Goal: Task Accomplishment & Management: Manage account settings

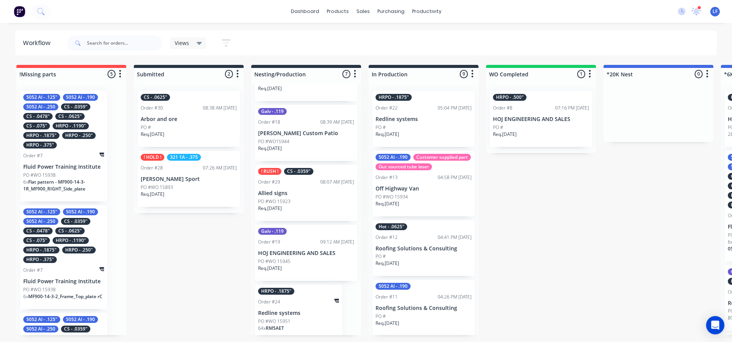
scroll to position [219, 0]
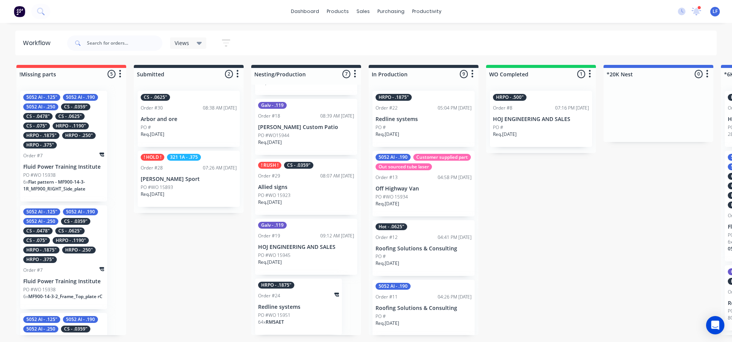
click at [316, 199] on div "Req. 13/10/25" at bounding box center [306, 205] width 96 height 13
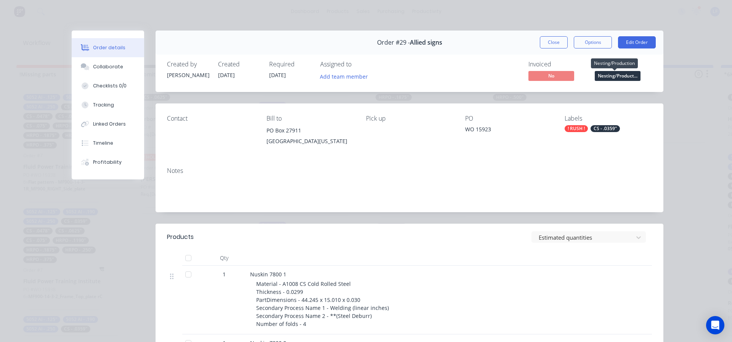
click at [614, 74] on span "Nesting/Product..." at bounding box center [618, 76] width 46 height 10
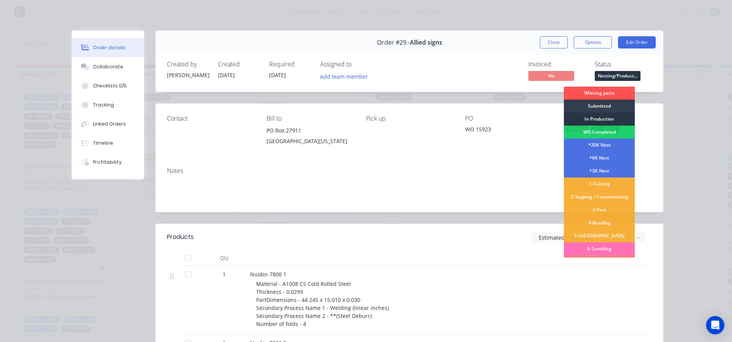
click at [591, 119] on div "In Production" at bounding box center [599, 118] width 71 height 13
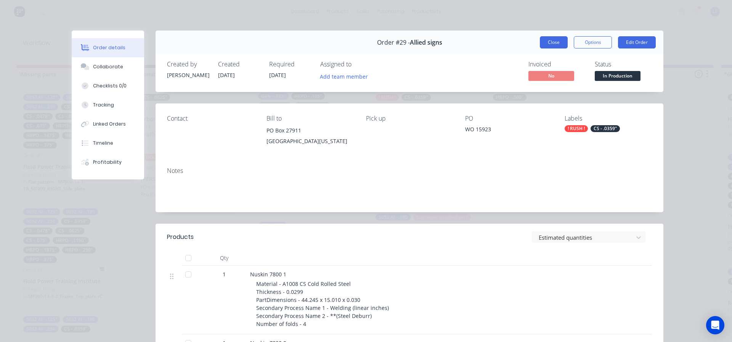
click at [549, 45] on button "Close" at bounding box center [554, 42] width 28 height 12
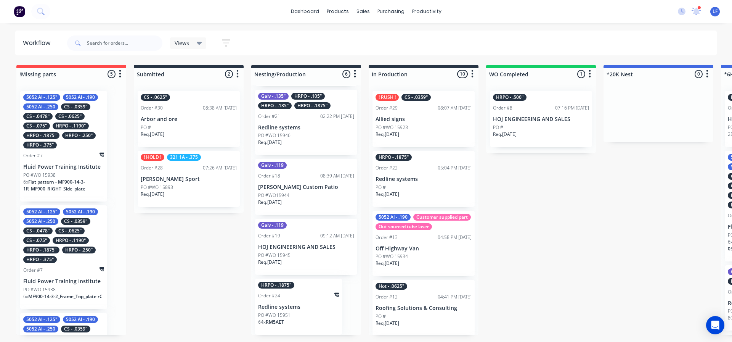
click at [428, 130] on div "PO #WO 15923" at bounding box center [423, 127] width 96 height 7
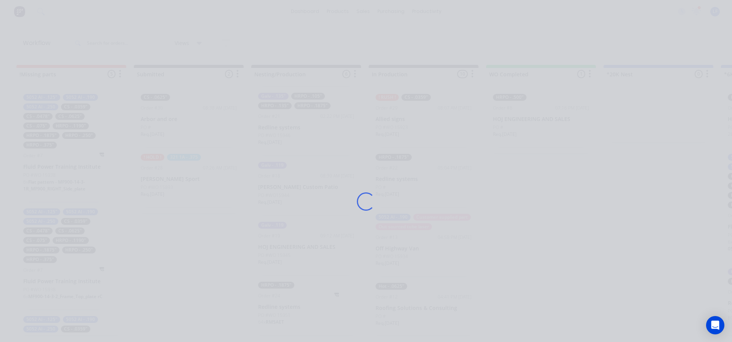
click at [428, 130] on div "Loading..." at bounding box center [366, 201] width 610 height 342
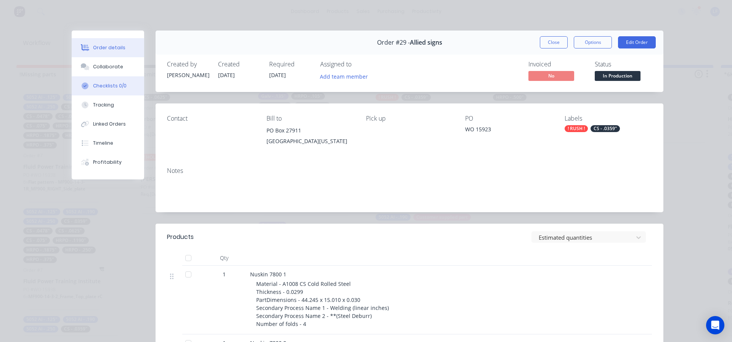
click at [108, 84] on div "Checklists 0/0" at bounding box center [110, 85] width 34 height 7
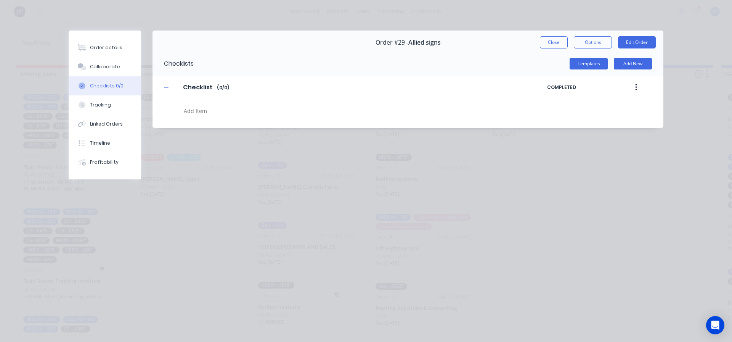
click at [205, 109] on textarea at bounding box center [335, 110] width 308 height 11
drag, startPoint x: 205, startPoint y: 109, endPoint x: 212, endPoint y: 109, distance: 6.1
click at [206, 109] on textarea at bounding box center [335, 110] width 308 height 11
type textarea "x"
type textarea "3"
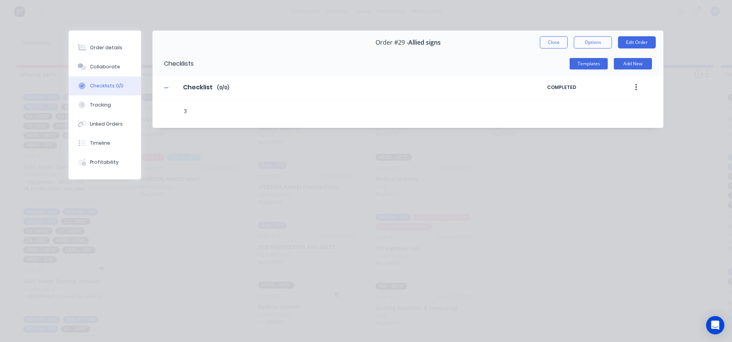
type textarea "x"
type textarea "3K"
type textarea "x"
type textarea "3K"
type textarea "x"
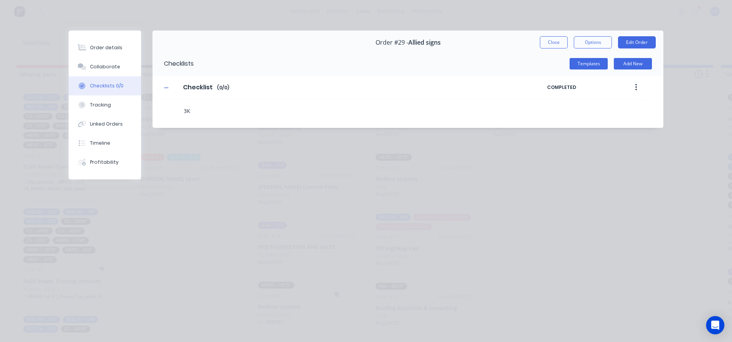
type textarea "3K ("
type textarea "x"
type textarea "3K ()"
type textarea "x"
type textarea "3K (1)"
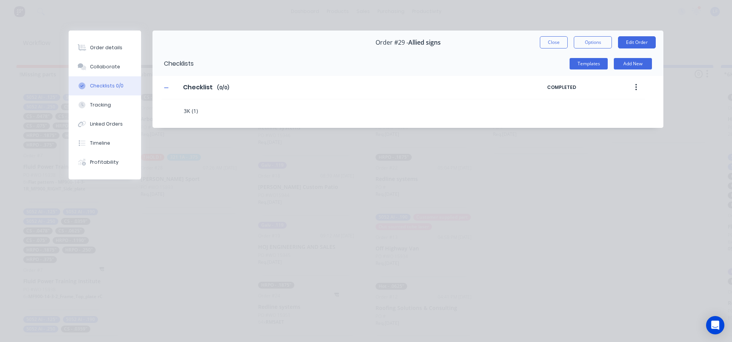
type textarea "x"
type textarea "3K (10)"
type textarea "x"
type textarea "3K (10-)"
type textarea "x"
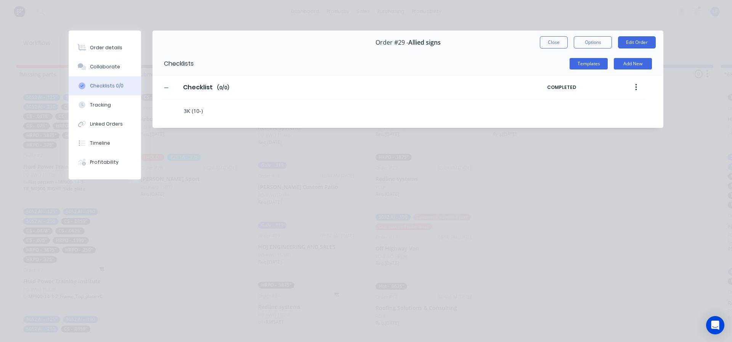
type textarea "3K (10-1)"
type textarea "x"
type textarea "3K (10-13)"
type textarea "x"
type textarea "3K (10-1)"
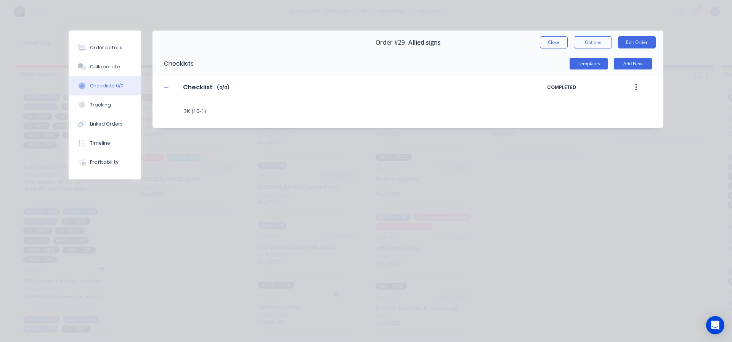
type textarea "x"
type textarea "3K (10-)"
type textarea "x"
type textarea "3K (10)"
type textarea "x"
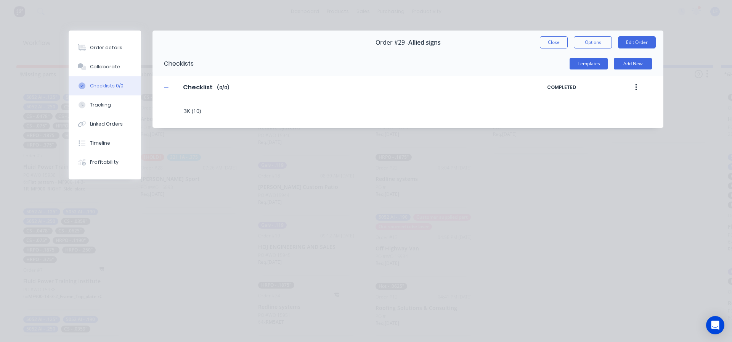
type textarea "3K (10/)"
type textarea "x"
type textarea "3K (10/1)"
type textarea "x"
type textarea "3K (10/13)"
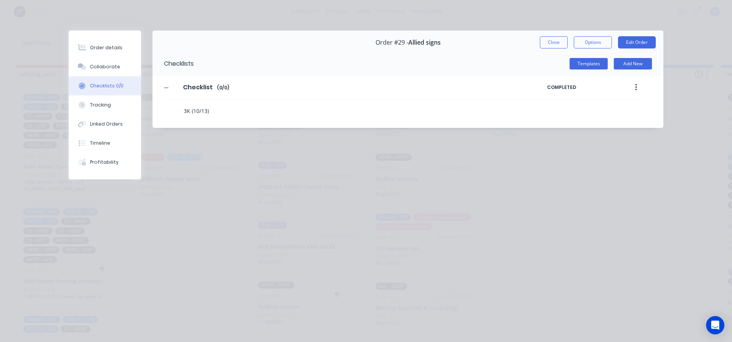
type textarea "x"
type textarea "3K (10/13)"
type textarea "x"
type textarea "3K (10/13) 2"
type textarea "x"
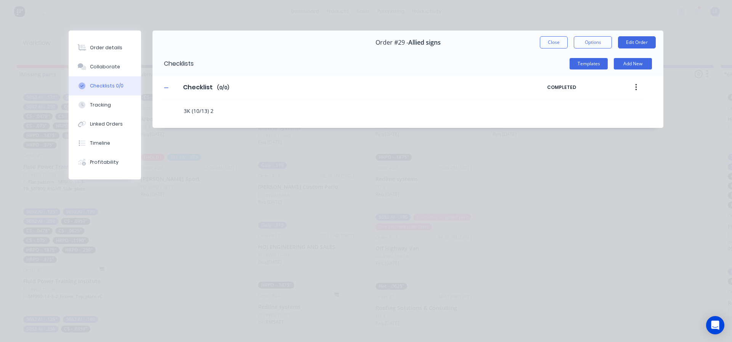
type textarea "3K (10/13) 20"
type textarea "x"
type textarea "3K (10/13) 20g"
type textarea "x"
type textarea "3K (10/13) 20ga"
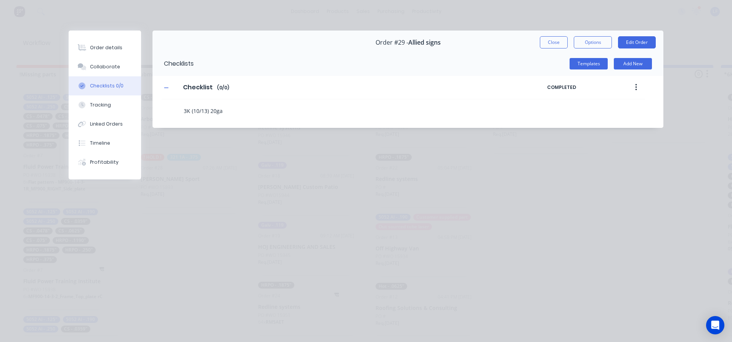
type textarea "x"
type textarea "3K (10/13) 20ga4"
type textarea "x"
type textarea "3K (10/13) 20ga4x"
type textarea "x"
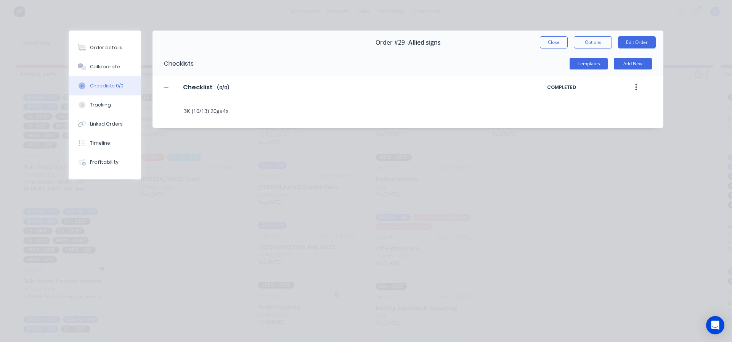
type textarea "3K (10/13) 20ga4x1"
type textarea "x"
type textarea "3K (10/13) 20ga4x10"
click at [224, 112] on textarea "3K (10/13) 20ga4x10" at bounding box center [335, 110] width 308 height 11
click at [221, 112] on textarea "3K (10/13) 20ga4x10" at bounding box center [335, 110] width 308 height 11
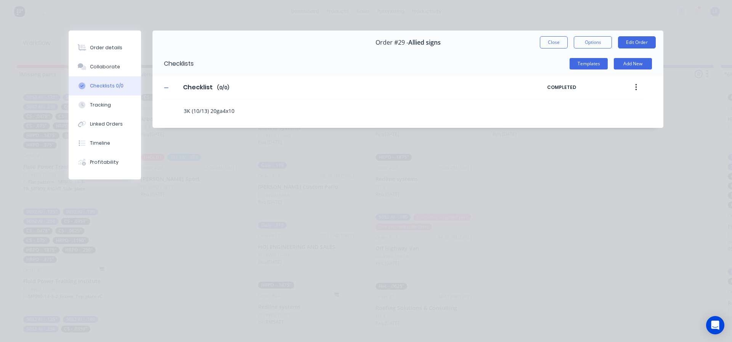
type textarea "x"
type textarea "3K (10/13) 20ga 4x10"
click at [310, 107] on textarea "3K (10/13) 20ga 4x10" at bounding box center [335, 110] width 308 height 11
type textarea "x"
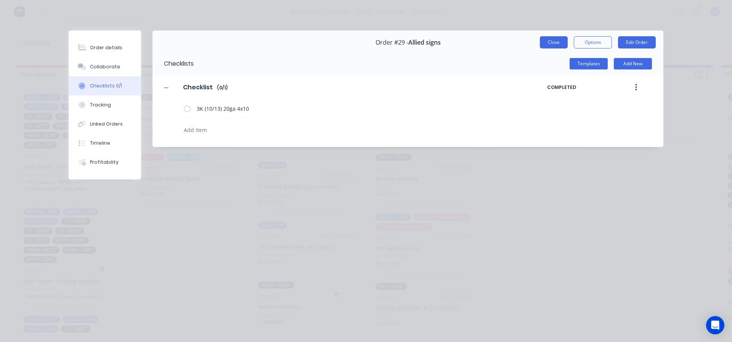
click at [557, 42] on button "Close" at bounding box center [554, 42] width 28 height 12
type textarea "x"
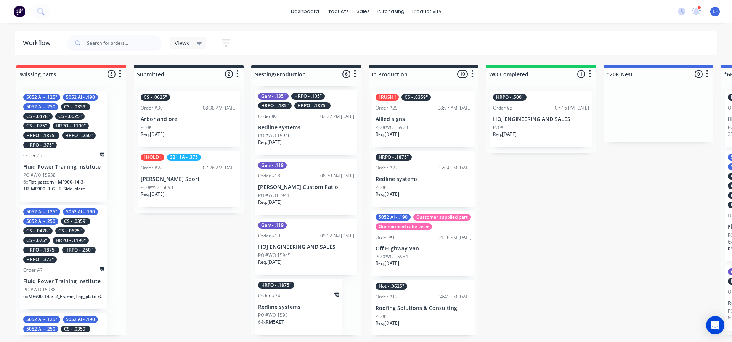
click at [427, 139] on div "Req. 13/10/25" at bounding box center [423, 137] width 96 height 13
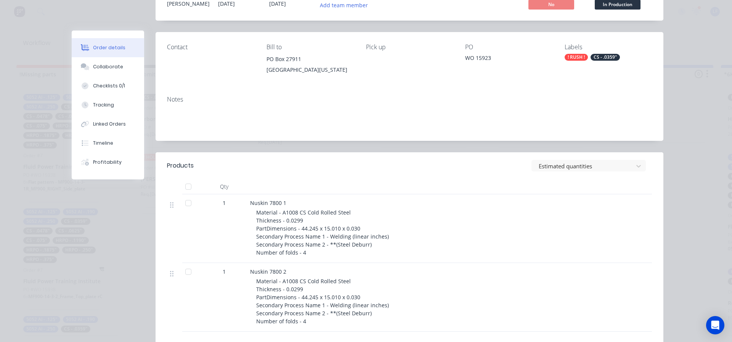
scroll to position [191, 0]
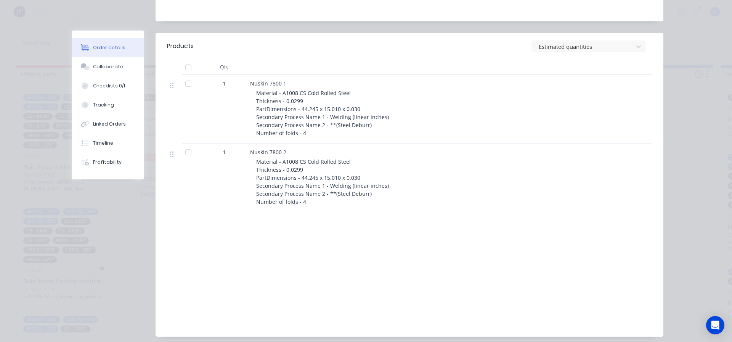
click at [363, 121] on span "Material - A1008 CS Cold Rolled Steel Thickness - 0.0299 PartDimensions - 44.24…" at bounding box center [322, 112] width 133 height 47
click at [94, 105] on div "Tracking" at bounding box center [103, 104] width 21 height 7
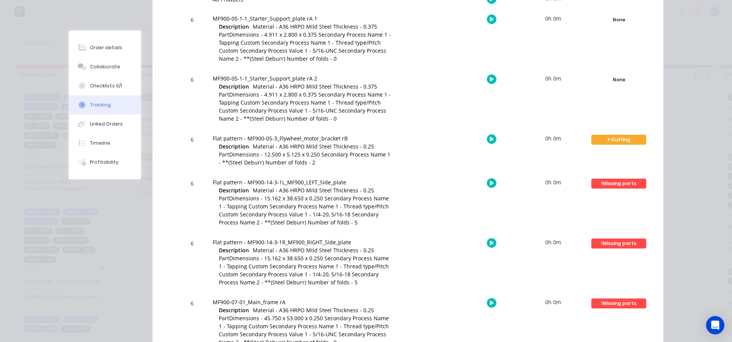
scroll to position [0, 0]
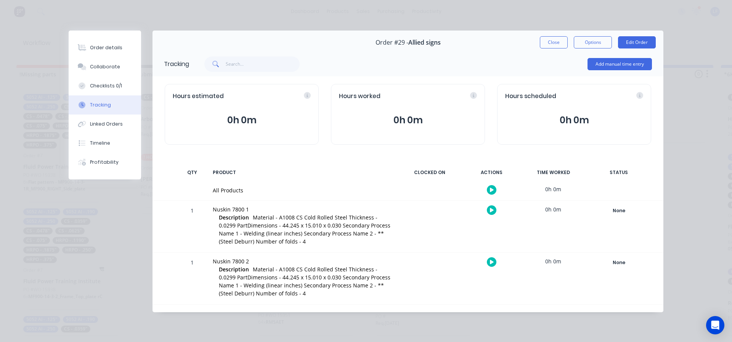
click at [381, 220] on span "Material - A1008 CS Cold Rolled Steel Thickness - 0.0299 PartDimensions - 44.24…" at bounding box center [305, 228] width 172 height 31
click at [616, 213] on div "None" at bounding box center [618, 210] width 55 height 10
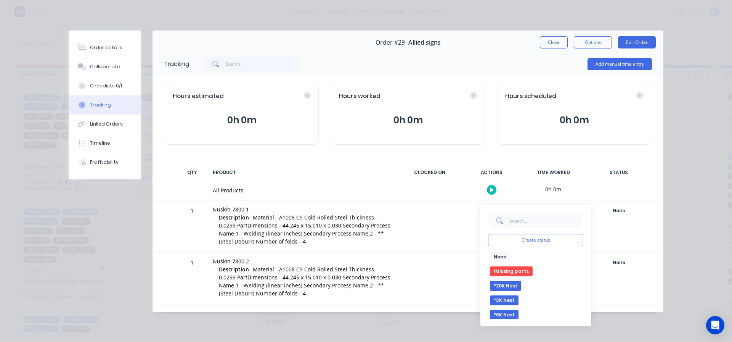
click at [505, 300] on button "*3K Nest" at bounding box center [504, 300] width 29 height 10
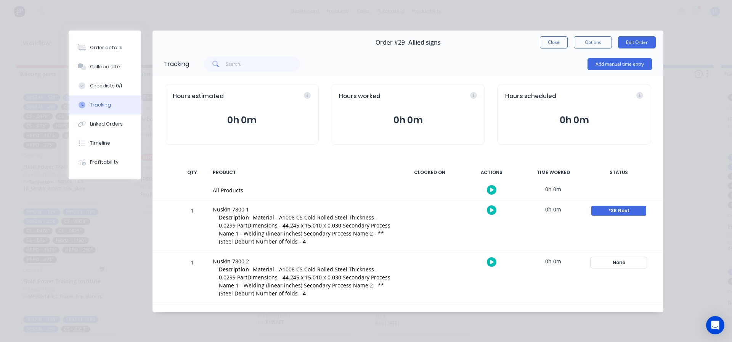
click at [622, 263] on div "None" at bounding box center [618, 262] width 55 height 10
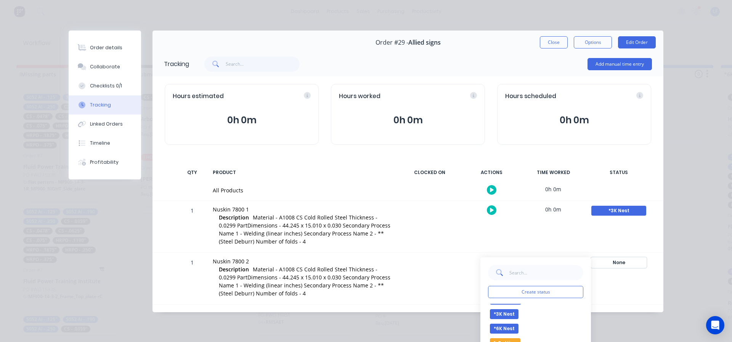
scroll to position [76, 0]
click at [507, 306] on button "1-Cutting" at bounding box center [505, 305] width 30 height 10
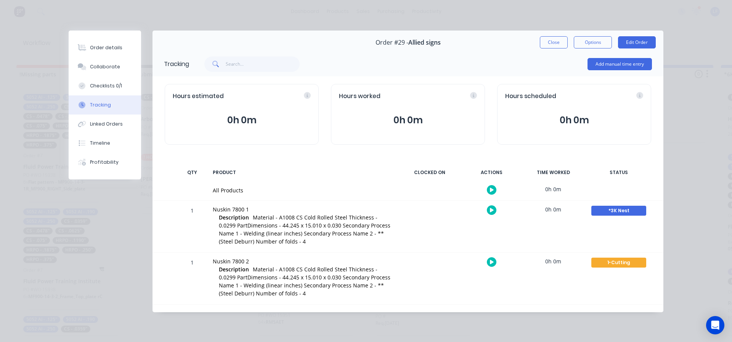
click at [553, 37] on button "Close" at bounding box center [554, 42] width 28 height 12
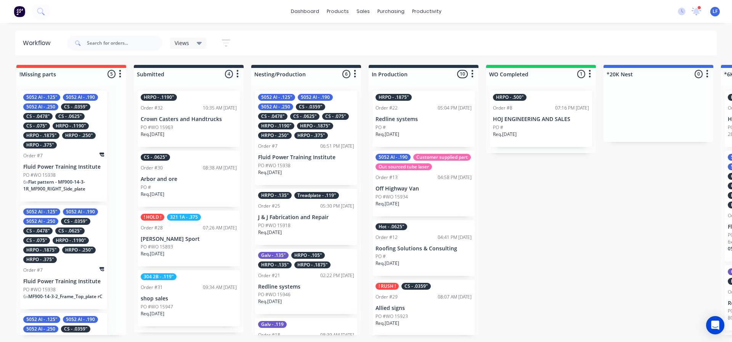
scroll to position [229, 0]
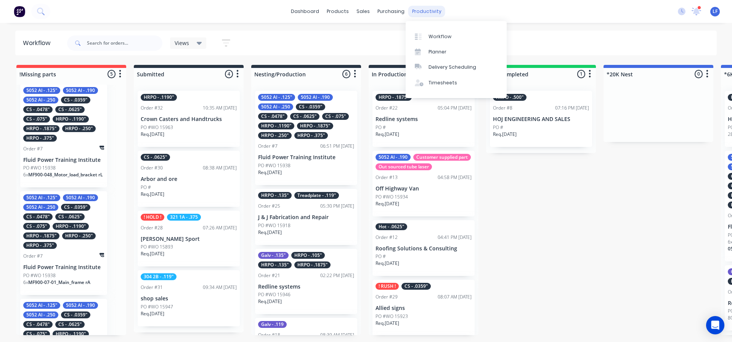
click at [422, 13] on div "productivity" at bounding box center [426, 11] width 37 height 11
click at [432, 37] on div "Workflow" at bounding box center [439, 36] width 23 height 7
click at [306, 14] on link "dashboard" at bounding box center [305, 11] width 36 height 11
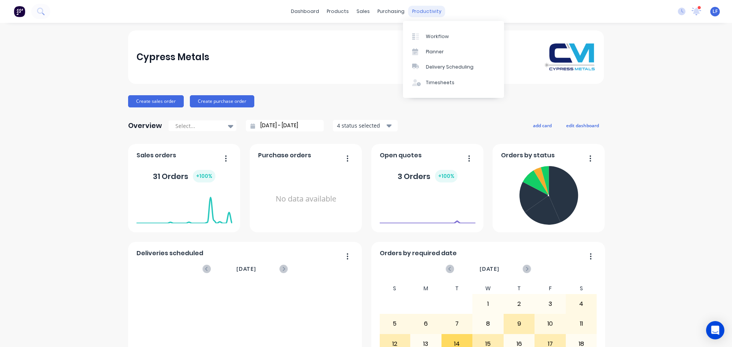
click at [430, 9] on div "productivity" at bounding box center [426, 11] width 37 height 11
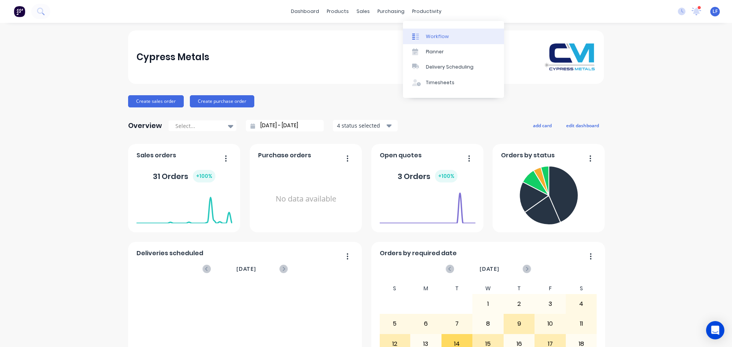
click at [435, 34] on div "Workflow" at bounding box center [437, 36] width 23 height 7
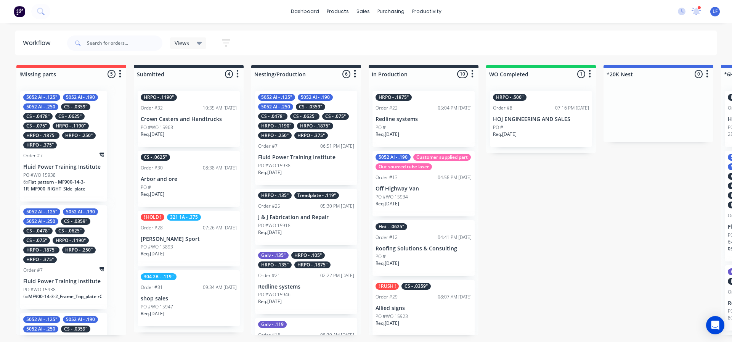
click at [225, 42] on icon "button" at bounding box center [226, 43] width 8 height 10
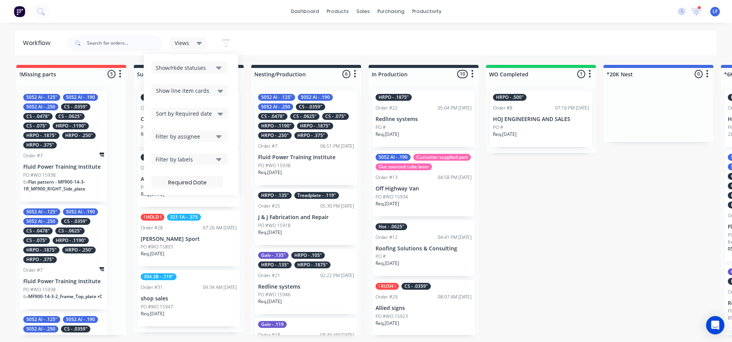
click at [266, 42] on div "Views Save new view None (Default) edit Show/Hide statuses Show line item cards…" at bounding box center [391, 43] width 651 height 23
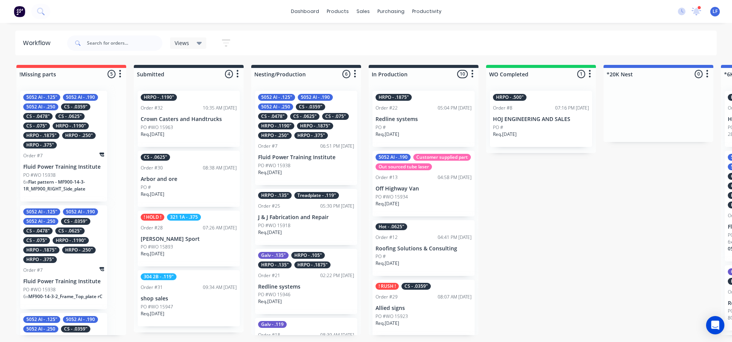
click at [197, 44] on icon at bounding box center [199, 43] width 5 height 8
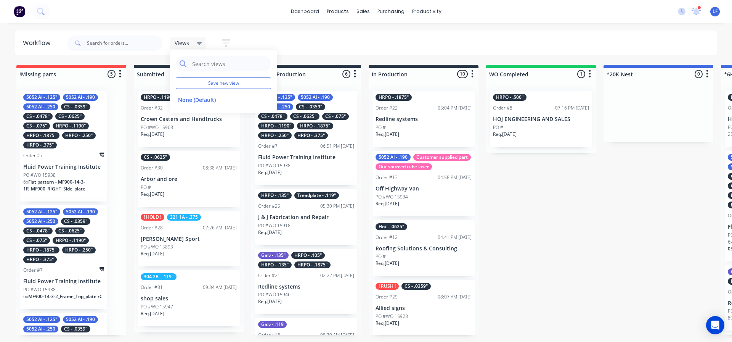
click at [311, 44] on div "Views Save new view None (Default) edit Show/Hide statuses Show line item cards…" at bounding box center [391, 43] width 651 height 23
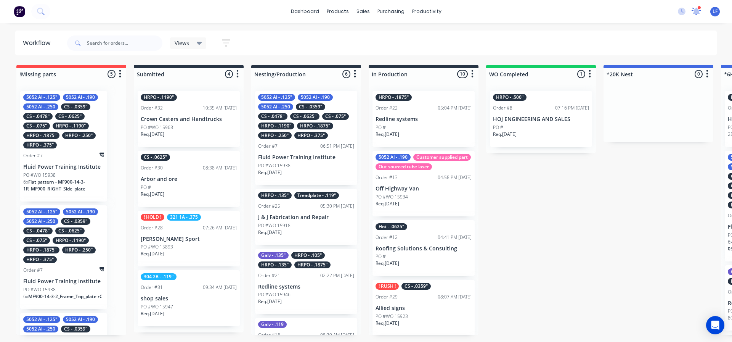
click at [697, 10] on icon at bounding box center [697, 10] width 8 height 7
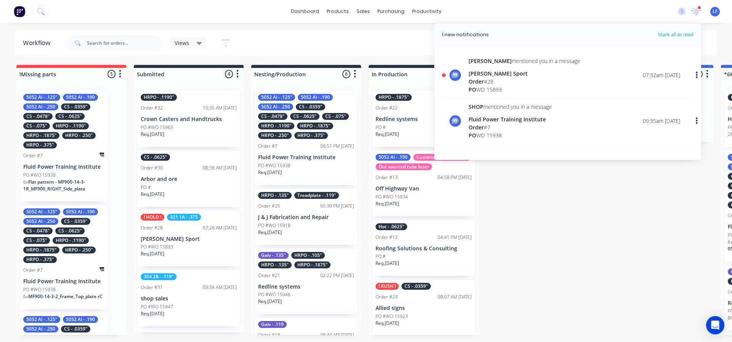
click at [484, 78] on span "Order" at bounding box center [475, 81] width 15 height 7
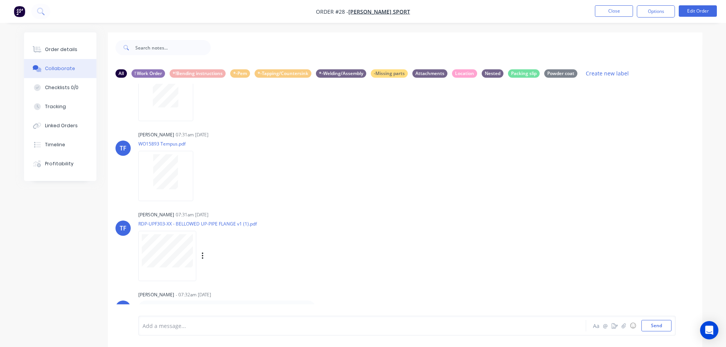
scroll to position [11, 0]
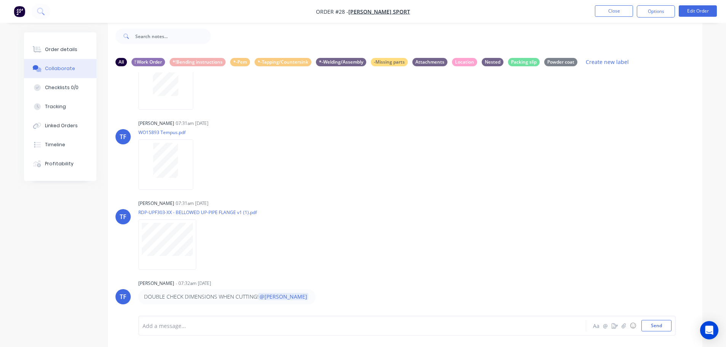
click at [180, 298] on p "DOUBLE CHECK DIMENSIONS WHEN CUTTING! @Lonnie" at bounding box center [227, 297] width 166 height 8
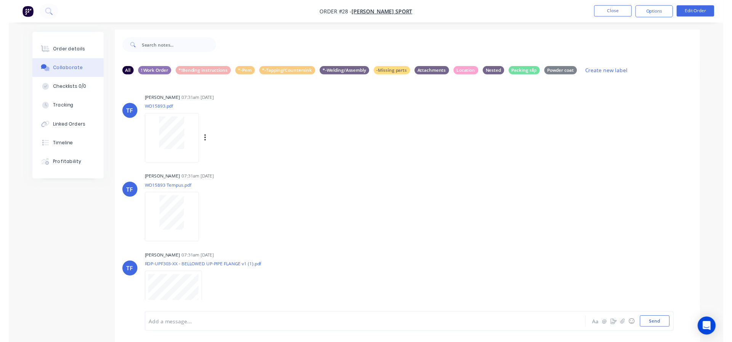
scroll to position [0, 0]
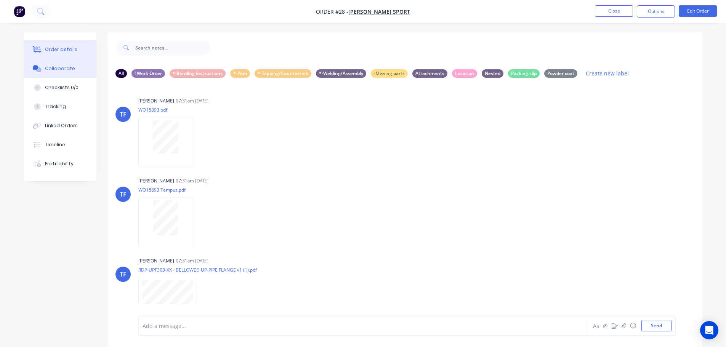
click at [61, 48] on div "Order details" at bounding box center [61, 49] width 32 height 7
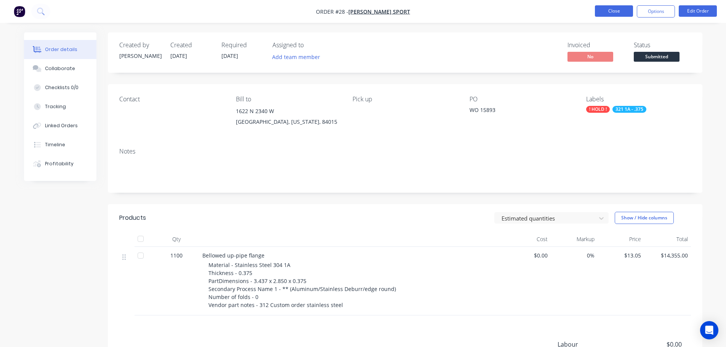
click at [618, 10] on button "Close" at bounding box center [614, 10] width 38 height 11
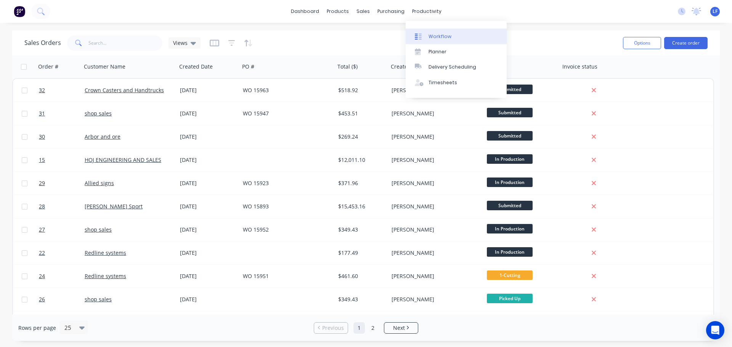
click at [428, 33] on link "Workflow" at bounding box center [456, 36] width 101 height 15
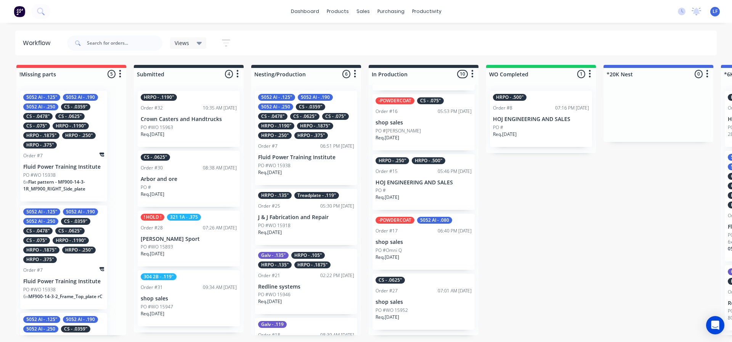
scroll to position [369, 0]
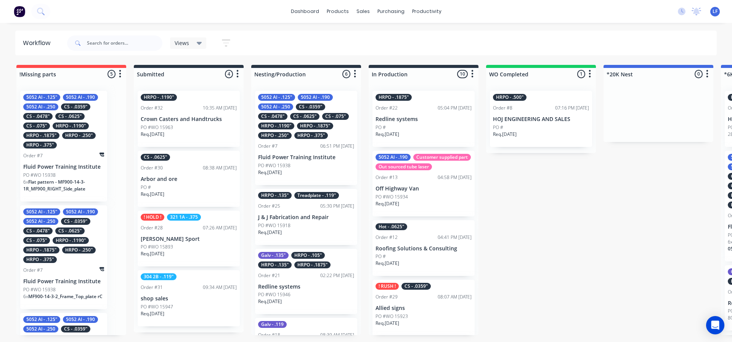
click at [312, 124] on div "HRPO - .1875"" at bounding box center [315, 125] width 36 height 7
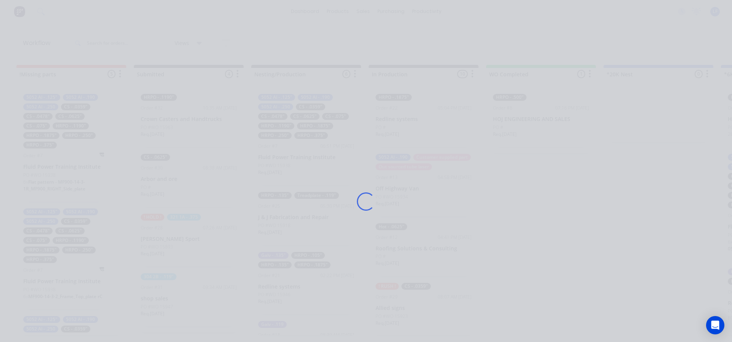
click at [312, 124] on div "Loading..." at bounding box center [366, 201] width 610 height 342
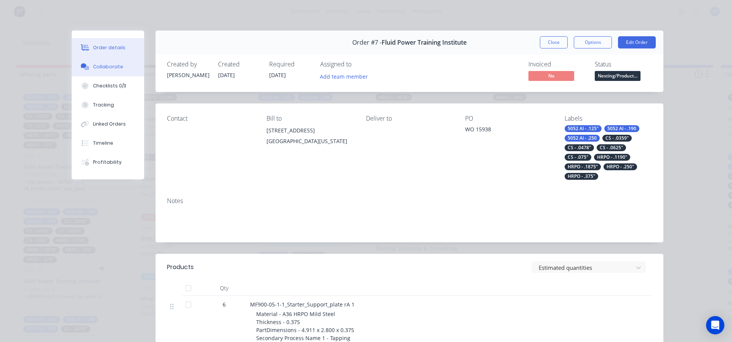
click at [96, 69] on div "Collaborate" at bounding box center [108, 66] width 30 height 7
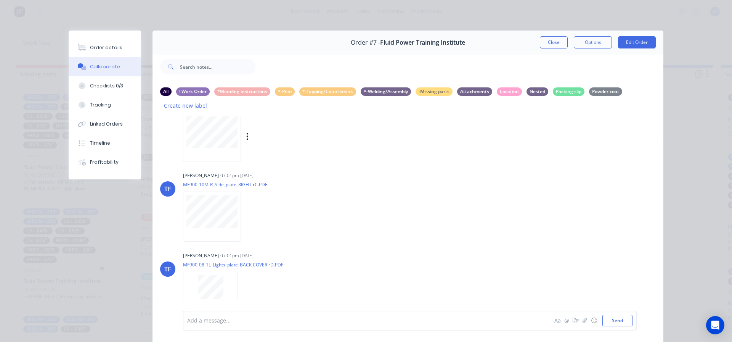
scroll to position [1601, 0]
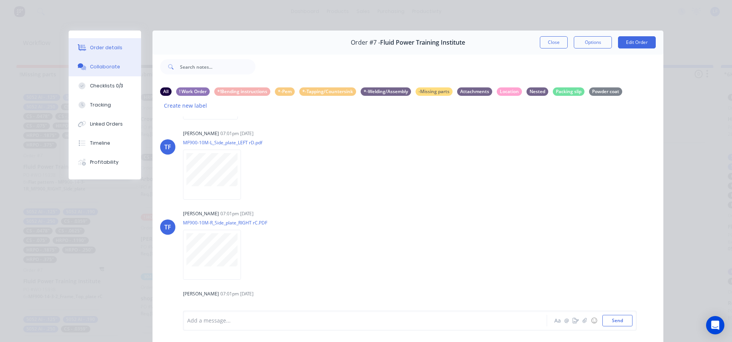
click at [105, 45] on div "Order details" at bounding box center [106, 47] width 32 height 7
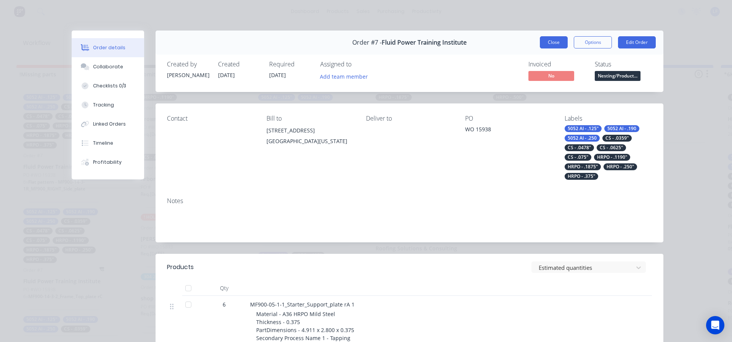
click at [554, 38] on button "Close" at bounding box center [554, 42] width 28 height 12
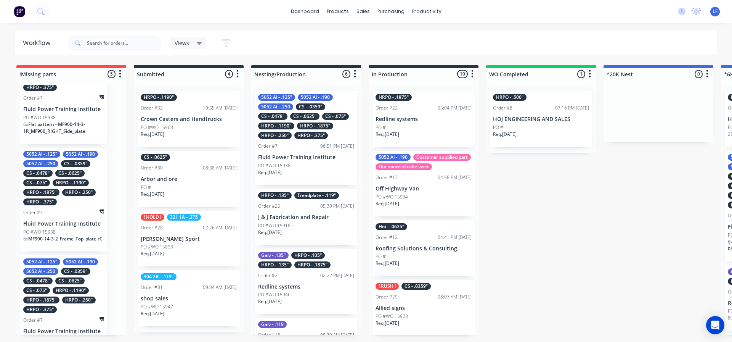
scroll to position [0, 0]
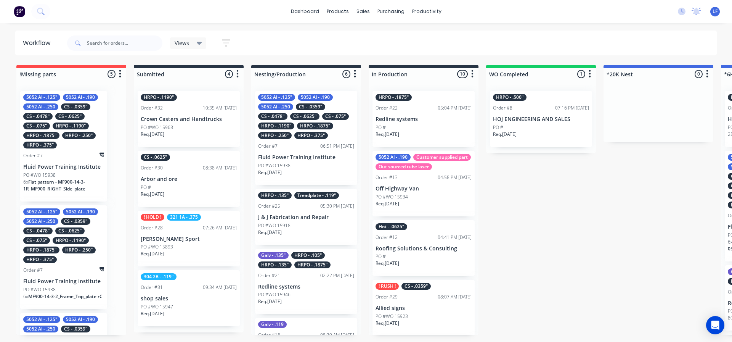
click at [308, 124] on div "HRPO - .1875"" at bounding box center [315, 125] width 36 height 7
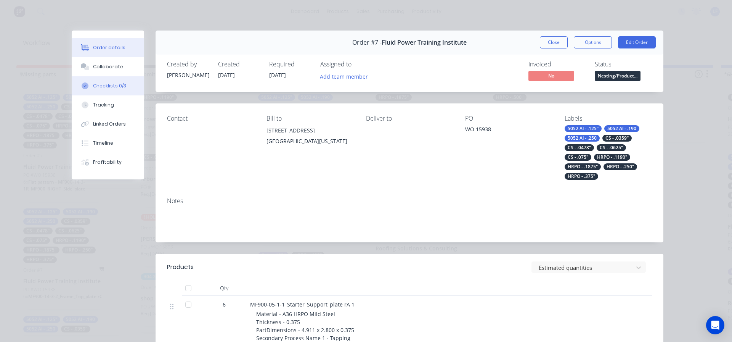
click at [107, 86] on div "Checklists 0/3" at bounding box center [109, 85] width 33 height 7
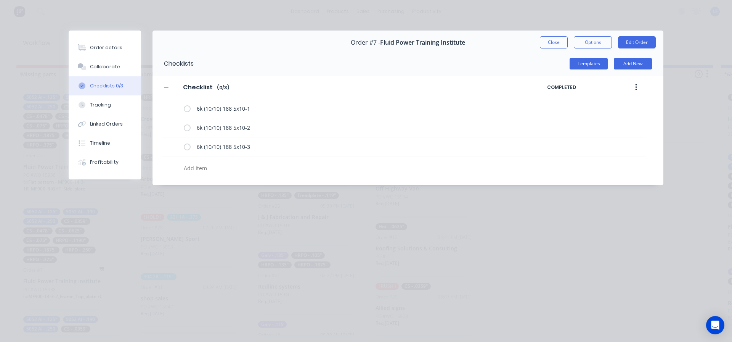
click at [551, 39] on button "Close" at bounding box center [554, 42] width 28 height 12
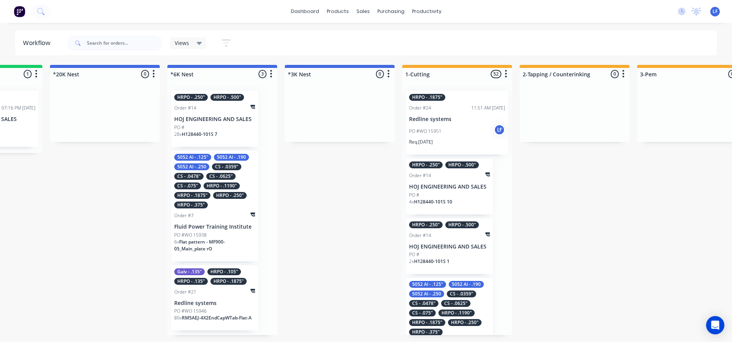
scroll to position [0, 565]
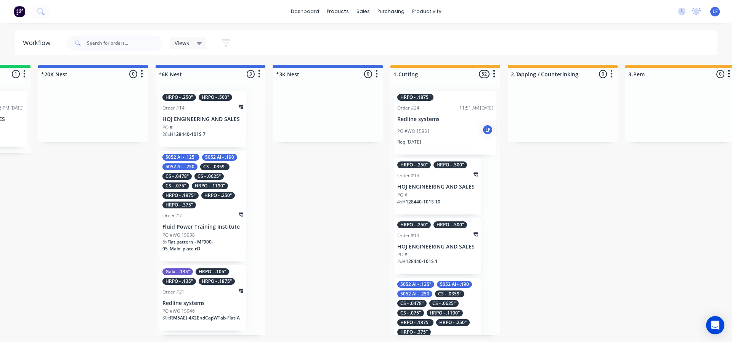
click at [189, 172] on div "5052 Al - .125" 5052 Al - .190 5052 Al - .250 CS - .0359" CS - .0478" CS - .062…" at bounding box center [202, 181] width 81 height 55
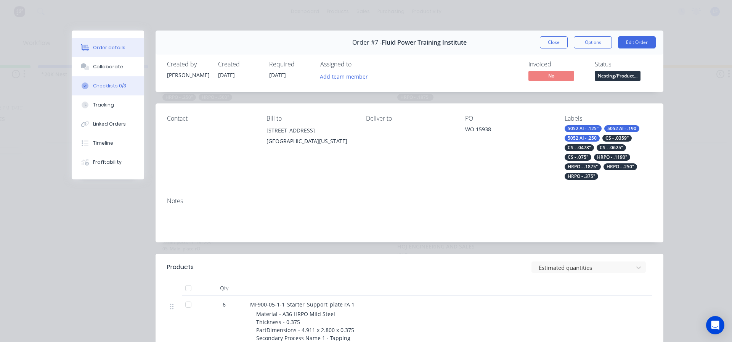
drag, startPoint x: 103, startPoint y: 85, endPoint x: 106, endPoint y: 86, distance: 3.9
click at [103, 85] on div "Checklists 0/3" at bounding box center [109, 85] width 33 height 7
type textarea "x"
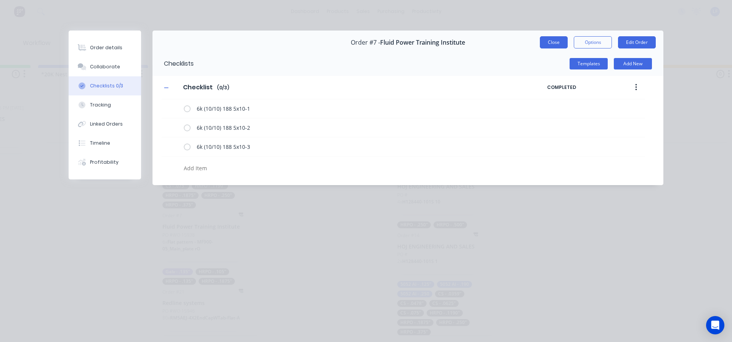
click at [556, 43] on button "Close" at bounding box center [554, 42] width 28 height 12
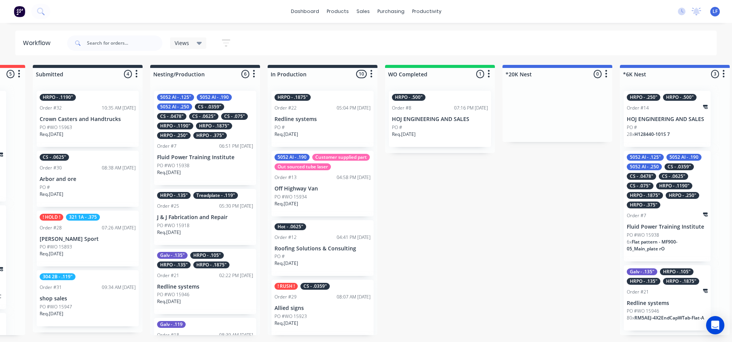
scroll to position [0, 98]
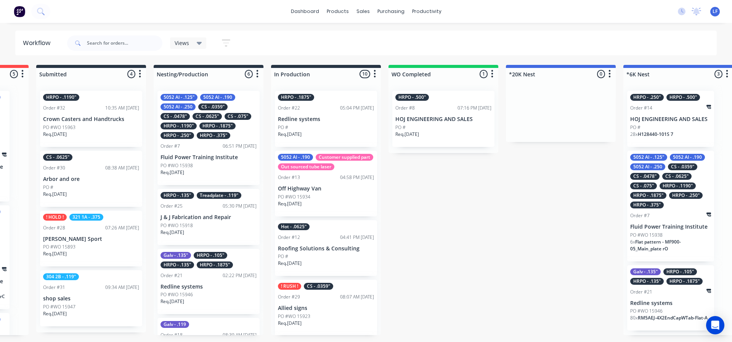
click at [205, 125] on div "HRPO - .1875"" at bounding box center [217, 125] width 36 height 7
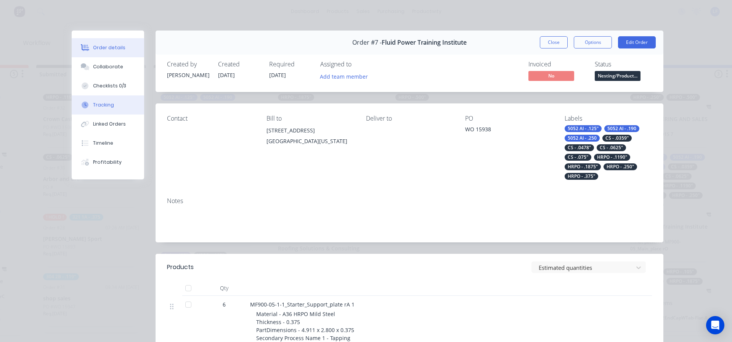
click at [103, 107] on div "Tracking" at bounding box center [103, 104] width 21 height 7
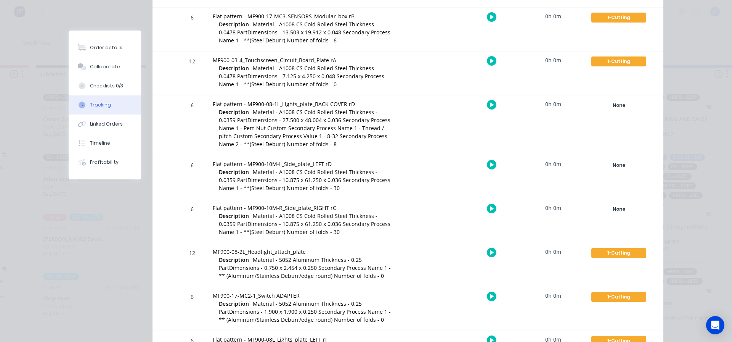
scroll to position [1807, 0]
click at [618, 106] on div "None" at bounding box center [618, 106] width 55 height 10
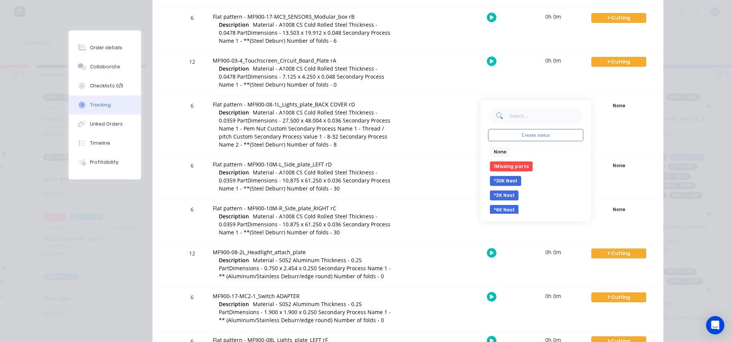
click at [505, 195] on button "*3K Nest" at bounding box center [504, 195] width 29 height 10
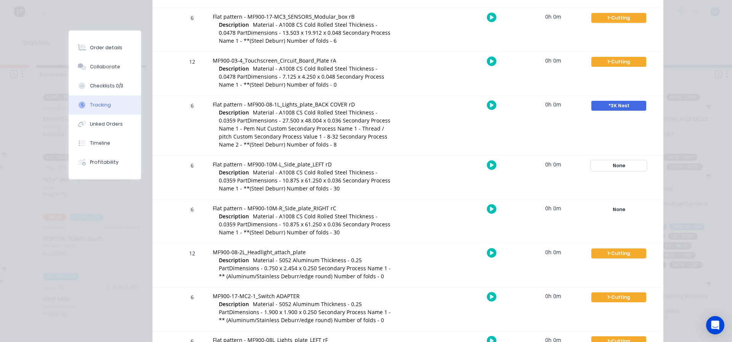
click at [614, 165] on div "None" at bounding box center [618, 165] width 55 height 10
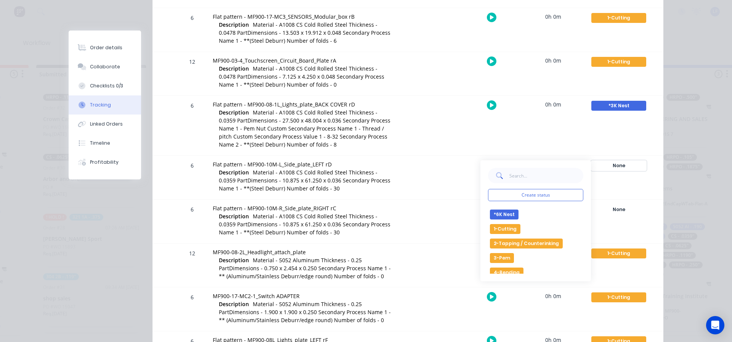
scroll to position [38, 0]
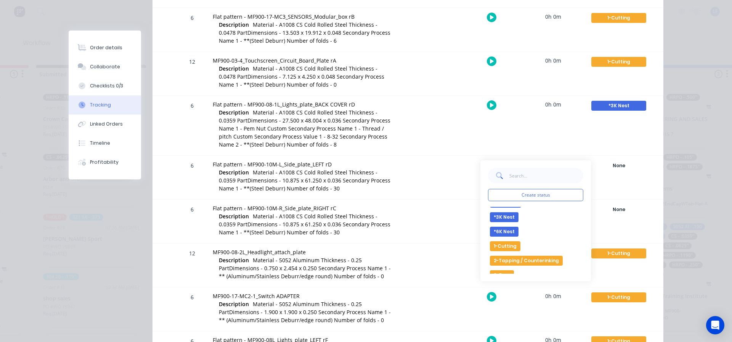
click at [508, 245] on button "1-Cutting" at bounding box center [505, 246] width 30 height 10
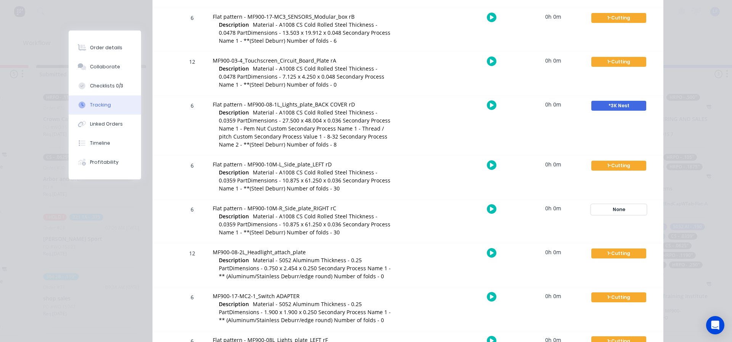
click at [607, 213] on div "None" at bounding box center [618, 209] width 55 height 10
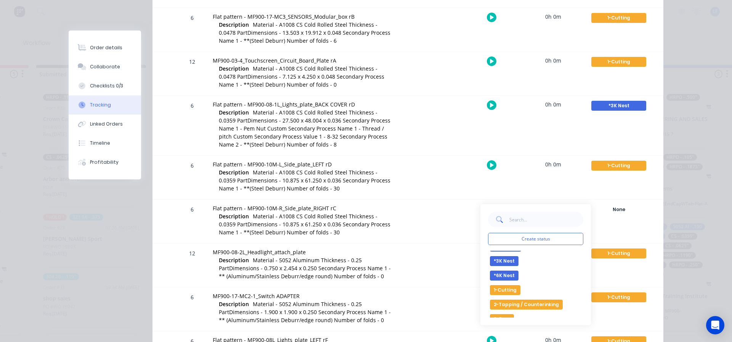
click at [503, 290] on button "1-Cutting" at bounding box center [505, 290] width 30 height 10
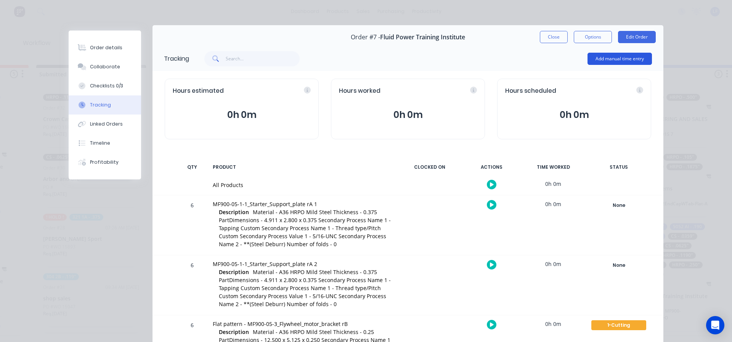
scroll to position [0, 0]
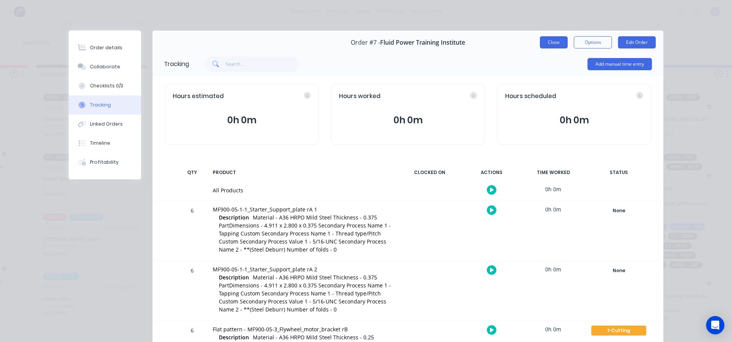
click at [554, 43] on button "Close" at bounding box center [554, 42] width 28 height 12
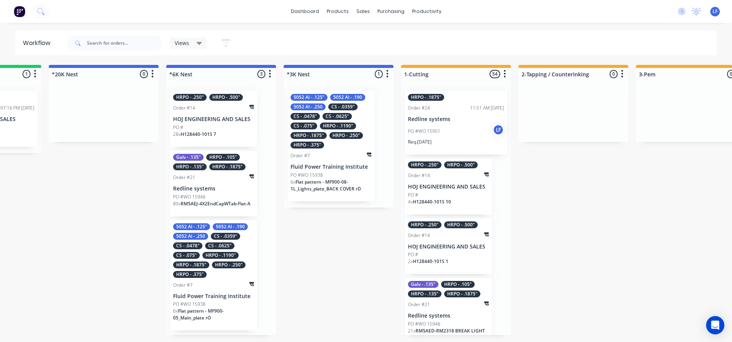
scroll to position [0, 561]
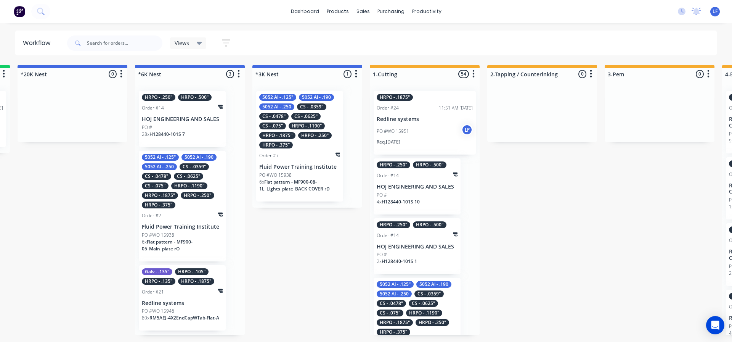
scroll to position [0, 596]
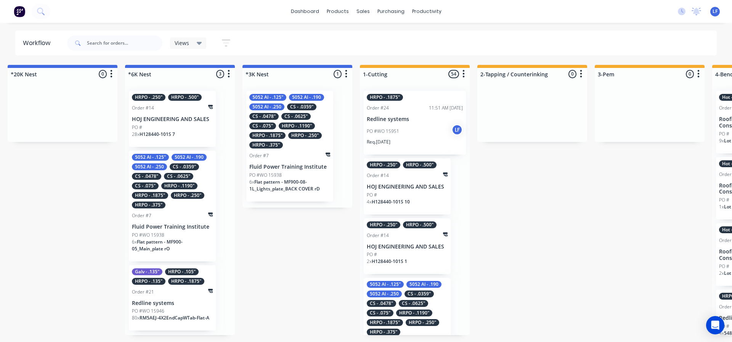
click at [279, 139] on div "5052 Al - .125" 5052 Al - .190 5052 Al - .250 CS - .0359" CS - .0478" CS - .062…" at bounding box center [289, 121] width 81 height 55
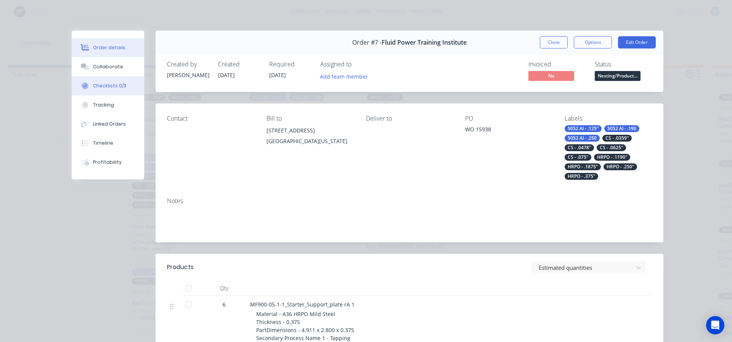
drag, startPoint x: 104, startPoint y: 85, endPoint x: 122, endPoint y: 86, distance: 18.4
click at [104, 85] on div "Checklists 0/3" at bounding box center [109, 85] width 33 height 7
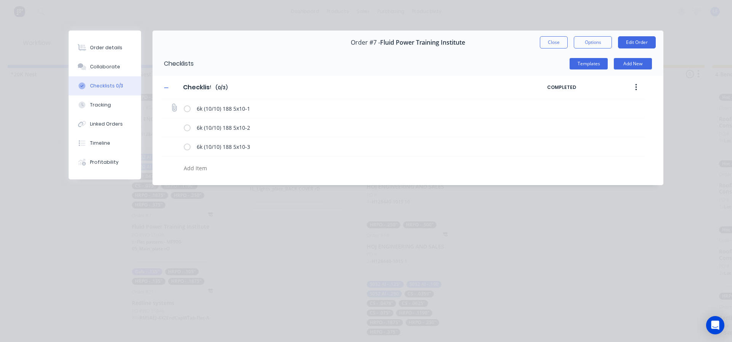
click at [188, 107] on label at bounding box center [187, 108] width 7 height 8
click at [0, 0] on input "checkbox" at bounding box center [0, 0] width 0 height 0
click at [187, 130] on label at bounding box center [187, 128] width 7 height 8
click at [0, 0] on input "checkbox" at bounding box center [0, 0] width 0 height 0
click at [186, 145] on label at bounding box center [187, 147] width 7 height 8
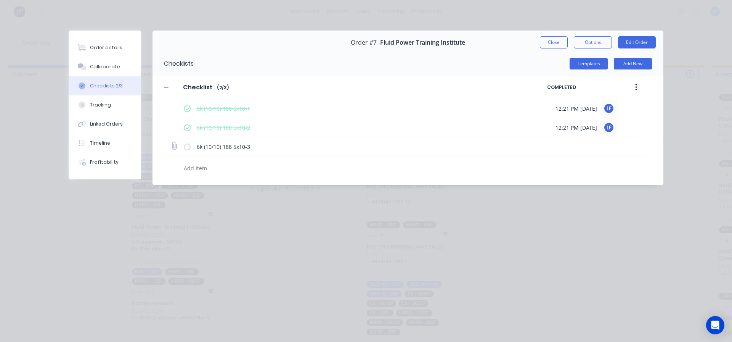
click at [0, 0] on input "checkbox" at bounding box center [0, 0] width 0 height 0
click at [190, 104] on label at bounding box center [187, 108] width 7 height 8
click at [0, 0] on input "checkbox" at bounding box center [0, 0] width 0 height 0
click at [184, 127] on label at bounding box center [187, 128] width 7 height 8
click at [0, 0] on input "checkbox" at bounding box center [0, 0] width 0 height 0
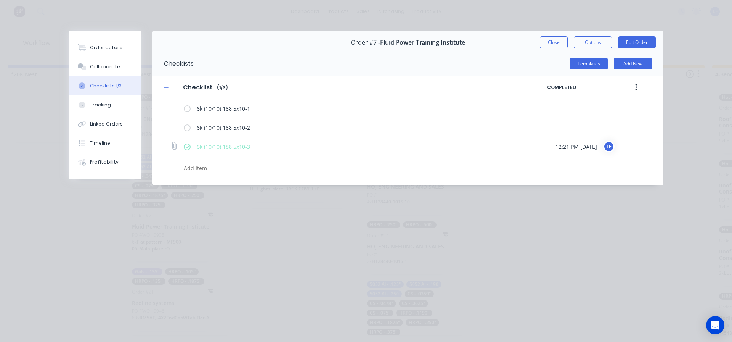
click at [185, 146] on label at bounding box center [187, 147] width 7 height 8
click at [0, 0] on input "checkbox" at bounding box center [0, 0] width 0 height 0
click at [193, 170] on textarea at bounding box center [335, 167] width 308 height 11
click at [212, 168] on textarea at bounding box center [335, 167] width 308 height 11
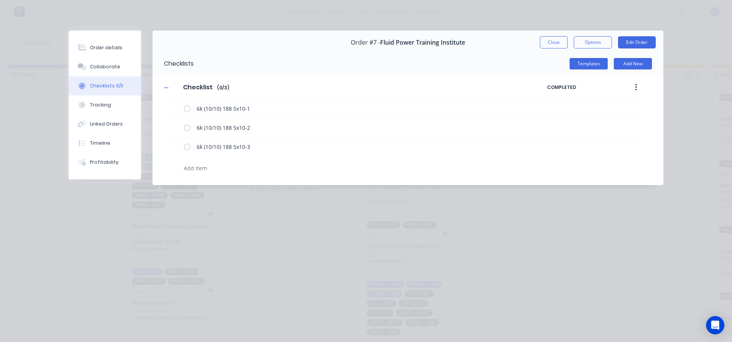
click at [212, 170] on textarea at bounding box center [335, 167] width 308 height 11
type textarea "x"
type textarea "3"
type textarea "x"
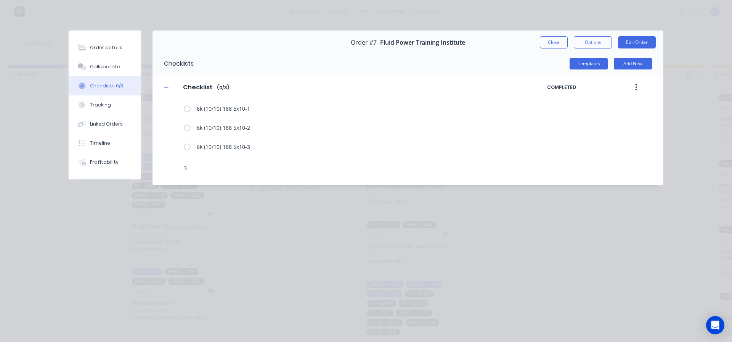
type textarea "3K"
type textarea "x"
type textarea "3K"
type textarea "x"
type textarea "3K 1"
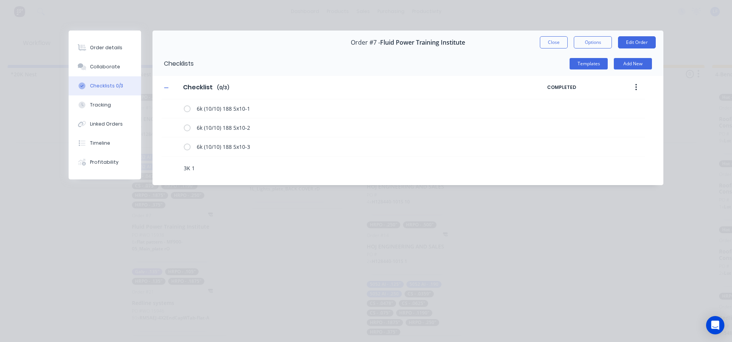
type textarea "x"
type textarea "3K 10"
type textarea "x"
type textarea "3K 10/"
type textarea "x"
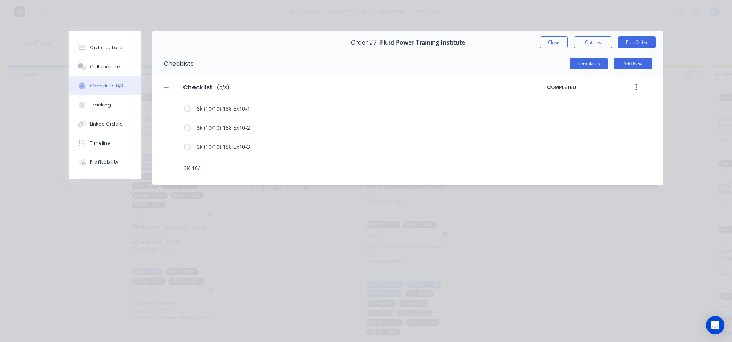
type textarea "3K 10/1"
type textarea "x"
type textarea "3K 10/13"
type textarea "x"
type textarea "3K 10/13)"
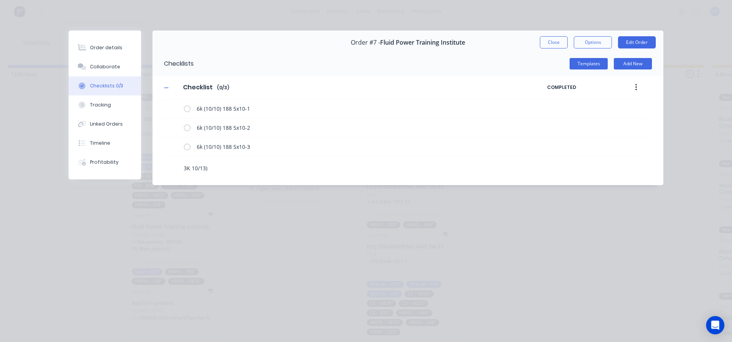
type textarea "x"
type textarea "3K (10/13)"
type textarea "x"
type textarea "3K (10/13)"
type textarea "x"
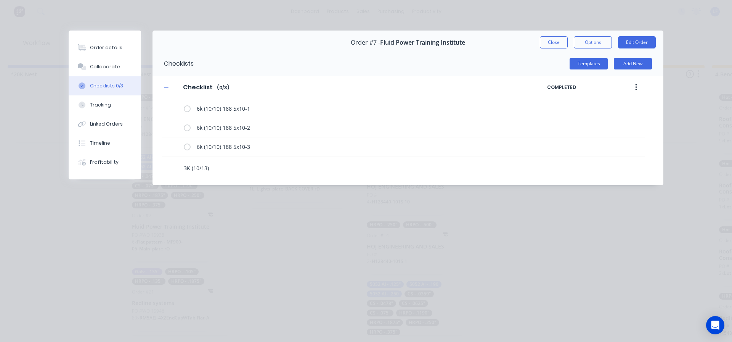
type textarea "3K (10/13) 2"
type textarea "x"
type textarea "3K (10/13) 20"
type textarea "x"
type textarea "3K (10/13) 20g"
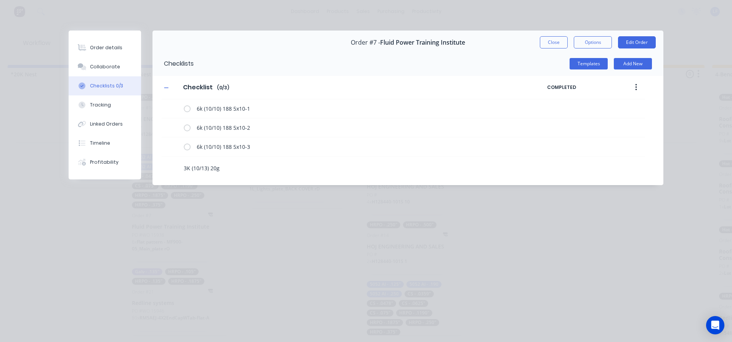
type textarea "x"
type textarea "3K (10/13) 20ga"
click at [234, 168] on textarea "3K (10/13) 20ga" at bounding box center [335, 167] width 308 height 11
type textarea "x"
type textarea "3K (10/13) 20ga"
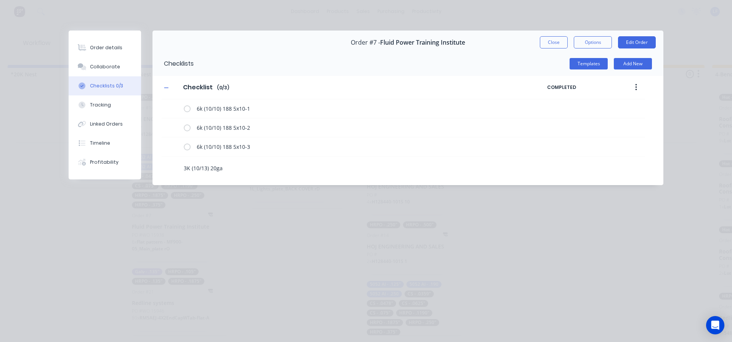
type textarea "x"
type textarea "3K (10/13) 20ga 8"
type textarea "x"
type textarea "3K (10/13) 20ga 89"
type textarea "x"
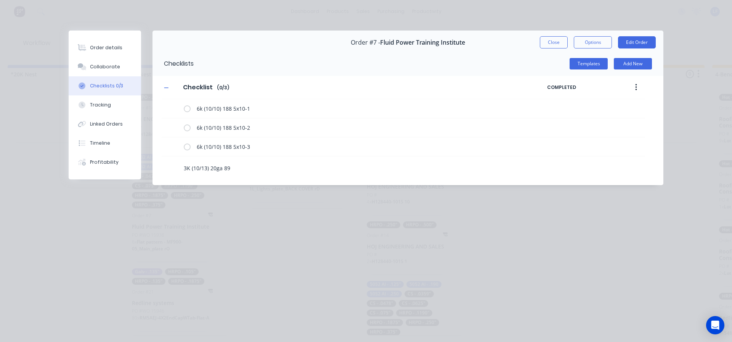
type textarea "3K (10/13) 20ga 89x"
type textarea "x"
type textarea "3K (10/13) 20ga 89x4"
type textarea "x"
type textarea "3K (10/13) 20ga 89x48"
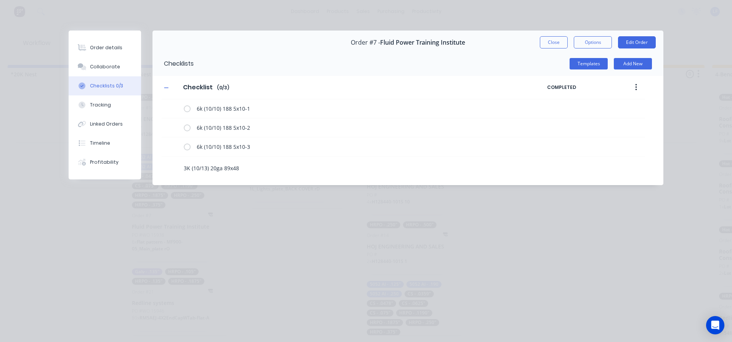
click at [256, 170] on textarea "3K (10/13) 20ga 89x48" at bounding box center [335, 167] width 308 height 11
type textarea "x"
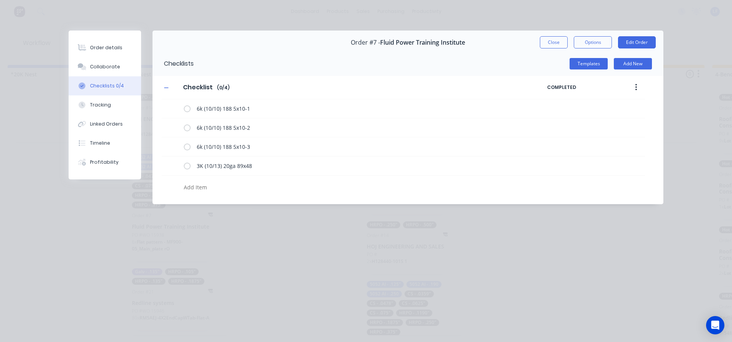
type textarea "x"
type textarea "3"
type textarea "x"
type textarea "3K"
type textarea "x"
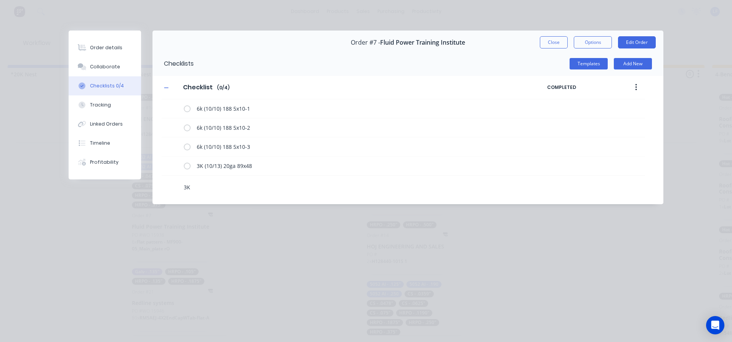
type textarea "3K"
type textarea "x"
type textarea "3K ("
type textarea "x"
type textarea "3K ()"
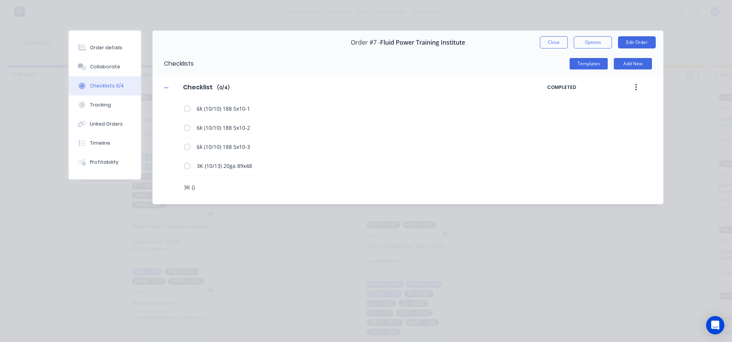
type textarea "x"
type textarea "3K (1)"
type textarea "x"
type textarea "3K (10)"
type textarea "x"
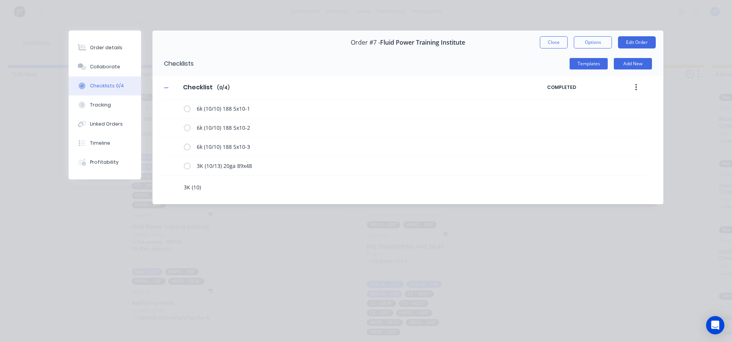
type textarea "3K (10/)"
type textarea "x"
type textarea "3K (10/1)"
type textarea "x"
type textarea "3K (10/13)"
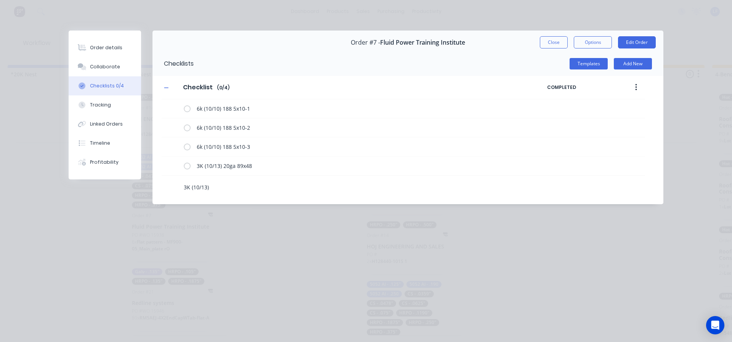
type textarea "x"
type textarea "3K (10/13)"
type textarea "x"
type textarea "3K (10/13) 2"
type textarea "x"
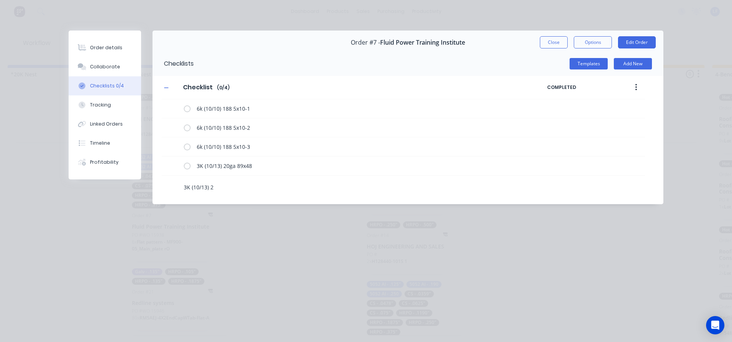
type textarea "3K (10/13) 20"
type textarea "x"
type textarea "3K (10/13) 20g"
type textarea "x"
type textarea "3K (10/13) 20ga"
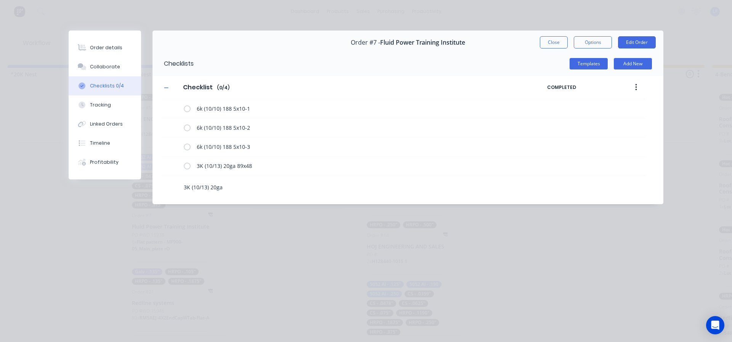
type textarea "x"
type textarea "3K (10/13) 20ga4"
type textarea "x"
type textarea "3K (10/13) 20ga4x"
type textarea "x"
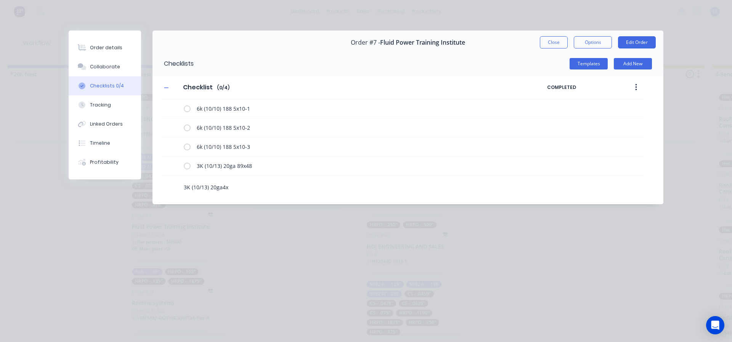
type textarea "3K (10/13) 20ga4x1"
type textarea "x"
type textarea "3K (10/13) 20ga4x10"
type textarea "x"
type textarea "3K (10/13) 20ga4x10-"
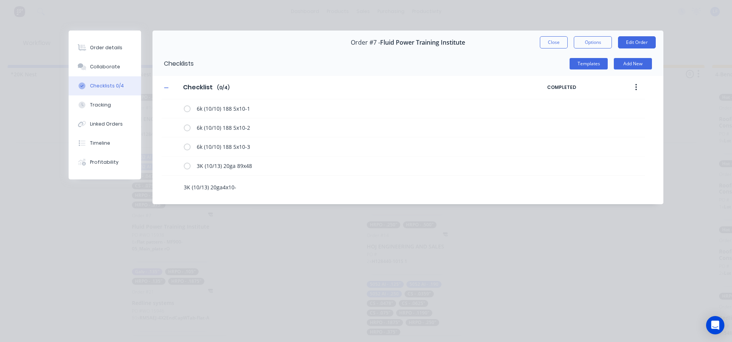
type textarea "x"
type textarea "3K (10/13) 20ga4x10-2"
drag, startPoint x: 221, startPoint y: 189, endPoint x: 245, endPoint y: 193, distance: 23.8
click at [221, 190] on textarea "3K (10/13) 20ga4x10-2" at bounding box center [335, 186] width 308 height 11
type textarea "x"
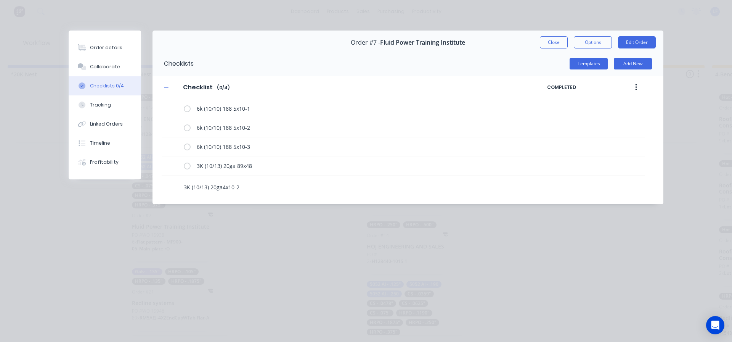
type textarea "3K (10/13) 20ga 4x10-2"
click at [255, 182] on textarea "3K (10/13) 20ga 4x10-2" at bounding box center [335, 186] width 308 height 11
type textarea "x"
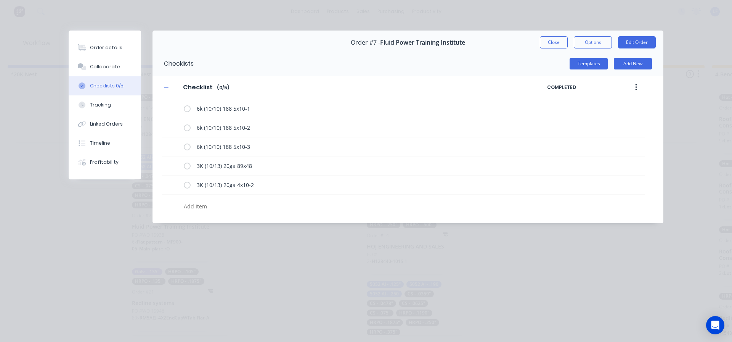
type textarea "x"
type textarea "3"
type textarea "x"
type textarea "3K"
type textarea "x"
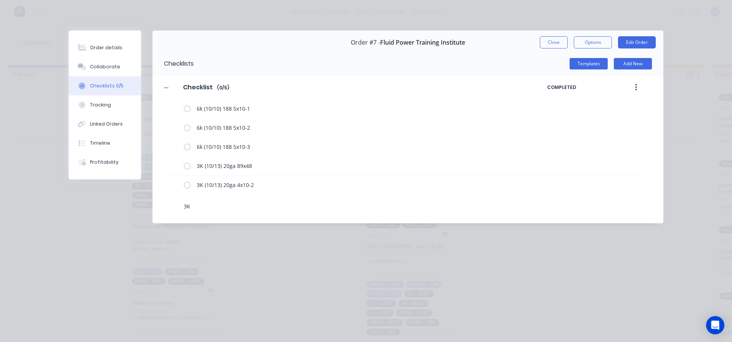
type textarea "3K"
type textarea "x"
type textarea "3K ("
type textarea "x"
type textarea "3K (1)"
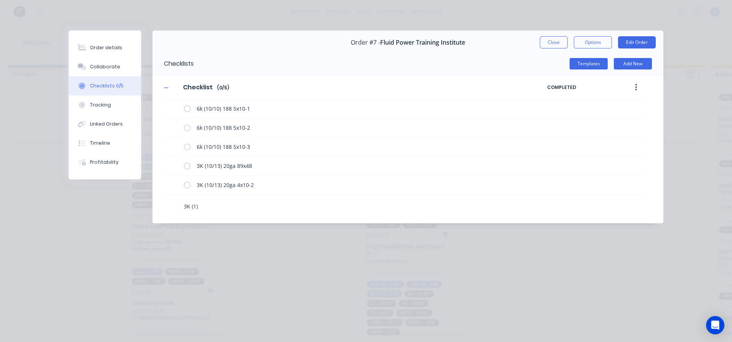
type textarea "x"
type textarea "3K (10)"
type textarea "x"
type textarea "3K (10*)"
type textarea "x"
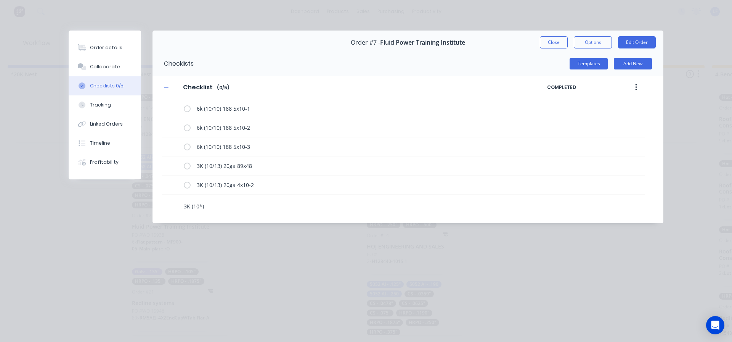
type textarea "3K (10)"
type textarea "x"
type textarea "3K (10/)"
type textarea "x"
type textarea "3K (10/1)"
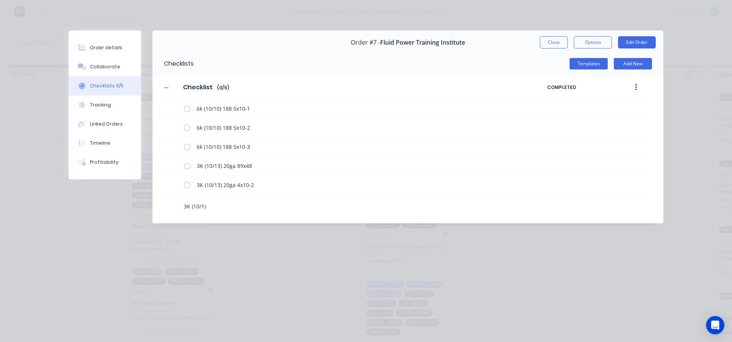
type textarea "x"
type textarea "3K (10/13)"
type textarea "x"
type textarea "3K (10/13)"
type textarea "x"
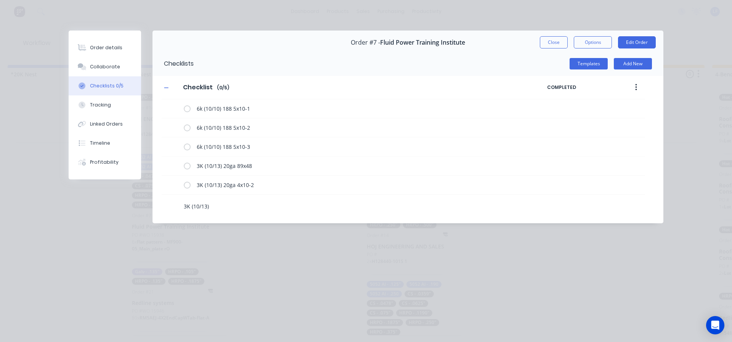
type textarea "3K (10/13)"
type textarea "x"
type textarea "3K (10/13) 2"
type textarea "x"
type textarea "3K (10/13) 20"
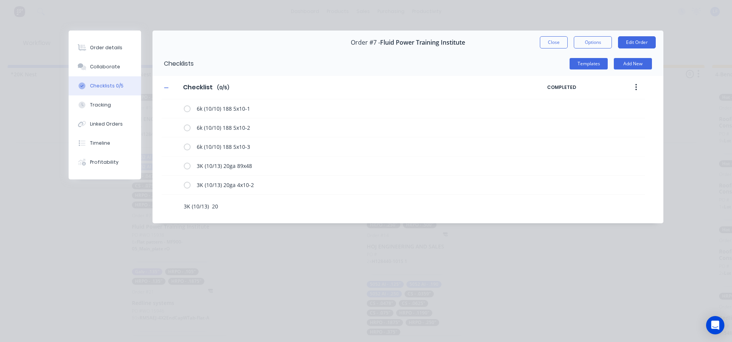
type textarea "x"
type textarea "3K (10/13) 20g"
type textarea "x"
type textarea "3K (10/13) 20ga"
type textarea "x"
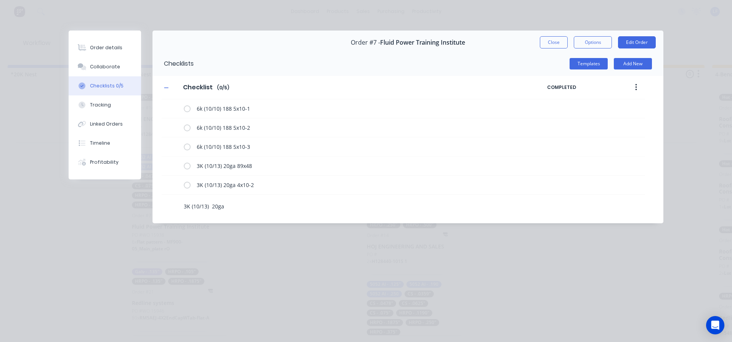
type textarea "3K (10/13) 20g"
type textarea "x"
type textarea "3K (10/13) 20"
type textarea "x"
type textarea "3K (10/13) 2"
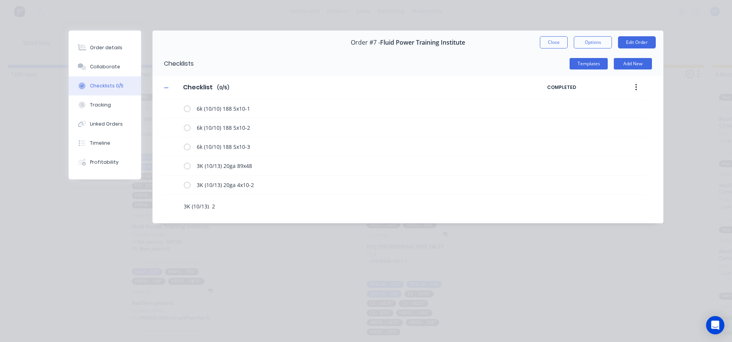
type textarea "x"
type textarea "3K (10/13)"
type textarea "x"
type textarea "3K (10/13)"
type textarea "x"
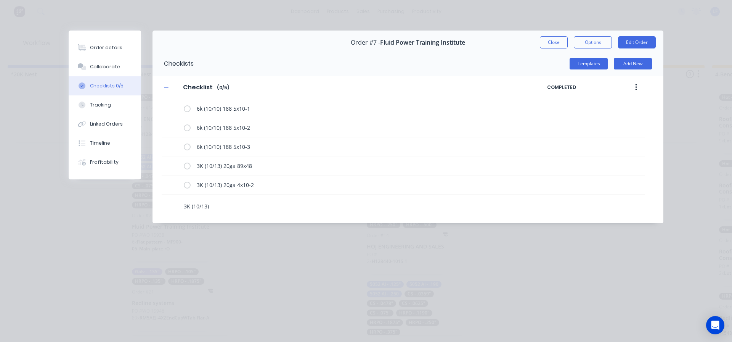
type textarea "3K (10/13)"
type textarea "x"
type textarea "3K (10/13)"
type textarea "x"
type textarea "3K (10/13) 2"
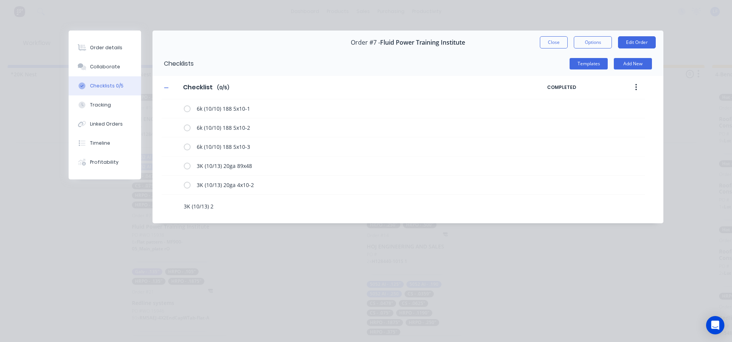
type textarea "x"
type textarea "3K (10/13) 20"
type textarea "x"
type textarea "3K (10/13) 20g"
type textarea "x"
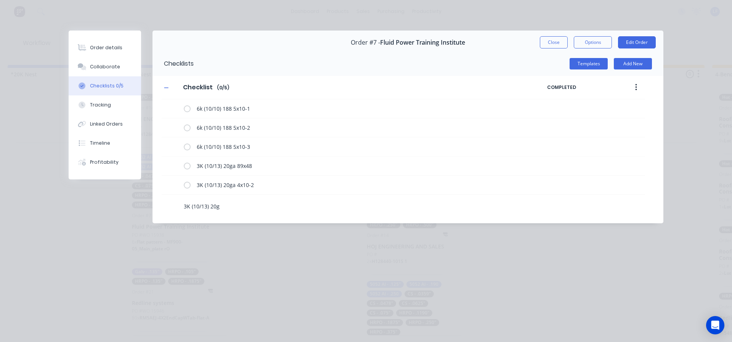
type textarea "3K (10/13) 20ga"
type textarea "x"
type textarea "3K (10/13) 20ga"
type textarea "x"
type textarea "3K (10/13) 20ga 5"
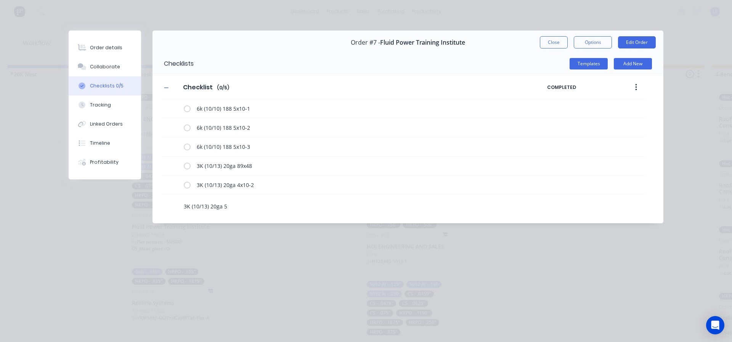
type textarea "x"
type textarea "3K (10/13) 20ga 5x"
type textarea "x"
type textarea "3K (10/13) 20ga 5x1"
type textarea "x"
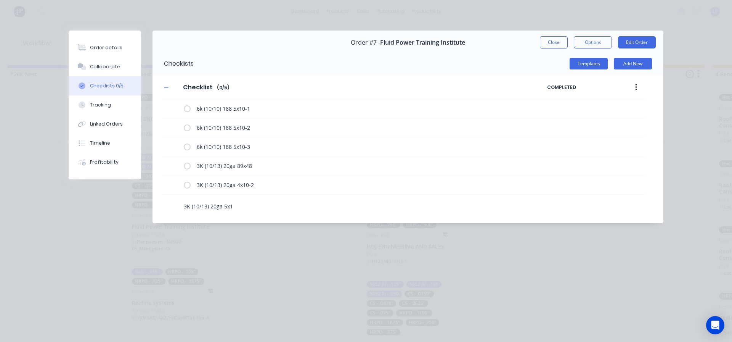
type textarea "3K (10/13) 20ga 5x10"
type textarea "x"
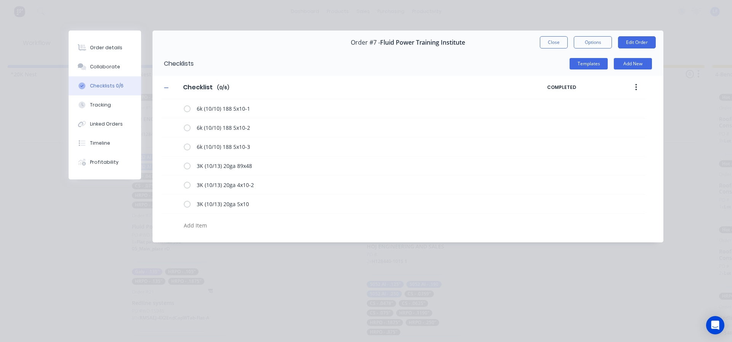
type textarea "x"
type textarea "3"
type textarea "x"
type textarea "3K"
type textarea "x"
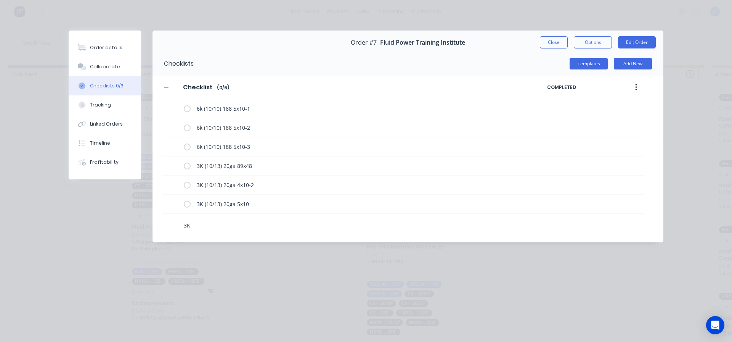
type textarea "3K"
type textarea "x"
type textarea "3K ("
type textarea "x"
type textarea "3K ()"
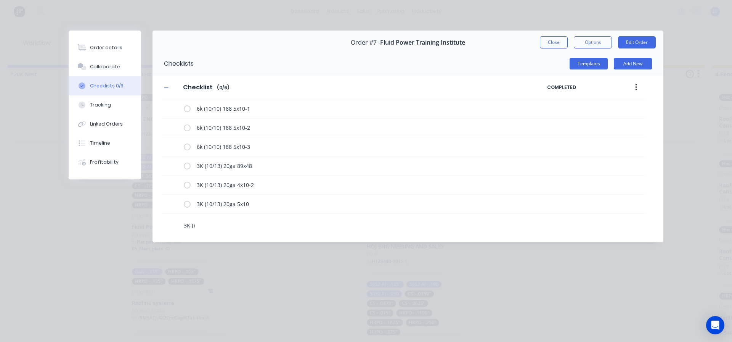
type textarea "x"
type textarea "3K (1)"
type textarea "x"
type textarea "3K (10)"
type textarea "x"
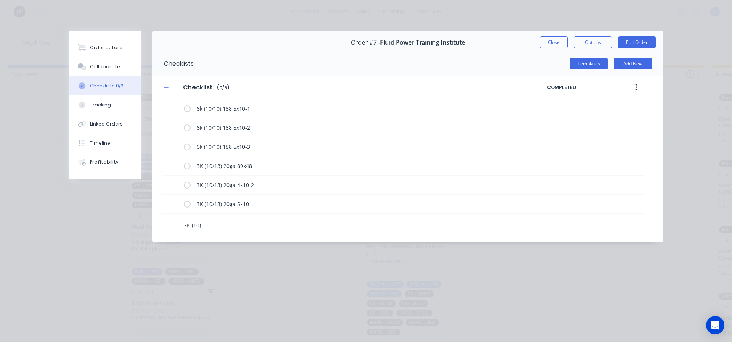
type textarea "3K (10/)"
type textarea "x"
type textarea "3K (10/1)"
type textarea "x"
type textarea "3K (10/13)"
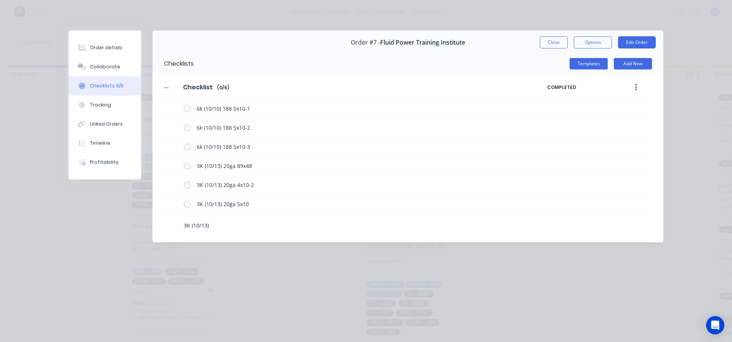
type textarea "x"
type textarea "3K (10/13)"
type textarea "x"
type textarea "3K (10/13) 2"
type textarea "x"
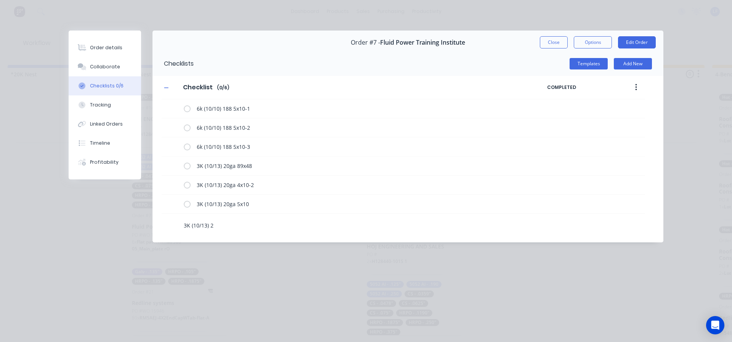
type textarea "3K (10/13) 20"
type textarea "x"
type textarea "3K (10/13) 20g"
type textarea "x"
type textarea "3K (10/13) 20ga"
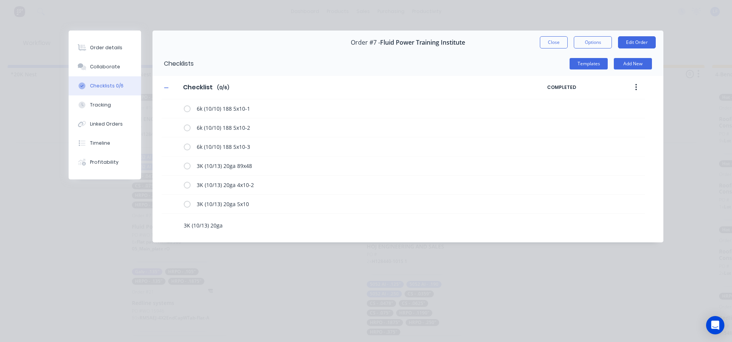
type textarea "x"
type textarea "3K (10/13) 20ga4"
type textarea "x"
type textarea "3K (10/13) 20ga48"
type textarea "x"
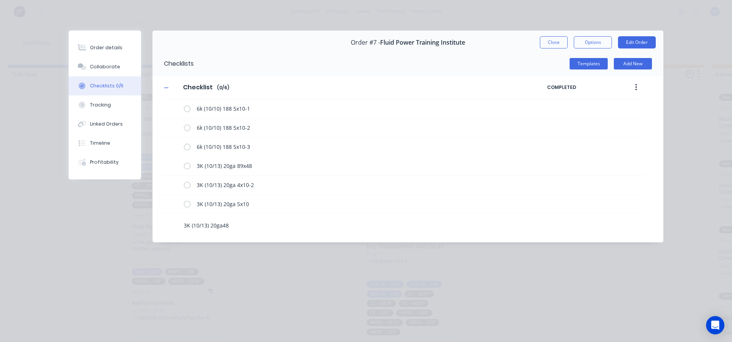
type textarea "3K (10/13) 20ga48x"
type textarea "x"
type textarea "3K (10/13) 20ga48x4"
type textarea "x"
type textarea "3K (10/13) 20ga48x40"
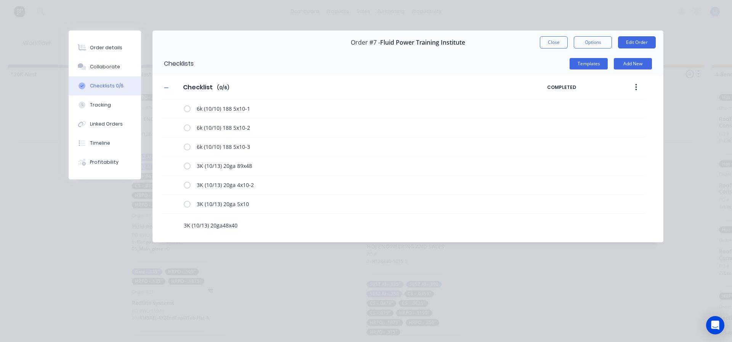
type textarea "x"
type textarea "3K (10/13) 20ga48x40"
click at [221, 225] on textarea "3K (10/13) 20ga48x40 tight on 48" at bounding box center [335, 225] width 308 height 11
click at [289, 225] on textarea "3K (10/13) 20ga 48x40 tight on 48" at bounding box center [335, 225] width 308 height 11
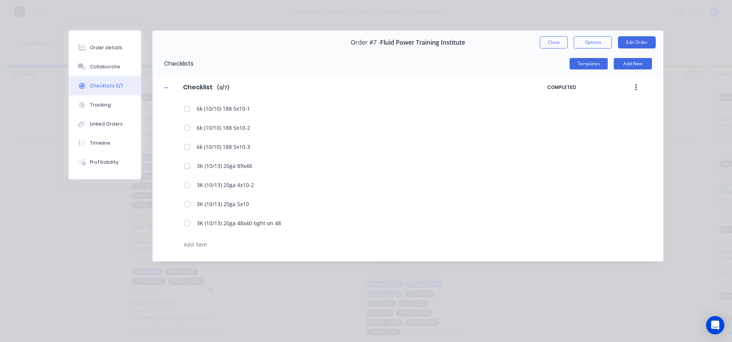
click at [555, 41] on button "Close" at bounding box center [554, 42] width 28 height 12
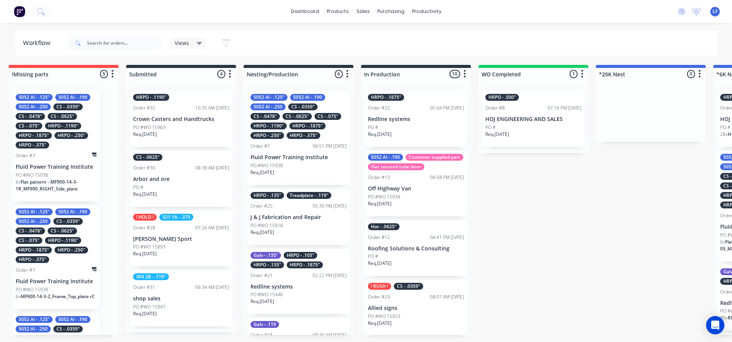
scroll to position [0, 0]
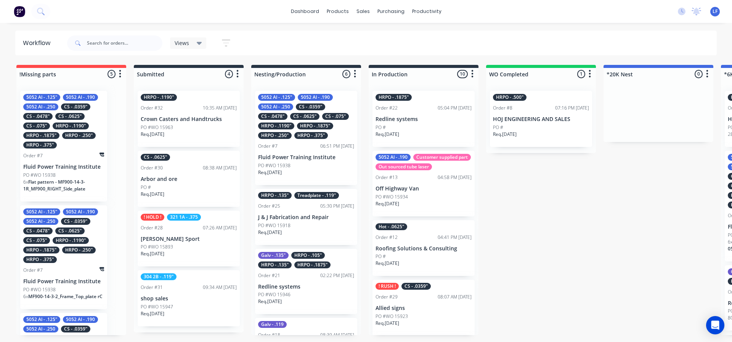
click at [301, 119] on div "CS - .0625"" at bounding box center [304, 116] width 29 height 7
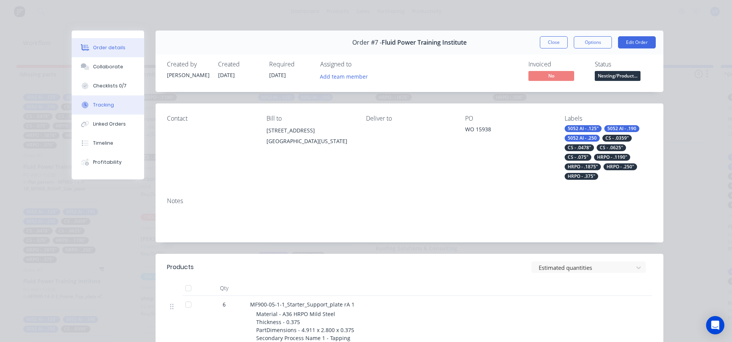
click at [99, 107] on div "Tracking" at bounding box center [103, 104] width 21 height 7
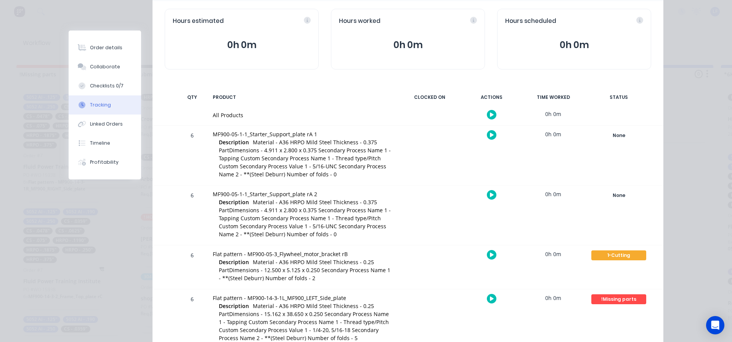
scroll to position [76, 0]
click at [613, 137] on div "None" at bounding box center [618, 134] width 55 height 10
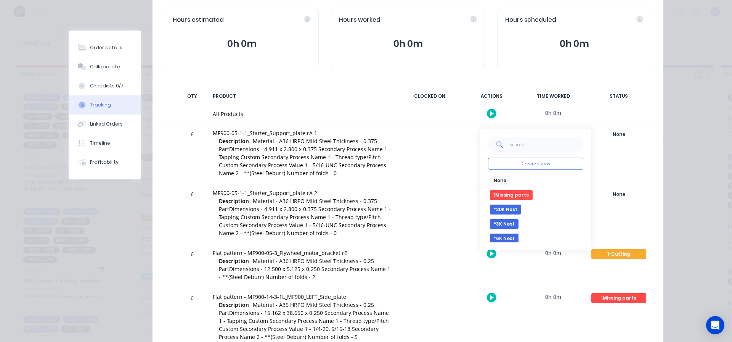
click at [502, 238] on button "*6K Nest" at bounding box center [504, 238] width 29 height 10
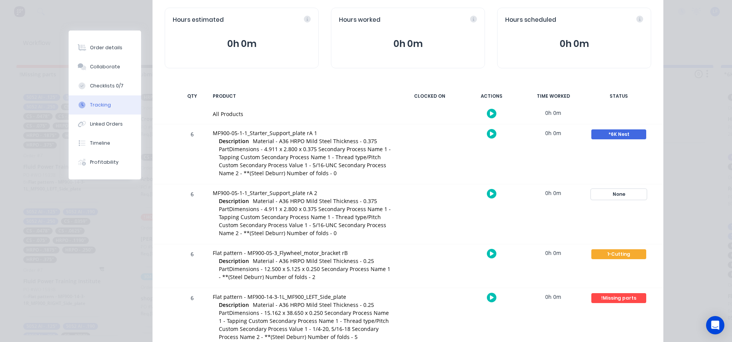
click at [618, 189] on div "None" at bounding box center [618, 194] width 55 height 10
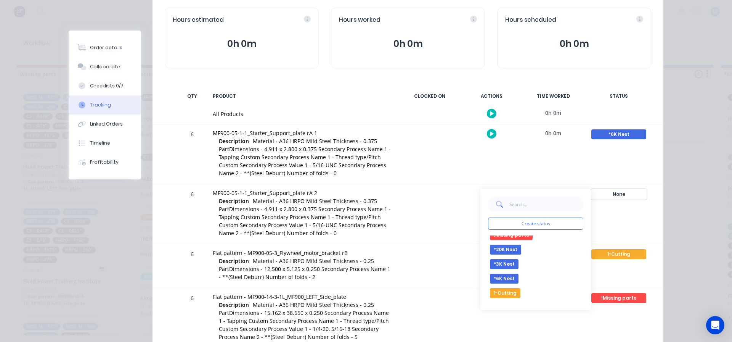
scroll to position [38, 0]
click at [509, 274] on button "1-Cutting" at bounding box center [505, 275] width 30 height 10
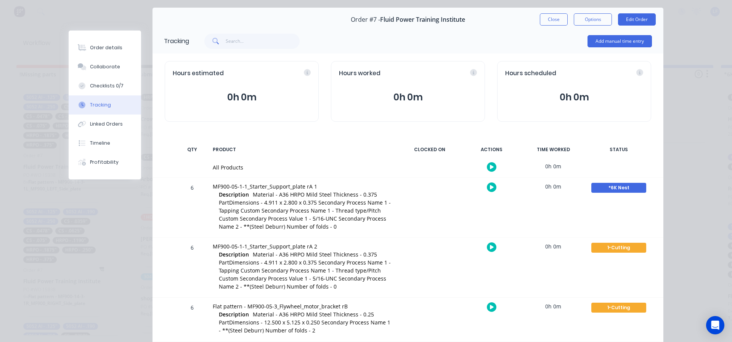
scroll to position [0, 0]
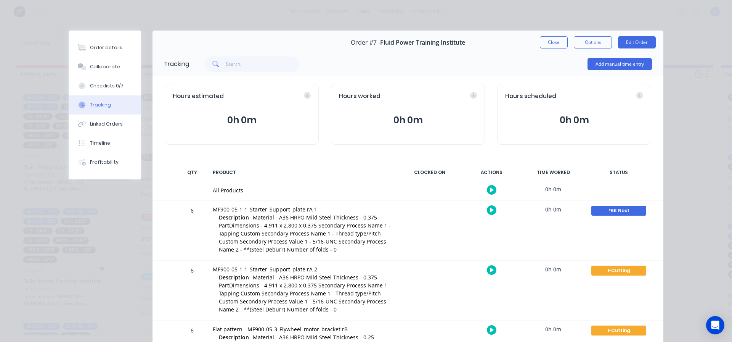
drag, startPoint x: 553, startPoint y: 43, endPoint x: 500, endPoint y: 67, distance: 58.3
click at [553, 43] on button "Close" at bounding box center [554, 42] width 28 height 12
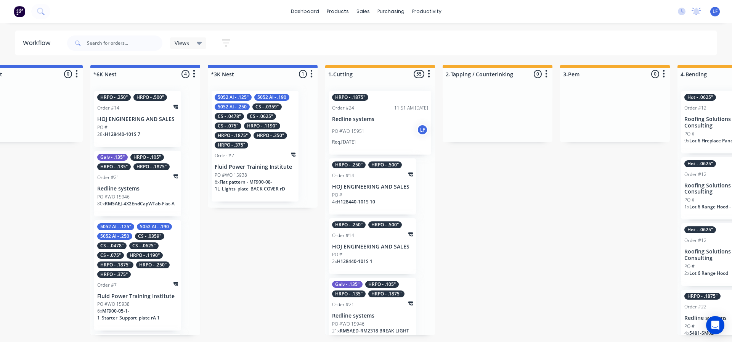
click at [135, 263] on div "5052 Al - .125" 5052 Al - .190 5052 Al - .250 CS - .0359" CS - .0478" CS - .062…" at bounding box center [137, 250] width 81 height 55
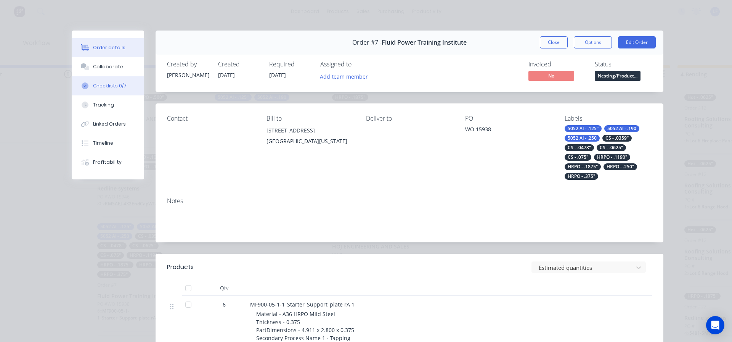
click at [112, 83] on div "Checklists 0/7" at bounding box center [110, 85] width 34 height 7
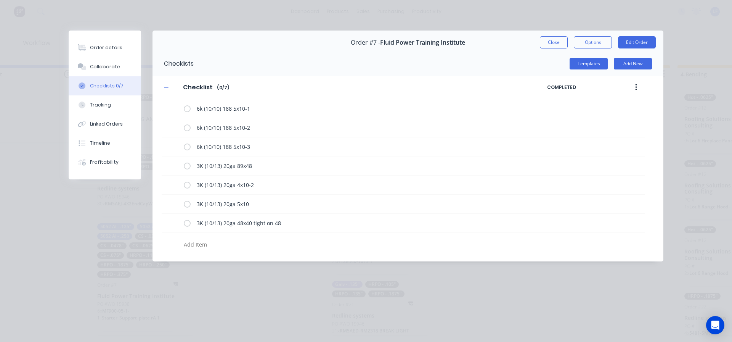
click at [187, 247] on textarea at bounding box center [335, 244] width 308 height 11
click at [199, 247] on textarea at bounding box center [335, 244] width 308 height 11
click at [200, 245] on textarea at bounding box center [335, 244] width 308 height 11
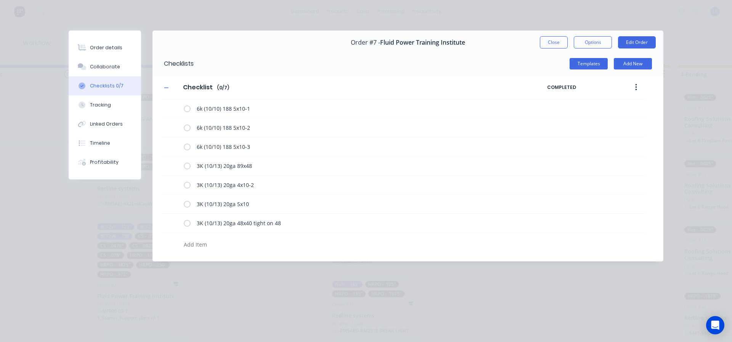
type textarea "x"
type textarea "6"
type textarea "x"
type textarea "6k"
type textarea "x"
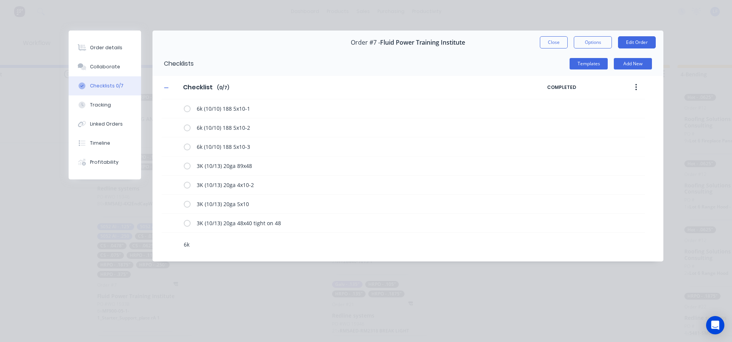
type textarea "6k"
type textarea "x"
type textarea "6k ("
type textarea "x"
type textarea "6k ()"
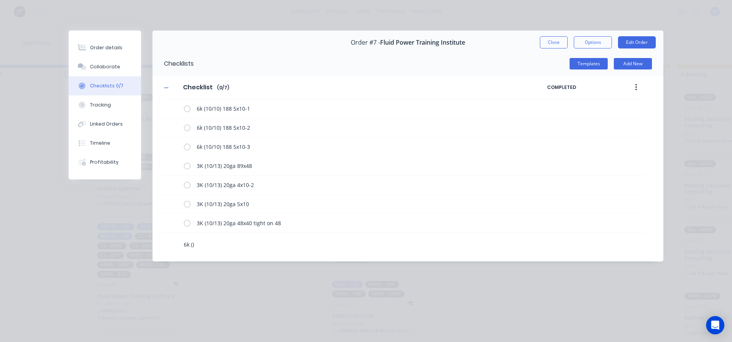
type textarea "x"
type textarea "6k (1)"
type textarea "x"
type textarea "6k (10)"
type textarea "x"
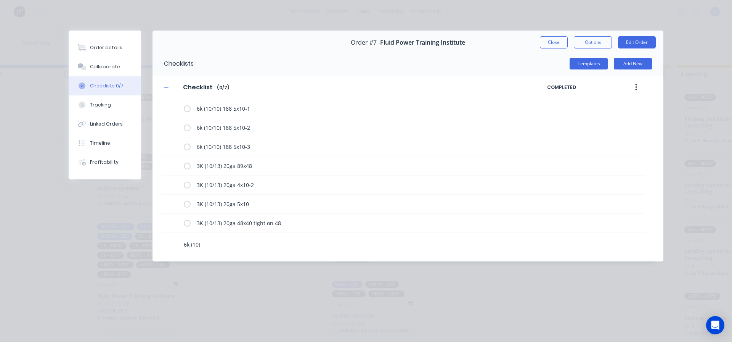
type textarea "6k (10/)"
type textarea "x"
type textarea "6k (10/1)"
type textarea "x"
type textarea "6k (10/13)"
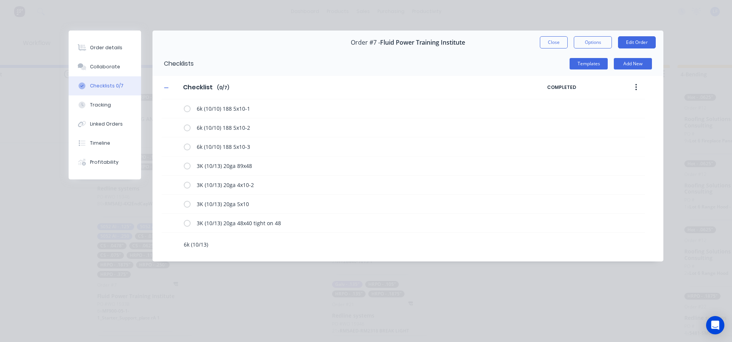
type textarea "x"
type textarea "6k (10/13)"
type textarea "x"
type textarea "6k (10/13) 3"
type textarea "x"
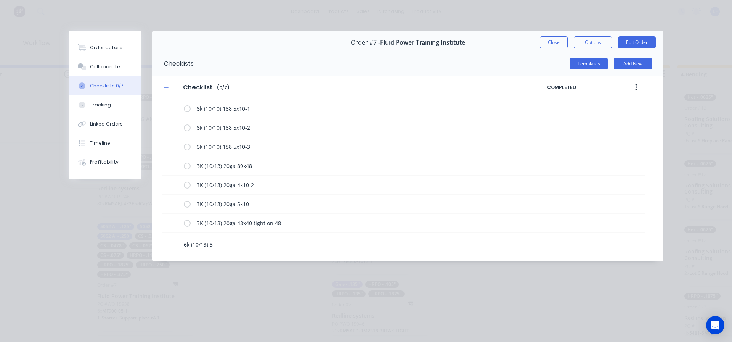
type textarea "6k (10/13) 37"
type textarea "x"
type textarea "6k (10/13) 375"
type textarea "x"
type textarea "6k (10/13) 375"
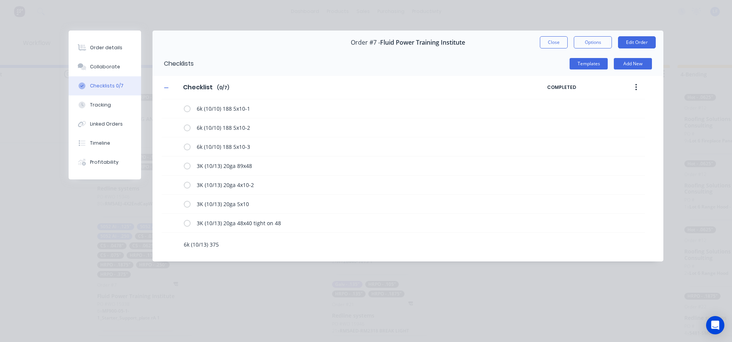
type textarea "x"
type textarea "6k (10/13) 375 3"
type textarea "x"
type textarea "6k (10/13) 375 37"
type textarea "x"
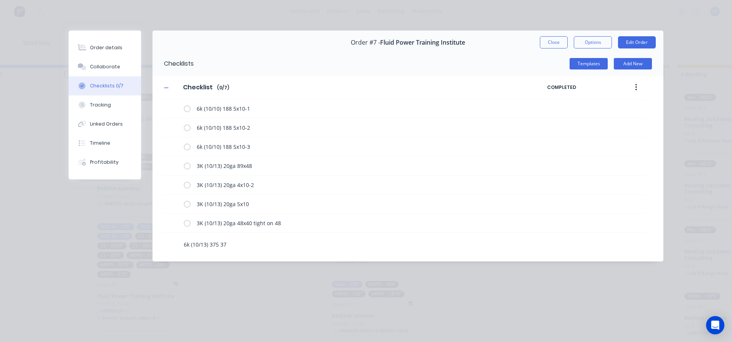
type textarea "6k (10/13) 375 37x"
type textarea "x"
type textarea "6k (10/13) 375 37x3"
type textarea "x"
type textarea "6k (10/13) 375 37x33"
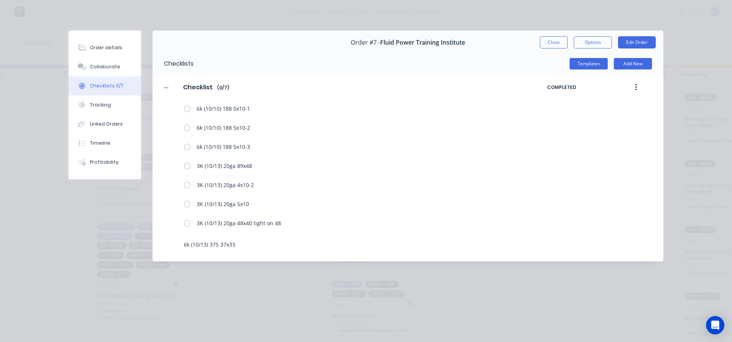
click at [282, 245] on textarea "6k (10/13) 375 37x33" at bounding box center [335, 244] width 308 height 11
type textarea "x"
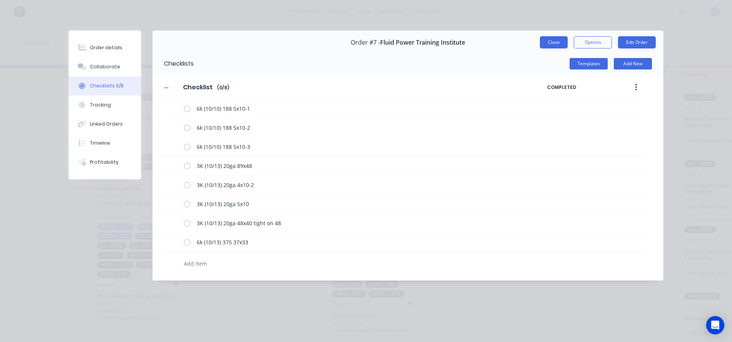
click at [553, 42] on button "Close" at bounding box center [554, 42] width 28 height 12
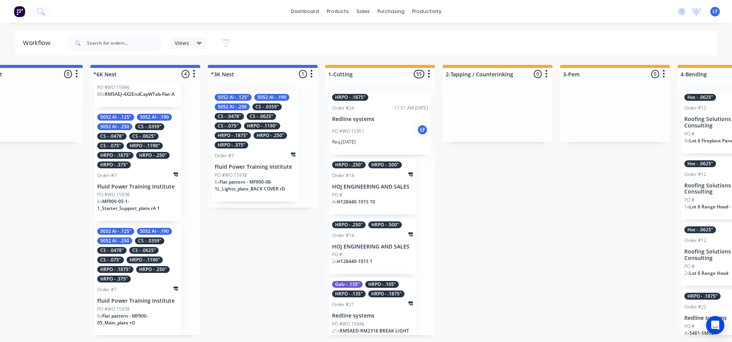
scroll to position [110, 0]
click at [135, 252] on div "CS - .0625"" at bounding box center [143, 249] width 29 height 7
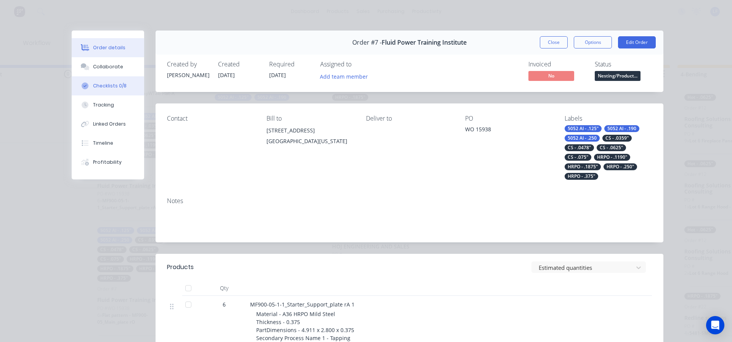
click at [99, 86] on div "Checklists 0/8" at bounding box center [110, 85] width 34 height 7
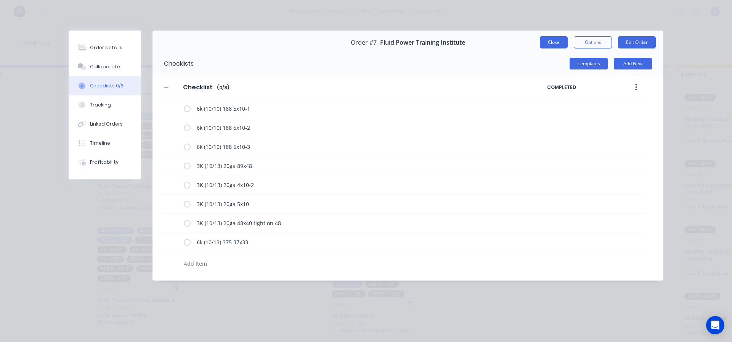
click at [555, 40] on button "Close" at bounding box center [554, 42] width 28 height 12
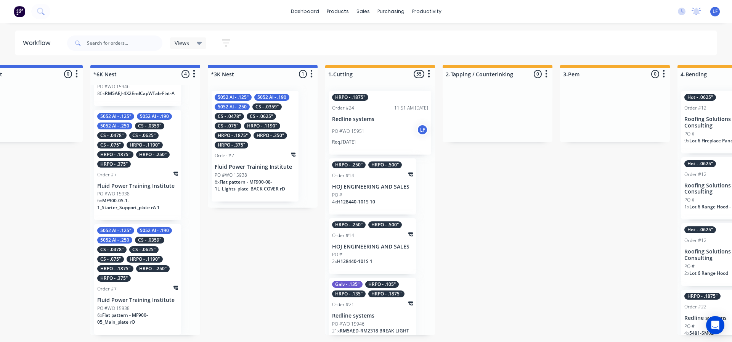
click at [121, 262] on div "CS - .075"" at bounding box center [110, 258] width 27 height 7
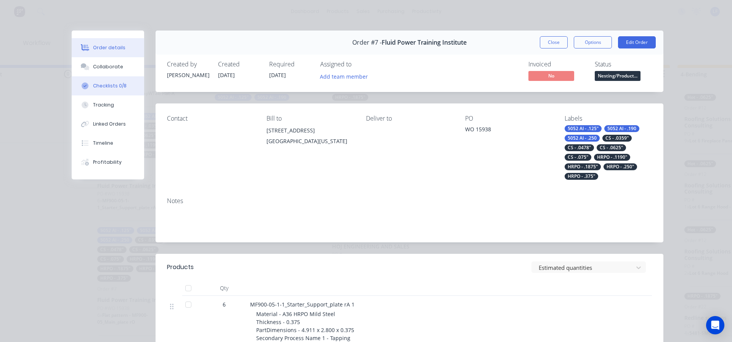
click at [106, 86] on div "Checklists 0/8" at bounding box center [110, 85] width 34 height 7
type textarea "x"
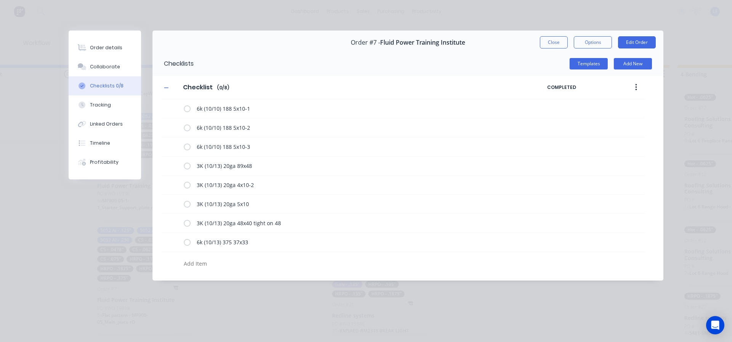
drag, startPoint x: 554, startPoint y: 45, endPoint x: 544, endPoint y: 46, distance: 9.7
click at [555, 45] on button "Close" at bounding box center [554, 42] width 28 height 12
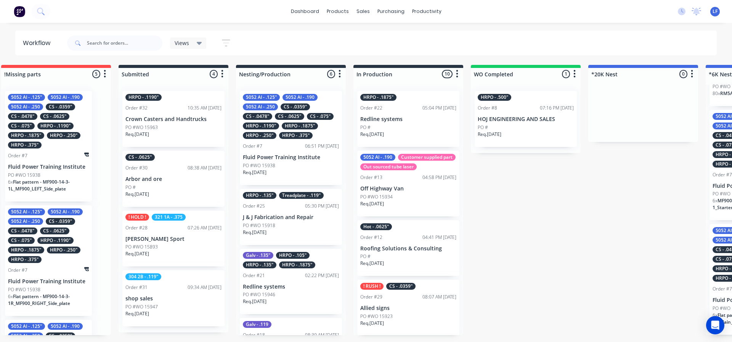
scroll to position [0, 18]
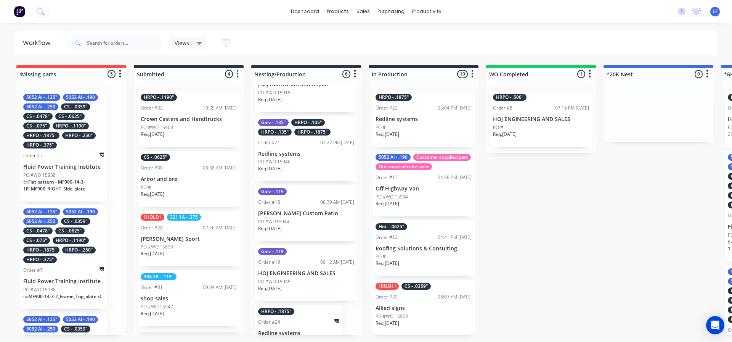
scroll to position [114, 0]
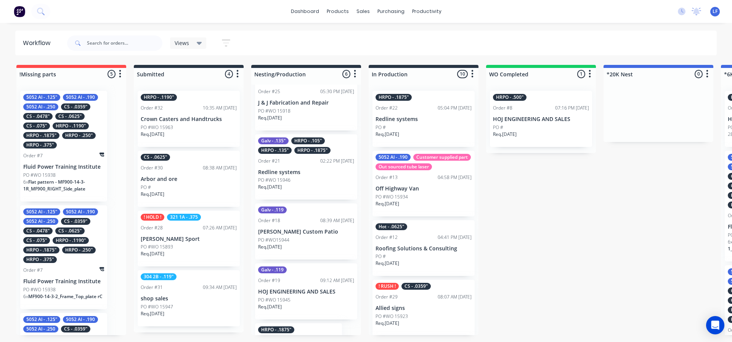
click at [308, 173] on p "Redline systems" at bounding box center [306, 172] width 96 height 6
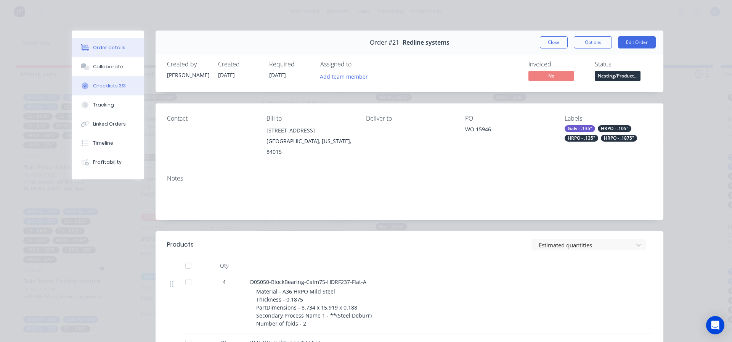
click at [119, 83] on div "Checklists 3/3" at bounding box center [109, 85] width 33 height 7
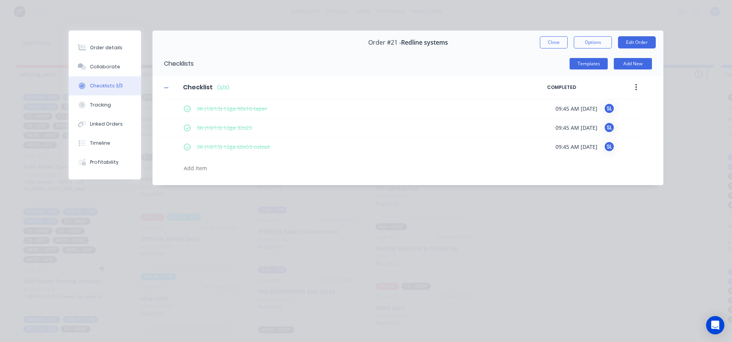
click at [198, 173] on textarea at bounding box center [335, 167] width 308 height 11
click at [204, 169] on textarea at bounding box center [335, 167] width 308 height 11
click at [210, 166] on textarea at bounding box center [335, 167] width 308 height 11
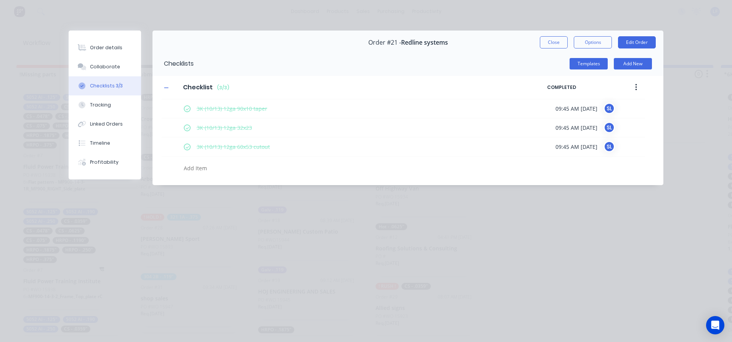
click at [229, 172] on textarea at bounding box center [335, 167] width 308 height 11
type textarea "x"
type textarea "6"
type textarea "x"
type textarea "6k"
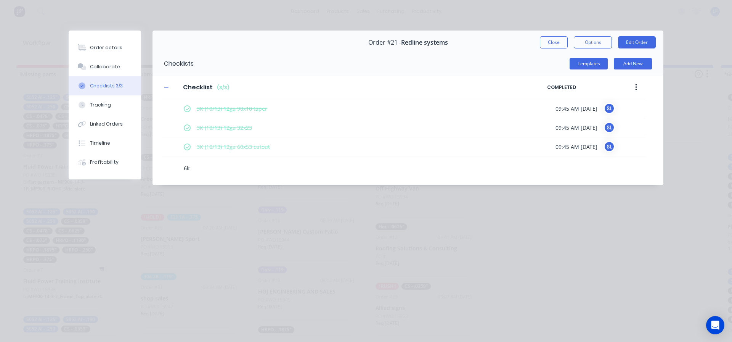
type textarea "x"
type textarea "6k"
type textarea "x"
type textarea "6k ("
type textarea "x"
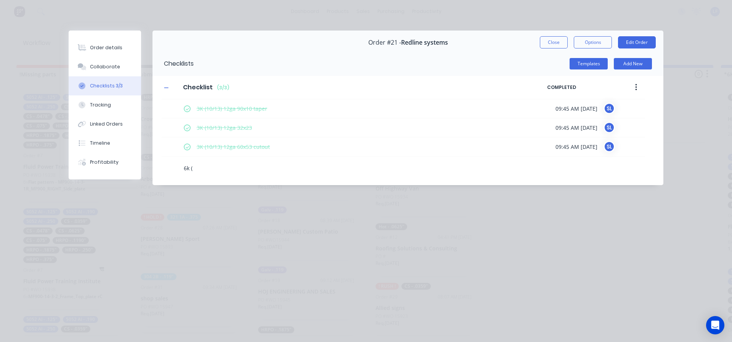
type textarea "6k ()"
type textarea "x"
type textarea "6k (1)"
type textarea "x"
type textarea "6k (10)"
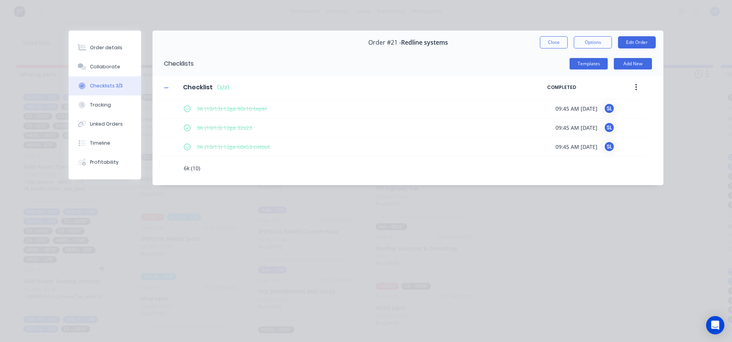
type textarea "x"
type textarea "6k (10/)"
type textarea "x"
type textarea "6k (10/1)"
type textarea "x"
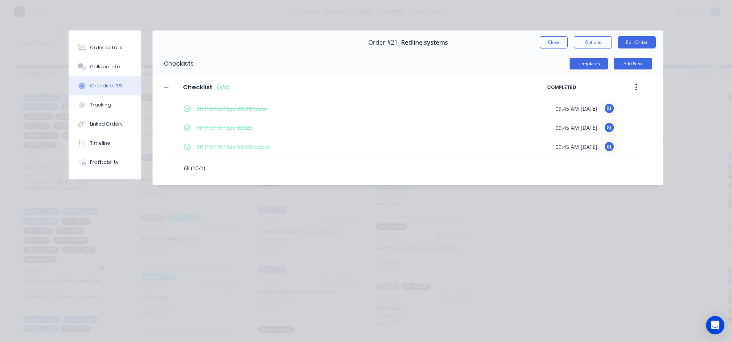
type textarea "6k (10/13)"
type textarea "x"
type textarea "6k (10/13)"
type textarea "x"
type textarea "6k (10/13) 1"
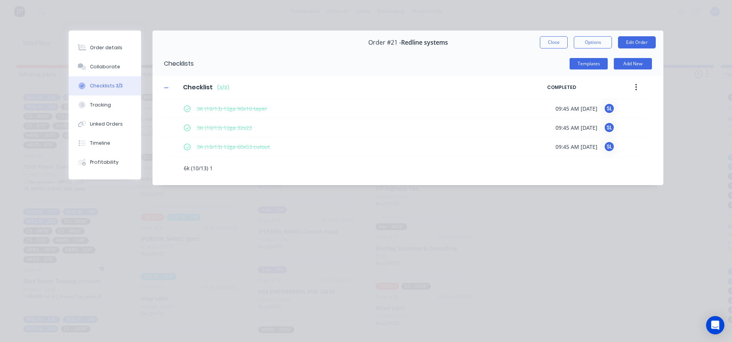
type textarea "x"
type textarea "6k (10/13) 10"
type textarea "x"
type textarea "6k (10/13) 10g"
type textarea "x"
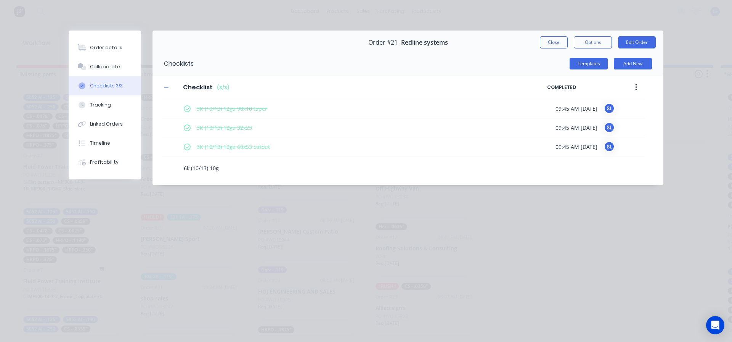
type textarea "6k (10/13) 10ga"
type textarea "x"
type textarea "6k (10/13) 10ga"
type textarea "x"
type textarea "6k (10/13) 10ga 6"
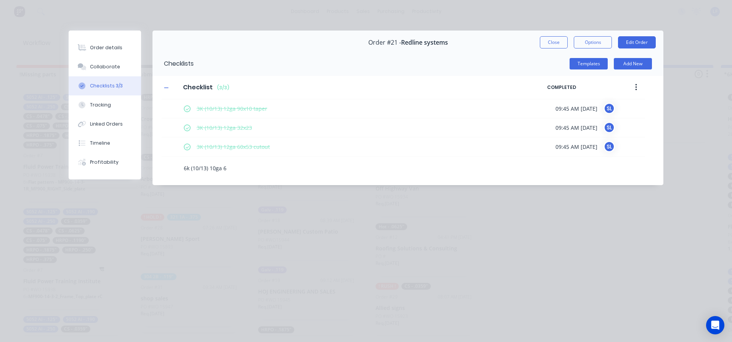
type textarea "x"
type textarea "6k (10/13) 10ga 60"
type textarea "x"
type textarea "6k (10/13) 10ga 60x"
type textarea "x"
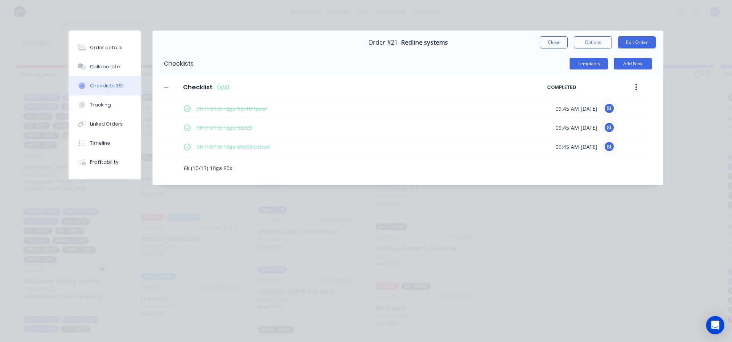
type textarea "6k (10/13) 10ga 60x5"
type textarea "x"
type textarea "6k (10/13) 10ga 60x57"
type textarea "x"
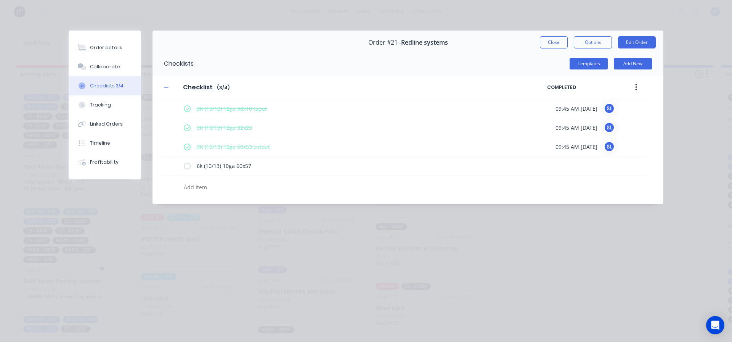
click at [228, 187] on textarea at bounding box center [335, 186] width 308 height 11
click at [99, 104] on div "Tracking" at bounding box center [100, 104] width 21 height 7
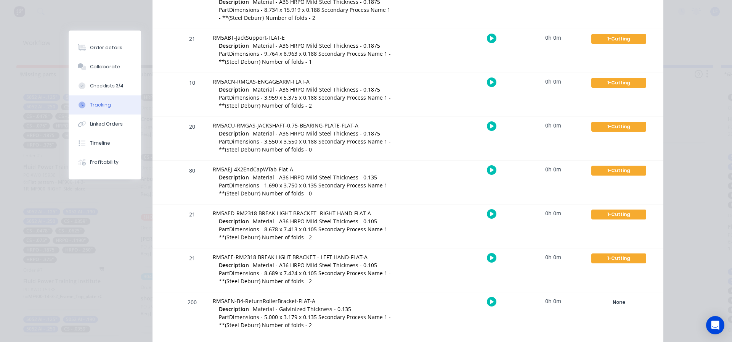
scroll to position [241, 0]
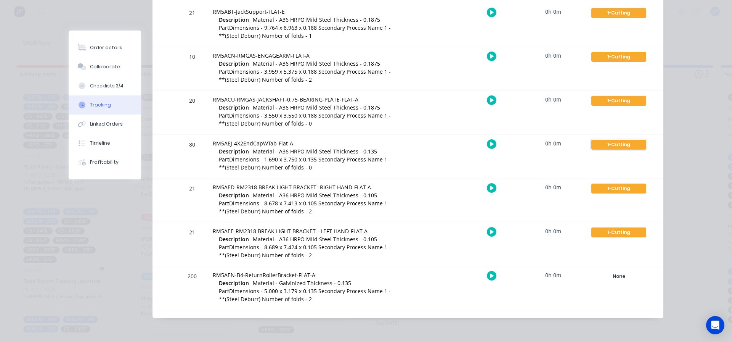
click at [624, 146] on div "1-Cutting" at bounding box center [618, 145] width 55 height 10
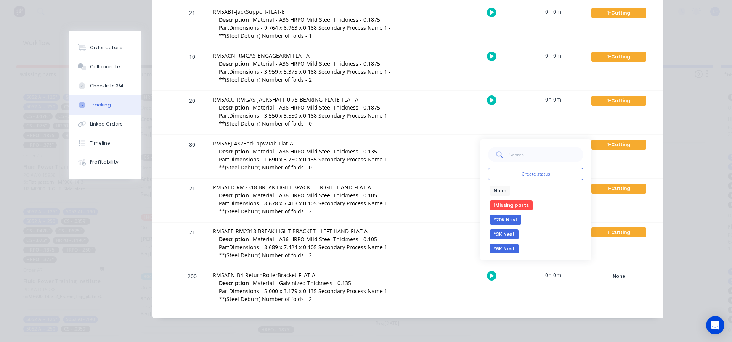
click at [502, 248] on button "*6K Nest" at bounding box center [504, 249] width 29 height 10
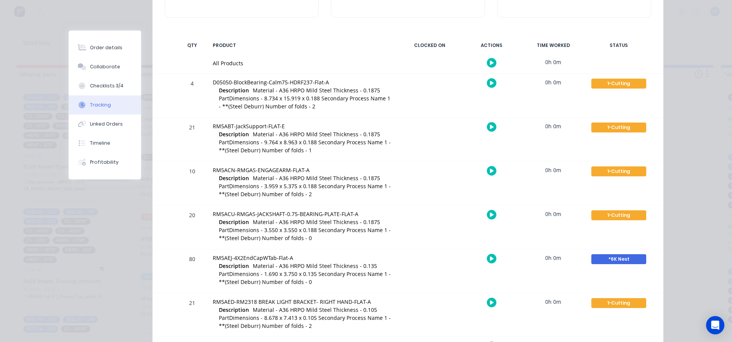
scroll to position [0, 0]
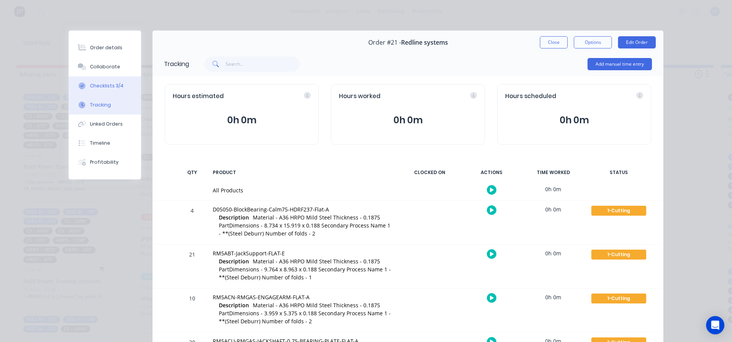
click at [109, 86] on div "Checklists 3/4" at bounding box center [107, 85] width 34 height 7
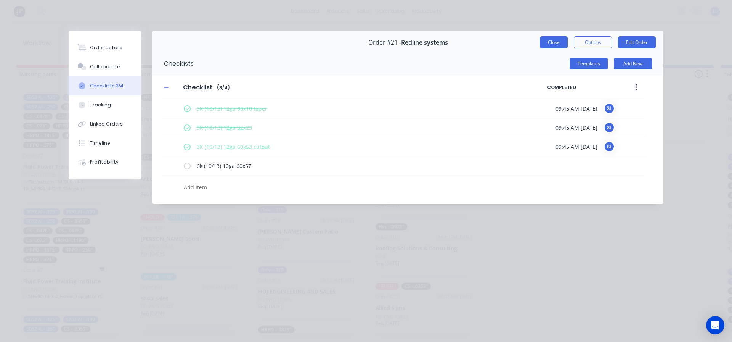
click at [546, 41] on button "Close" at bounding box center [554, 42] width 28 height 12
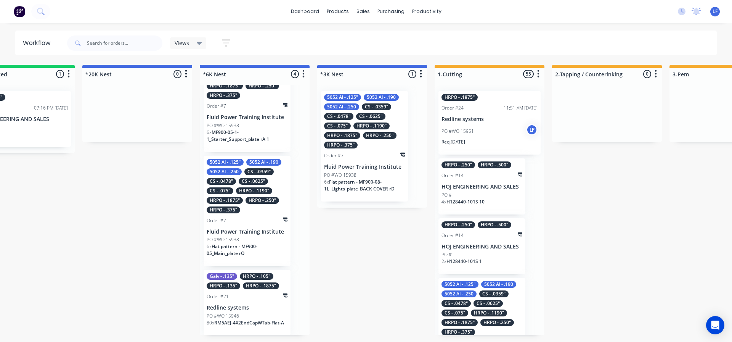
scroll to position [110, 0]
click at [231, 290] on div "Galv - .135" HRPO - .105" HRPO - .135" HRPO - .1875" Order #21 Redline systems …" at bounding box center [247, 302] width 87 height 66
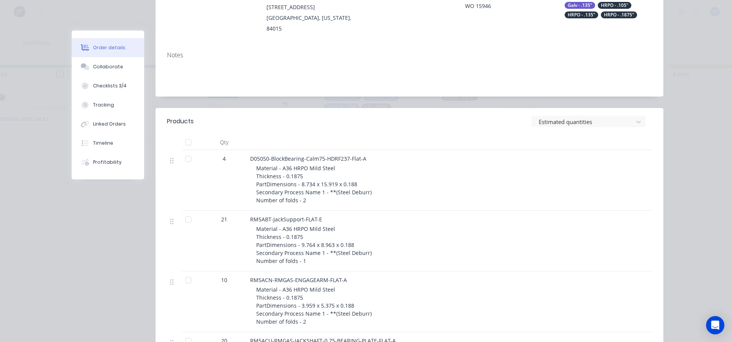
scroll to position [0, 0]
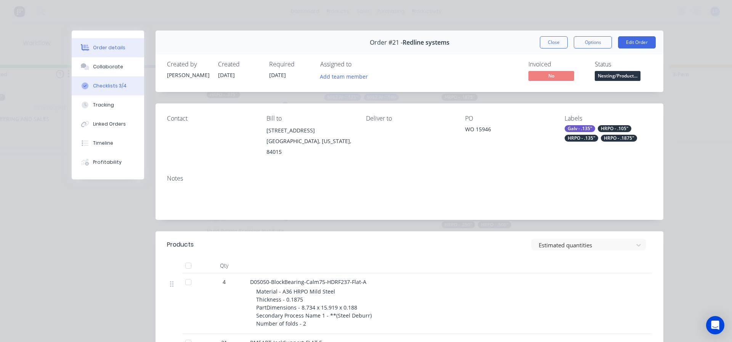
click at [111, 81] on button "Checklists 3/4" at bounding box center [108, 85] width 72 height 19
type textarea "x"
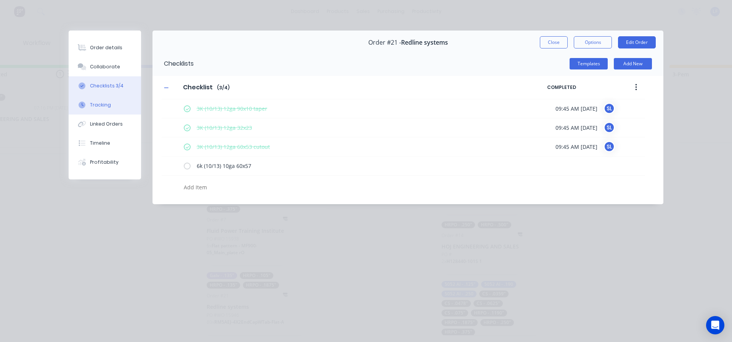
click at [99, 102] on div "Tracking" at bounding box center [100, 104] width 21 height 7
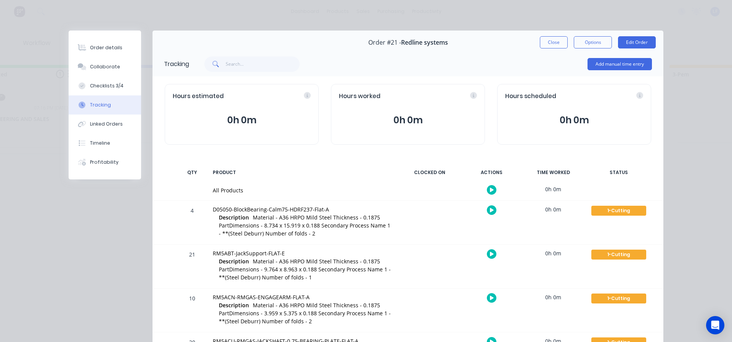
click at [552, 42] on button "Close" at bounding box center [554, 42] width 28 height 12
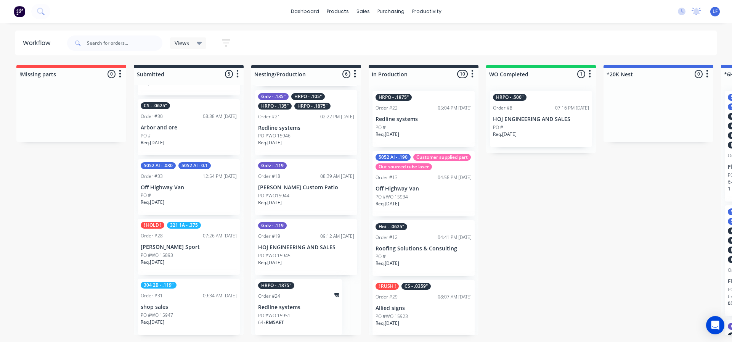
scroll to position [159, 0]
click at [289, 308] on p "Redline systems" at bounding box center [298, 306] width 81 height 6
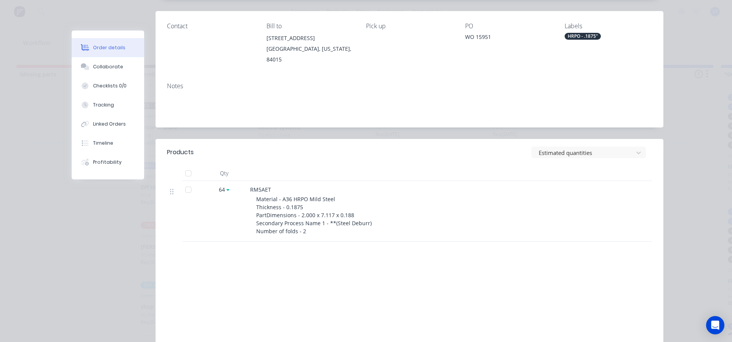
scroll to position [0, 0]
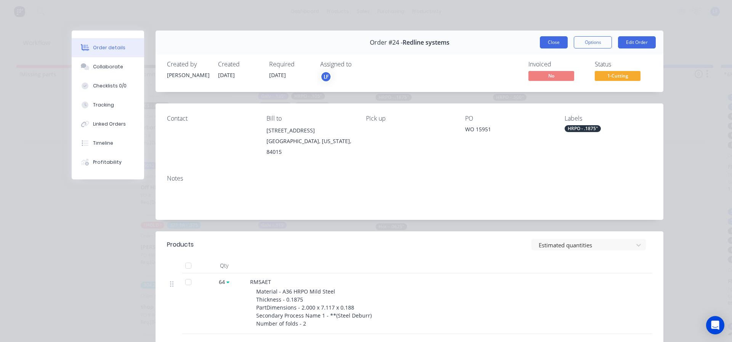
click at [548, 40] on button "Close" at bounding box center [554, 42] width 28 height 12
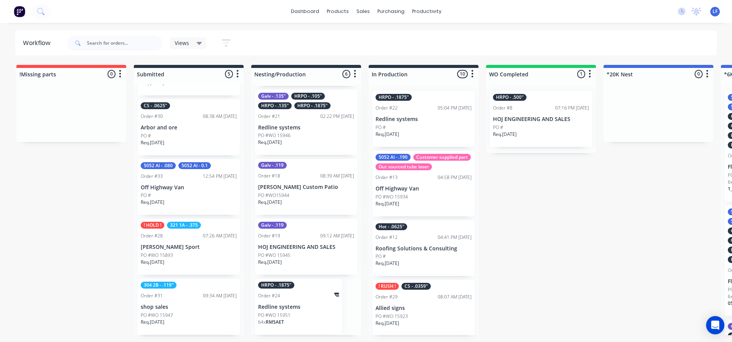
click at [284, 312] on p "PO #WO 15951" at bounding box center [274, 314] width 32 height 7
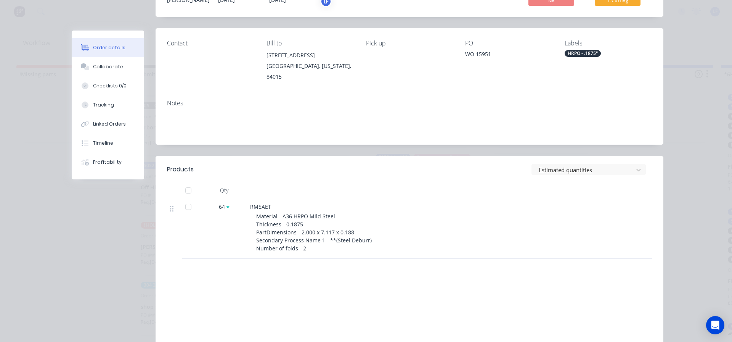
scroll to position [114, 0]
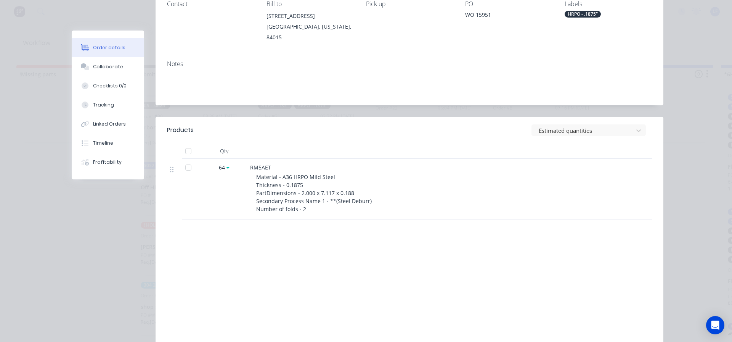
click at [303, 173] on span "Material - A36 HRPO Mild Steel Thickness - 0.1875 PartDimensions - 2.000 x 7.11…" at bounding box center [314, 192] width 116 height 39
click at [185, 160] on div at bounding box center [188, 167] width 15 height 15
click at [182, 160] on div at bounding box center [188, 167] width 15 height 15
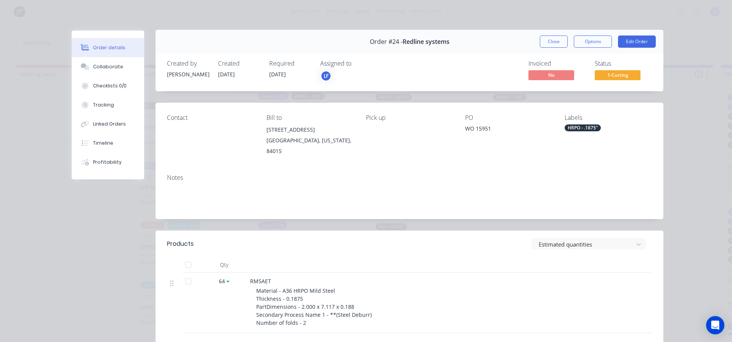
scroll to position [0, 0]
click at [260, 287] on div "Material - A36 HRPO Mild Steel Thickness - 0.1875 PartDimensions - 2.000 x 7.11…" at bounding box center [402, 307] width 293 height 40
click at [284, 288] on span "Material - A36 HRPO Mild Steel Thickness - 0.1875 PartDimensions - 2.000 x 7.11…" at bounding box center [314, 306] width 116 height 39
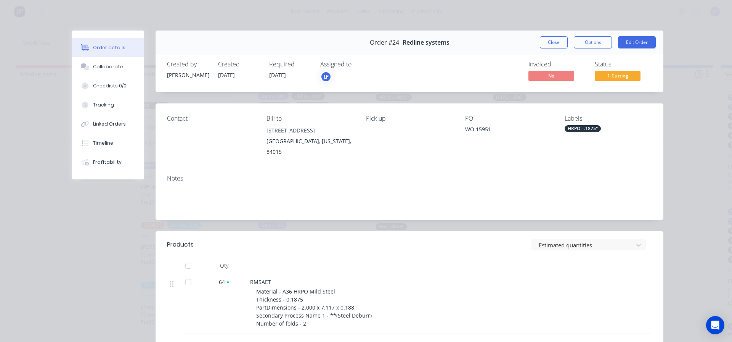
click at [225, 278] on div at bounding box center [227, 282] width 5 height 8
drag, startPoint x: 222, startPoint y: 273, endPoint x: 215, endPoint y: 286, distance: 14.5
click at [215, 286] on div "64" at bounding box center [224, 303] width 46 height 61
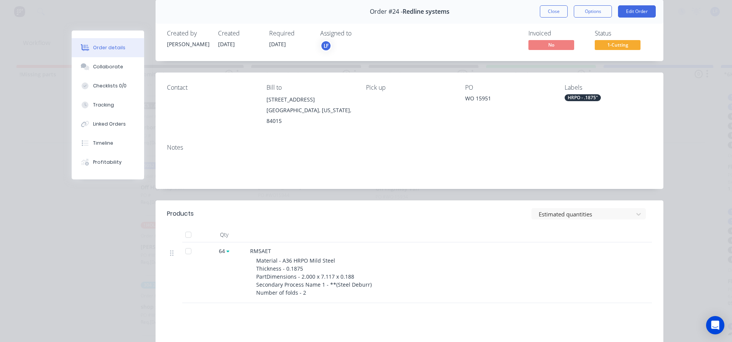
scroll to position [30, 0]
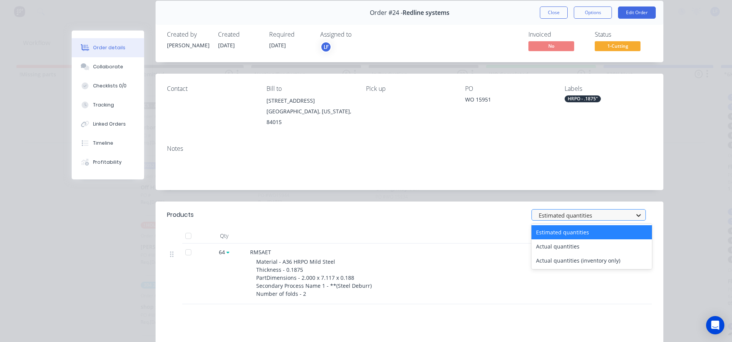
click at [637, 211] on icon at bounding box center [639, 215] width 8 height 8
click at [547, 240] on div "Actual quantities" at bounding box center [591, 246] width 120 height 14
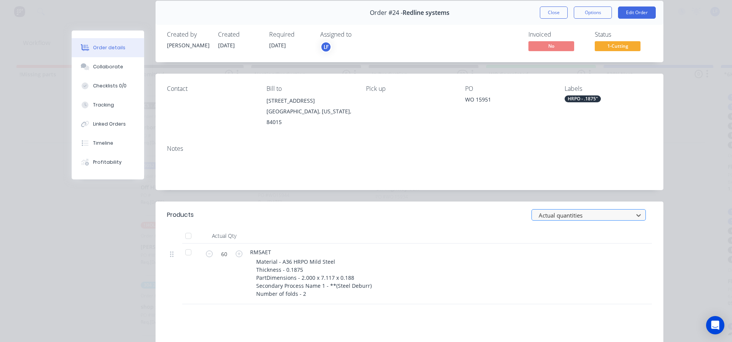
click at [611, 210] on div at bounding box center [583, 215] width 91 height 10
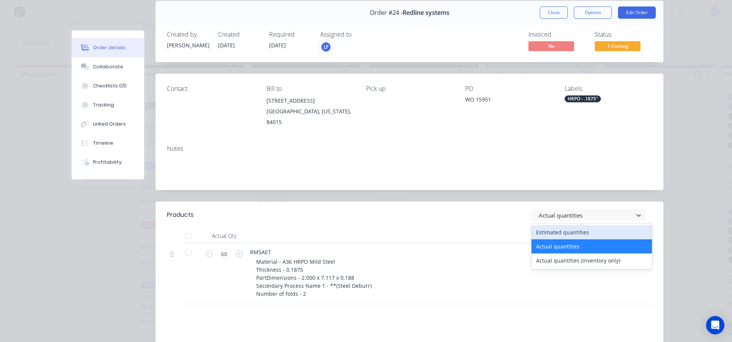
click at [554, 225] on div "Estimated quantities" at bounding box center [591, 232] width 120 height 14
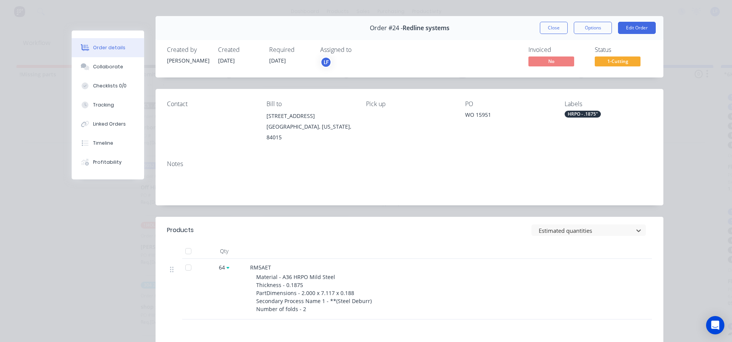
scroll to position [0, 0]
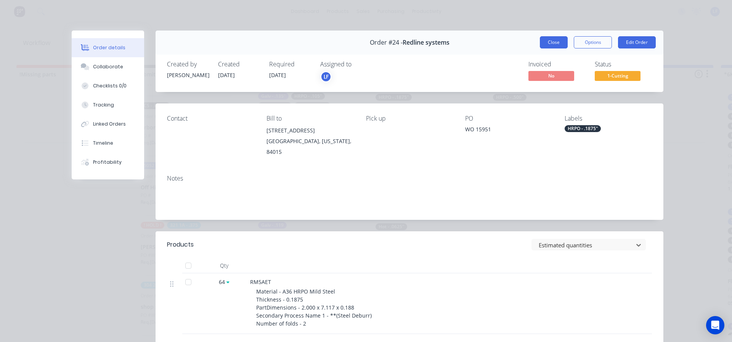
click at [549, 43] on button "Close" at bounding box center [554, 42] width 28 height 12
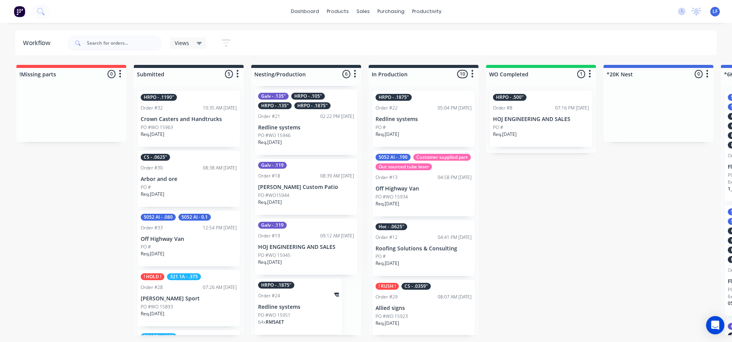
click at [309, 314] on div "PO #WO 15951" at bounding box center [298, 314] width 81 height 7
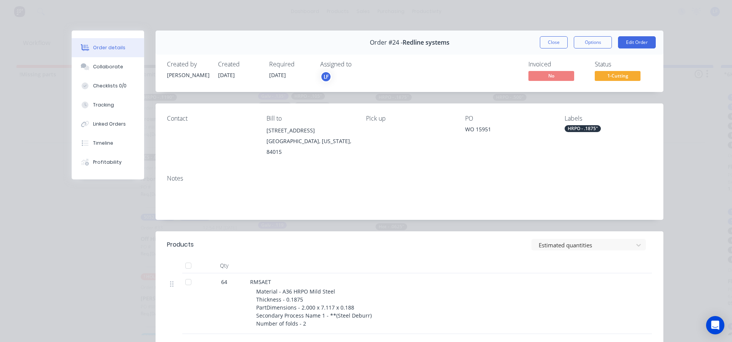
click at [292, 287] on span "Material - A36 HRPO Mild Steel Thickness - 0.1875 PartDimensions - 2.000 x 7.11…" at bounding box center [314, 306] width 116 height 39
click at [555, 43] on button "Close" at bounding box center [554, 42] width 28 height 12
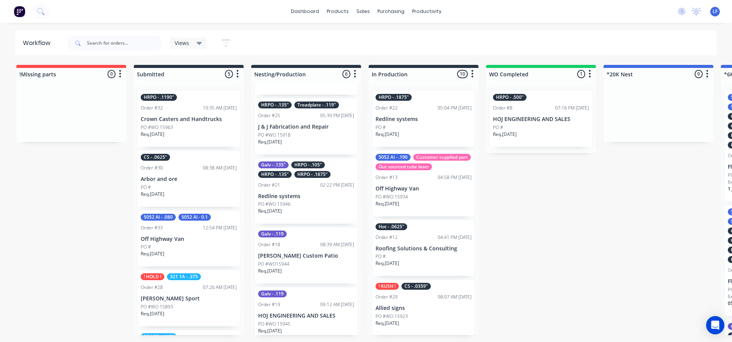
scroll to position [159, 0]
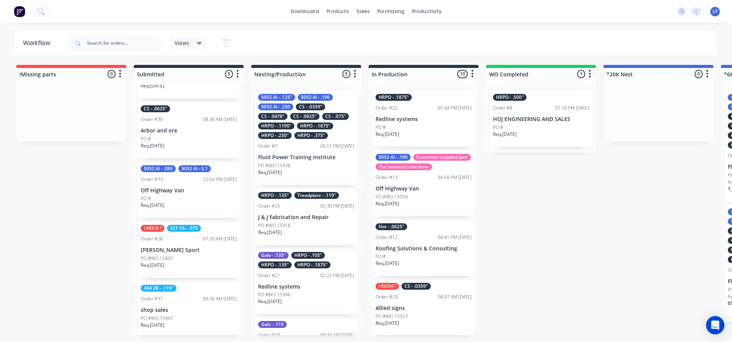
scroll to position [51, 0]
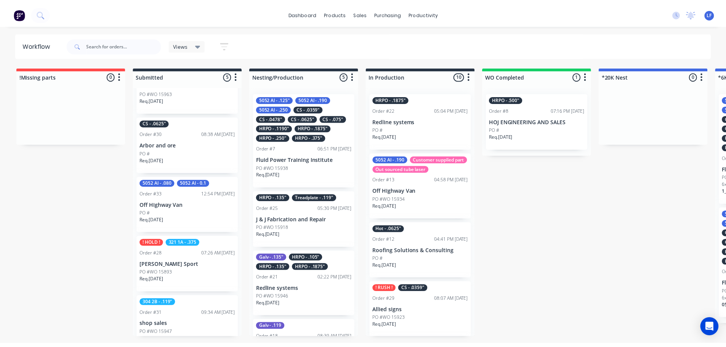
scroll to position [51, 0]
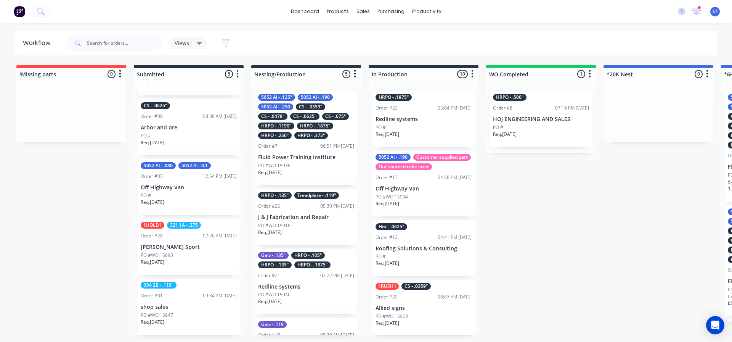
drag, startPoint x: 697, startPoint y: 9, endPoint x: 633, endPoint y: 19, distance: 64.7
click at [697, 9] on icon at bounding box center [696, 10] width 7 height 6
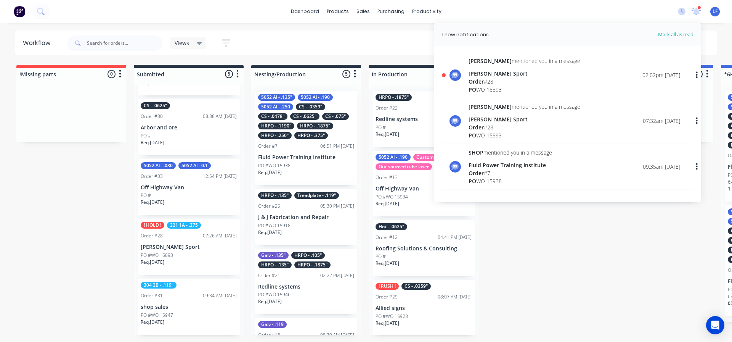
click at [482, 80] on span "Order" at bounding box center [475, 81] width 15 height 7
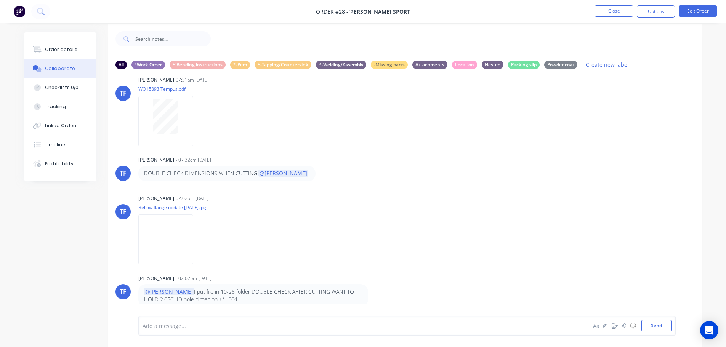
scroll to position [11, 0]
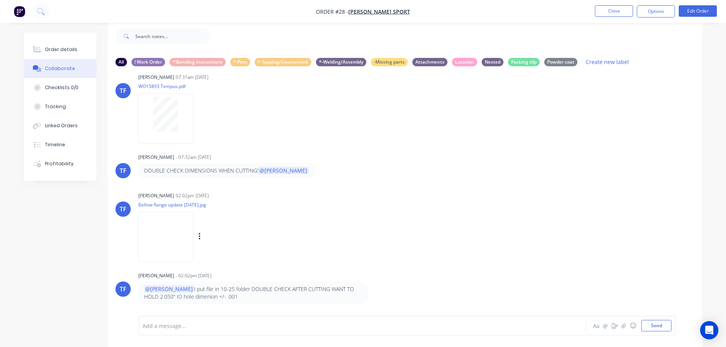
click at [168, 234] on img at bounding box center [165, 237] width 55 height 50
click at [614, 8] on button "Close" at bounding box center [614, 10] width 38 height 11
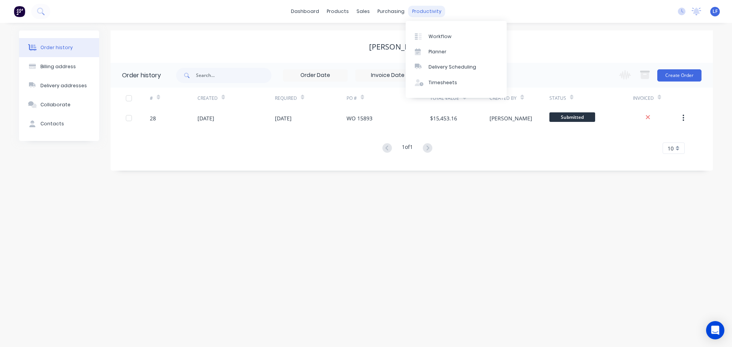
click at [438, 11] on div "productivity" at bounding box center [426, 11] width 37 height 11
click at [430, 37] on div "Workflow" at bounding box center [439, 36] width 23 height 7
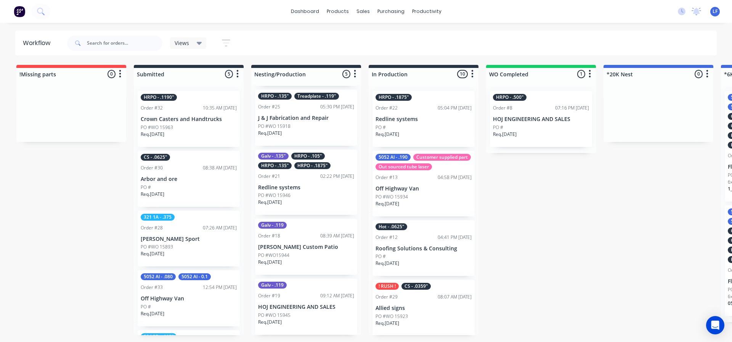
scroll to position [51, 0]
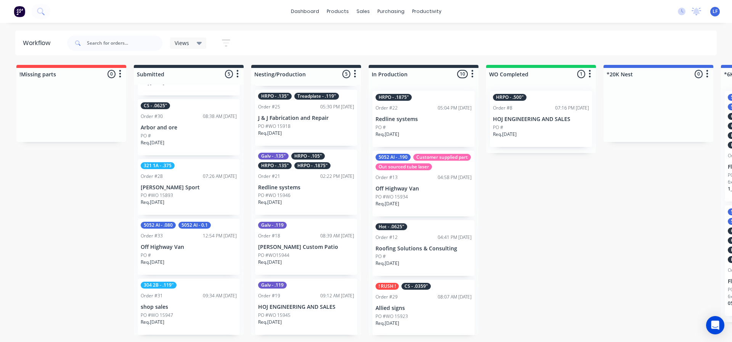
click at [177, 306] on p "shop sales" at bounding box center [189, 306] width 96 height 6
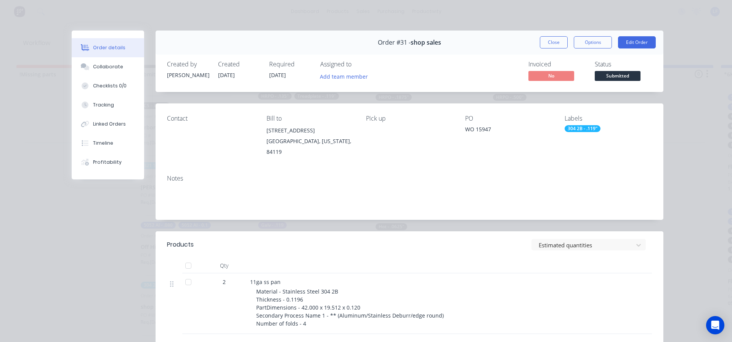
click at [632, 78] on span "Submitted" at bounding box center [618, 76] width 46 height 10
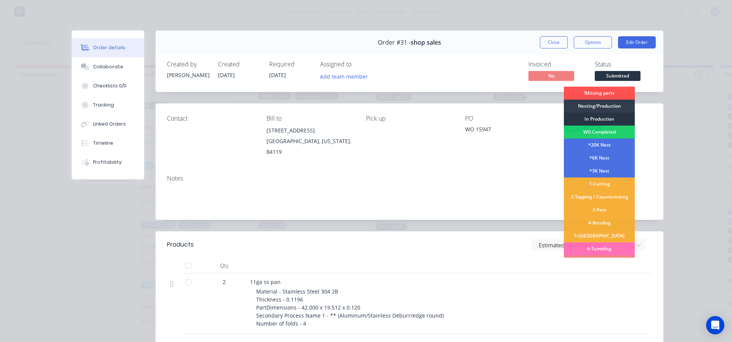
click at [600, 118] on div "In Production" at bounding box center [599, 118] width 71 height 13
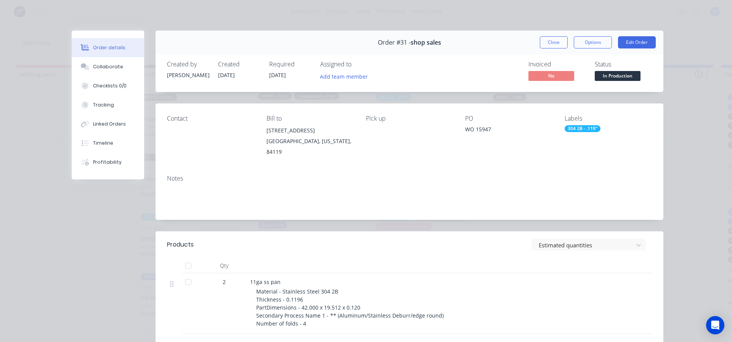
scroll to position [0, 0]
drag, startPoint x: 554, startPoint y: 44, endPoint x: 550, endPoint y: 45, distance: 4.7
click at [554, 45] on button "Close" at bounding box center [554, 42] width 28 height 12
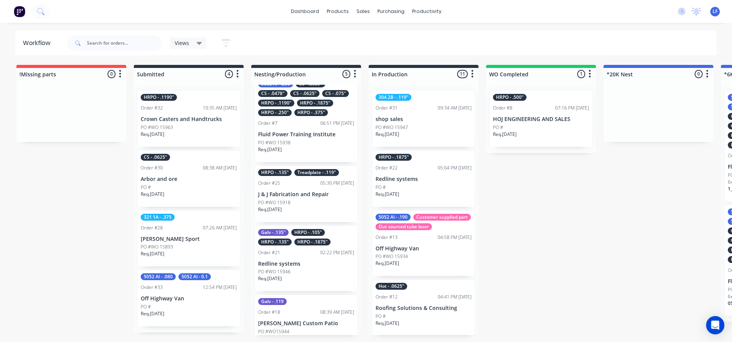
click at [433, 123] on div "304 2B - .119" Order #31 09:34 AM [DATE] shop sales PO #WO 15947 Req. [DATE]" at bounding box center [423, 119] width 102 height 56
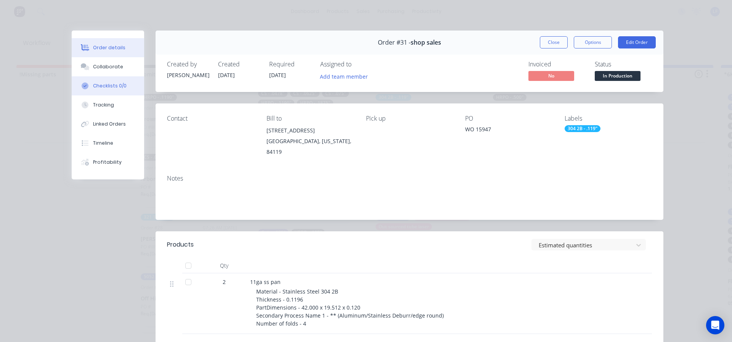
click at [103, 85] on div "Checklists 0/0" at bounding box center [110, 85] width 34 height 7
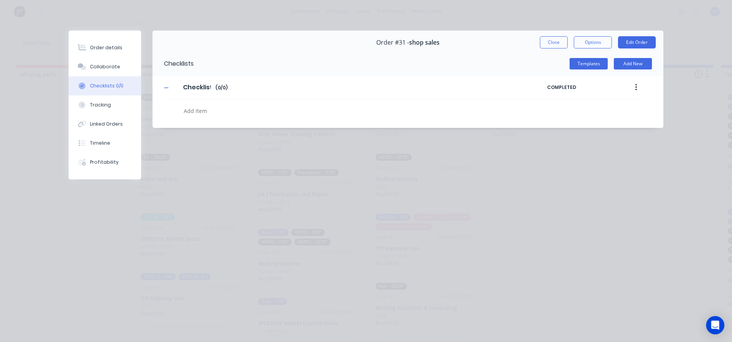
click at [216, 114] on textarea at bounding box center [335, 110] width 308 height 11
type textarea "6k (10/1)"
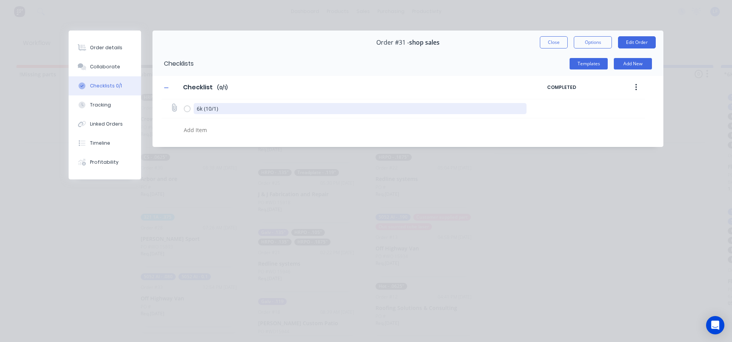
click at [215, 111] on textarea "6k (10/1)" at bounding box center [360, 108] width 333 height 11
click at [217, 109] on textarea "6k (10/1)" at bounding box center [360, 108] width 333 height 11
click at [270, 108] on textarea "6k (10/13) 11ga SS 84x60" at bounding box center [360, 108] width 333 height 11
type textarea "6k (10/13) 11ga SS 84x60"
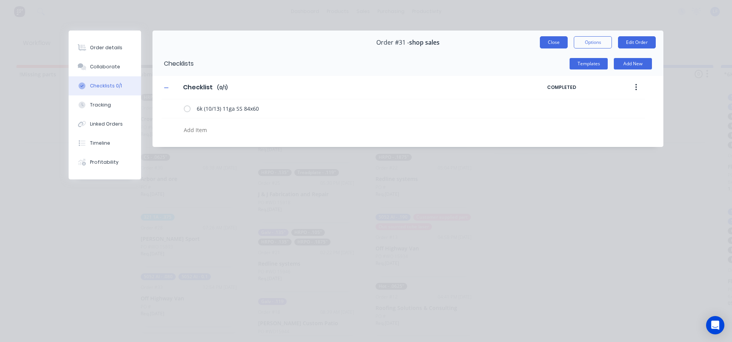
click at [549, 43] on button "Close" at bounding box center [554, 42] width 28 height 12
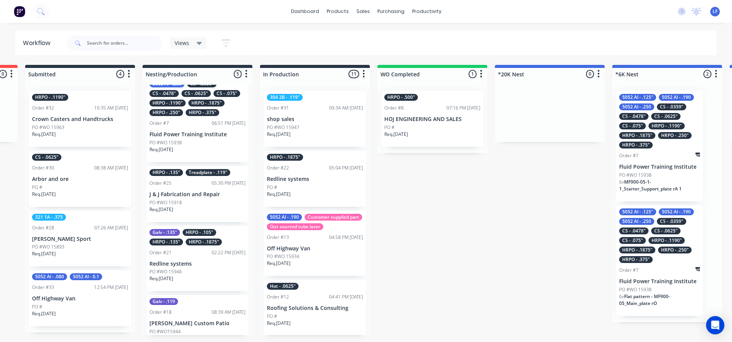
scroll to position [0, 67]
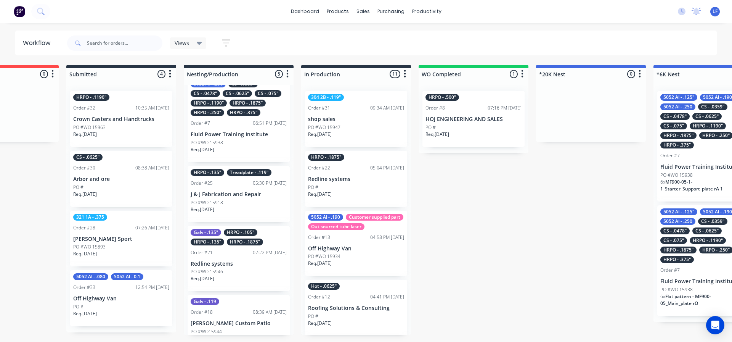
click at [355, 116] on div "304 2B - .119" Order #31 09:34 AM [DATE] shop sales PO #WO 15947 Req. [DATE]" at bounding box center [356, 119] width 102 height 56
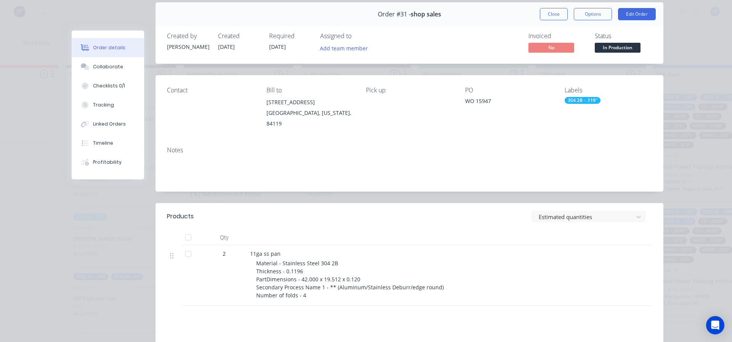
scroll to position [0, 0]
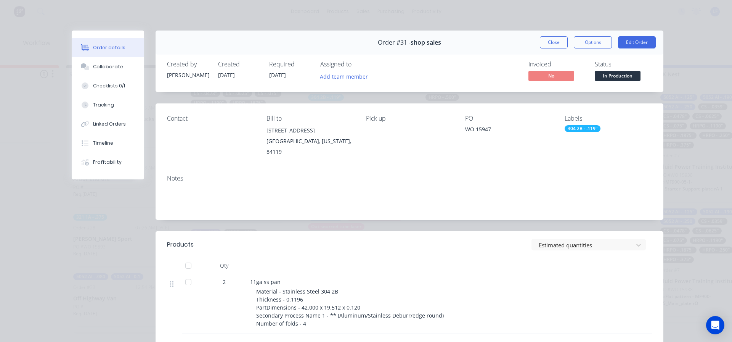
click at [305, 290] on div "Material - Stainless Steel 304 2B Thickness - 0.1196 PartDimensions - 42.000 x …" at bounding box center [402, 307] width 293 height 40
click at [99, 103] on div "Tracking" at bounding box center [103, 104] width 21 height 7
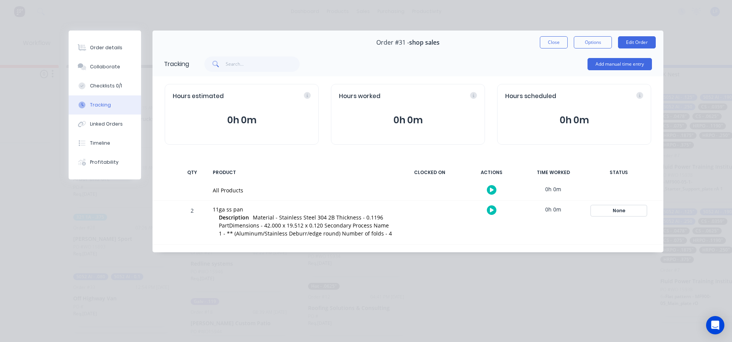
click at [616, 212] on div "None" at bounding box center [618, 210] width 55 height 10
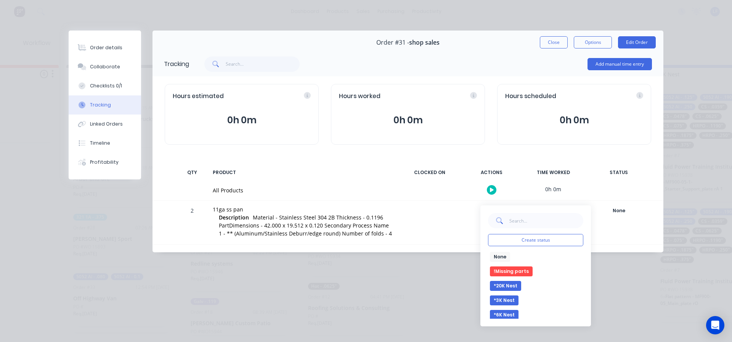
click at [511, 314] on button "*6K Nest" at bounding box center [504, 315] width 29 height 10
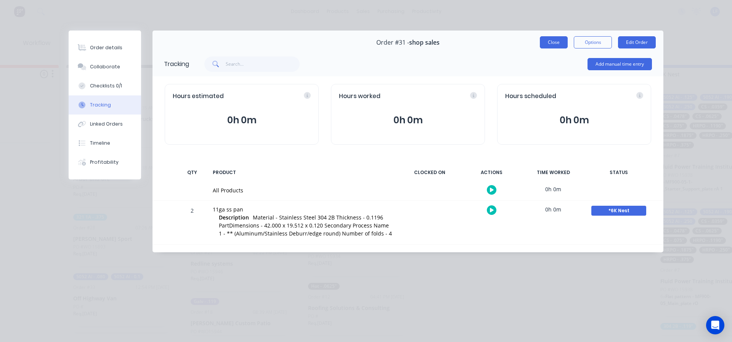
click at [554, 44] on button "Close" at bounding box center [554, 42] width 28 height 12
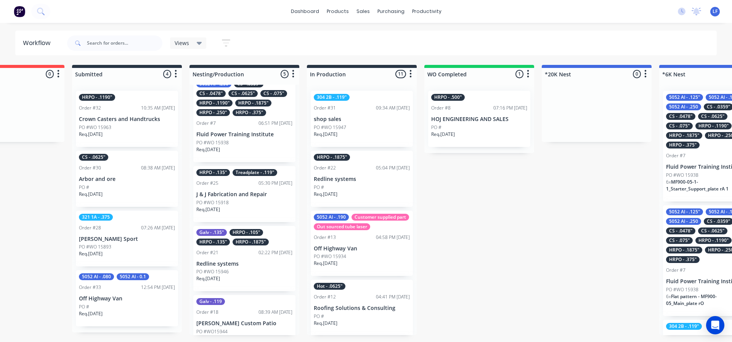
scroll to position [0, 25]
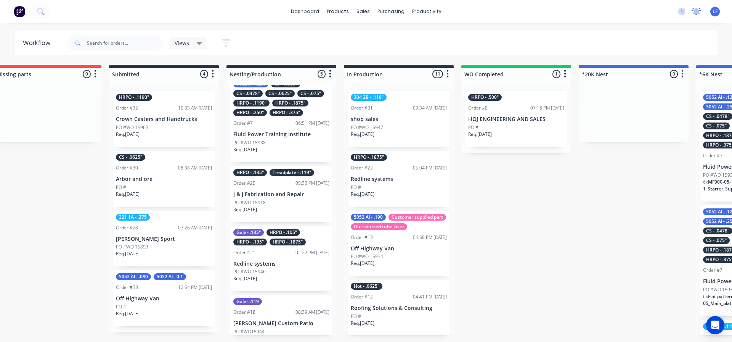
click at [695, 11] on icon at bounding box center [696, 11] width 7 height 6
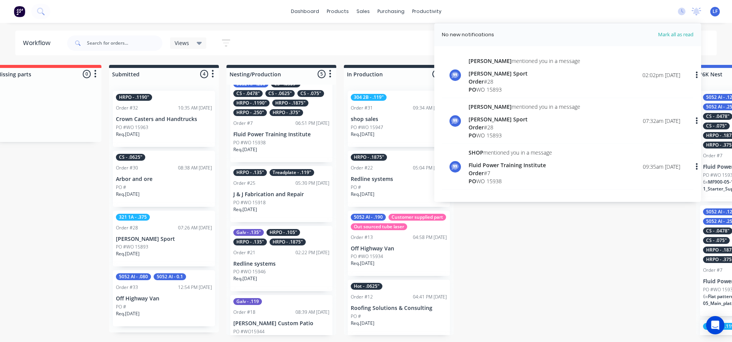
click at [486, 74] on div "[PERSON_NAME] Sport" at bounding box center [524, 73] width 112 height 8
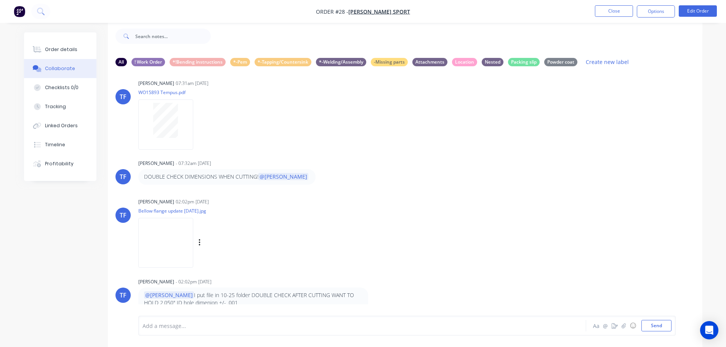
scroll to position [92, 0]
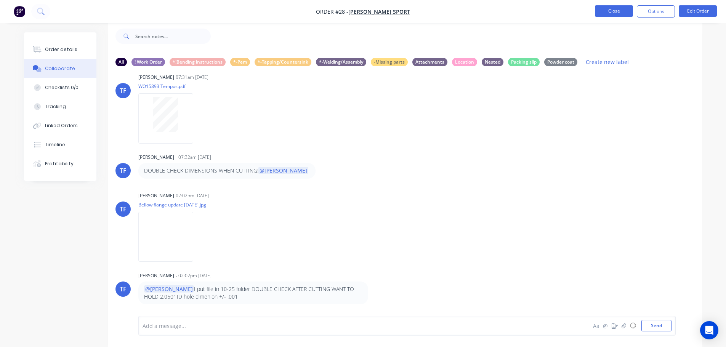
click at [610, 9] on button "Close" at bounding box center [614, 10] width 38 height 11
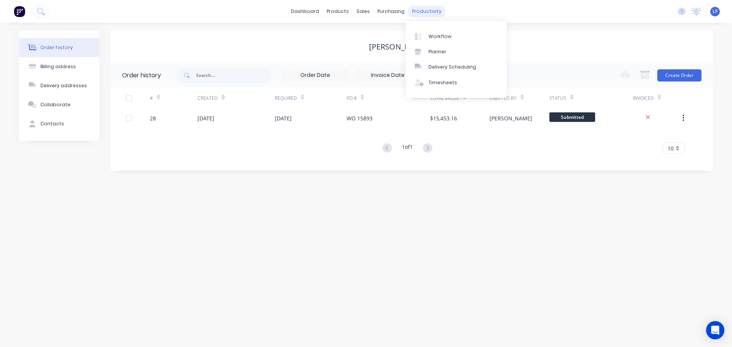
click at [420, 11] on div "productivity" at bounding box center [426, 11] width 37 height 11
click at [428, 36] on link "Workflow" at bounding box center [456, 36] width 101 height 15
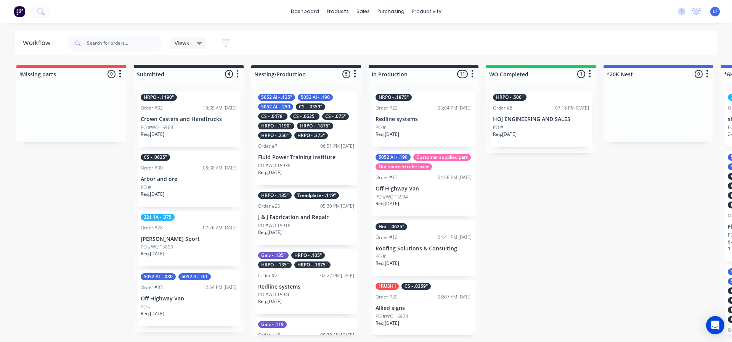
click at [163, 239] on p "[PERSON_NAME] Sport" at bounding box center [189, 239] width 96 height 6
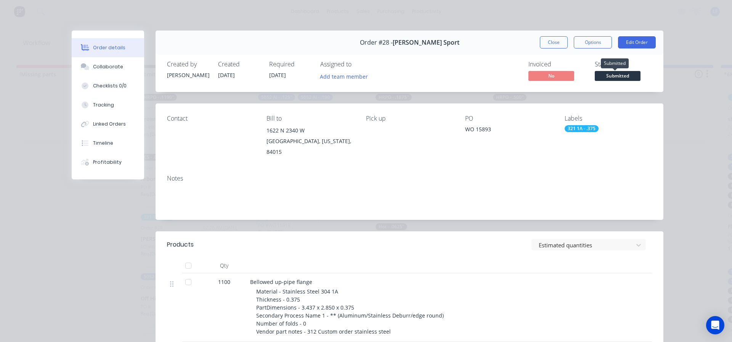
click at [624, 78] on span "Submitted" at bounding box center [618, 76] width 46 height 10
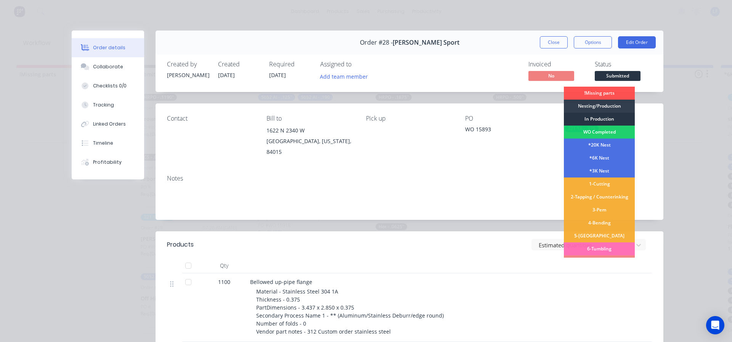
click at [599, 118] on div "In Production" at bounding box center [599, 118] width 71 height 13
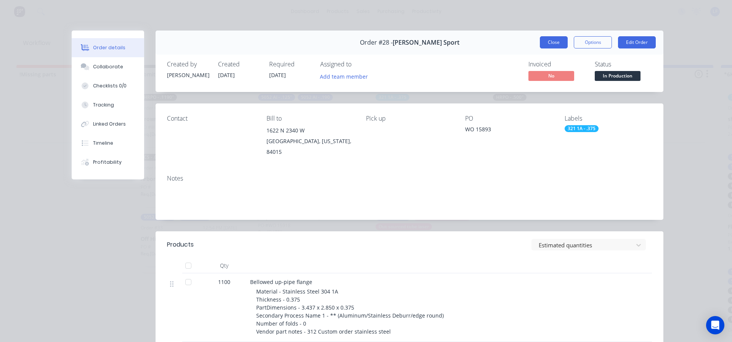
click at [555, 44] on button "Close" at bounding box center [554, 42] width 28 height 12
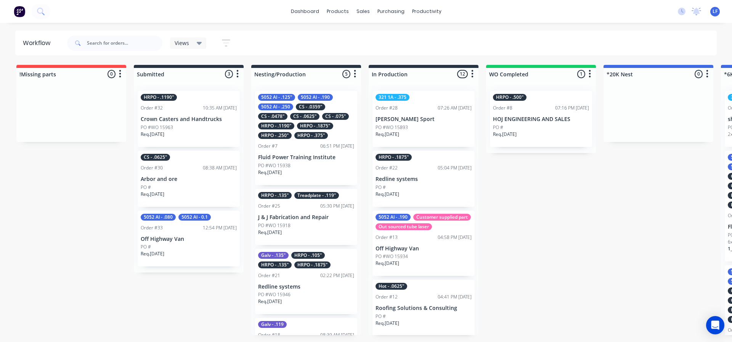
click at [424, 130] on div "PO #WO 15893" at bounding box center [423, 127] width 96 height 7
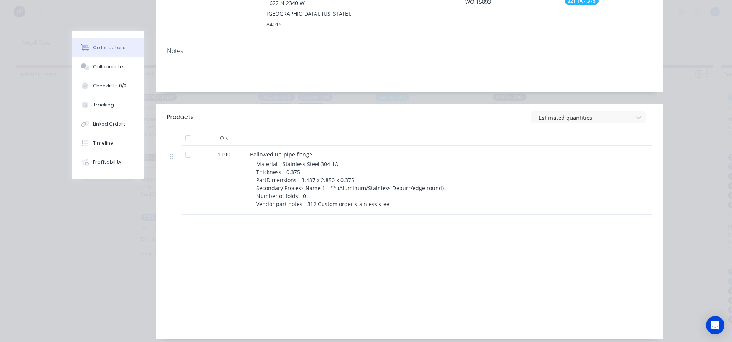
scroll to position [38, 0]
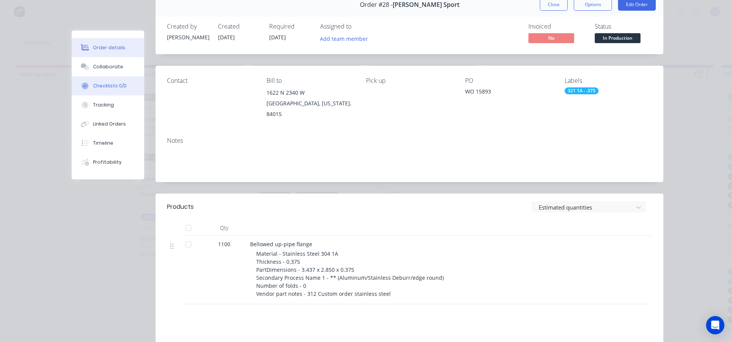
click at [102, 88] on div "Checklists 0/0" at bounding box center [110, 85] width 34 height 7
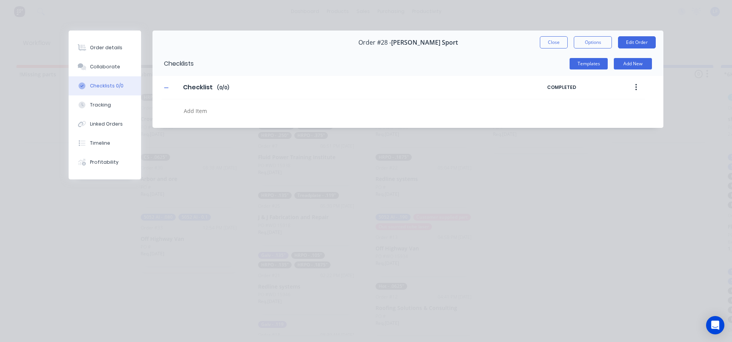
scroll to position [0, 0]
click at [224, 111] on textarea at bounding box center [335, 110] width 308 height 11
type textarea "375 SS 96x30 qty 4"
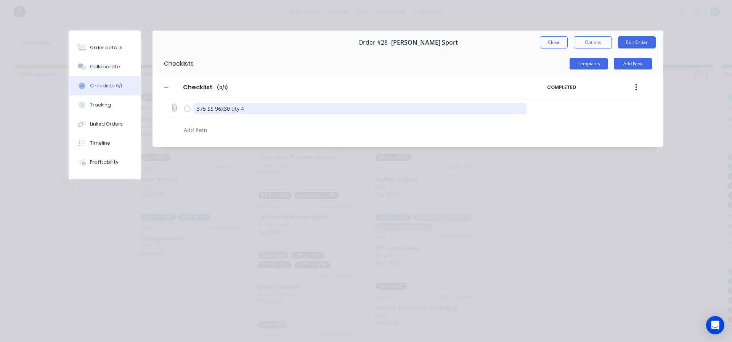
drag, startPoint x: 261, startPoint y: 108, endPoint x: 178, endPoint y: 112, distance: 82.8
click at [178, 112] on div "375 SS 96x30 qty 4" at bounding box center [403, 108] width 483 height 19
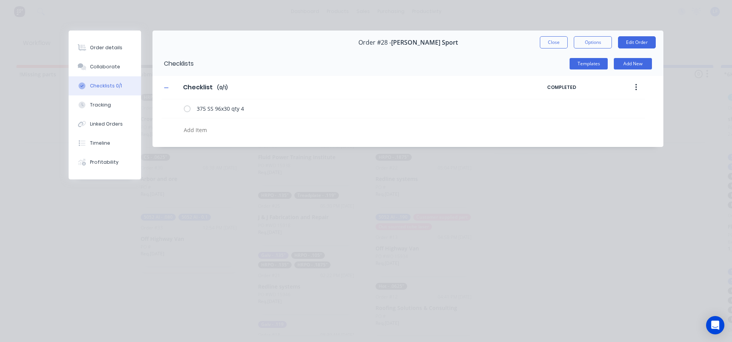
click at [209, 132] on textarea at bounding box center [335, 129] width 308 height 11
paste textarea "375 SS 96x30 qty 4"
type textarea "375 SS 96x30 qty 4"
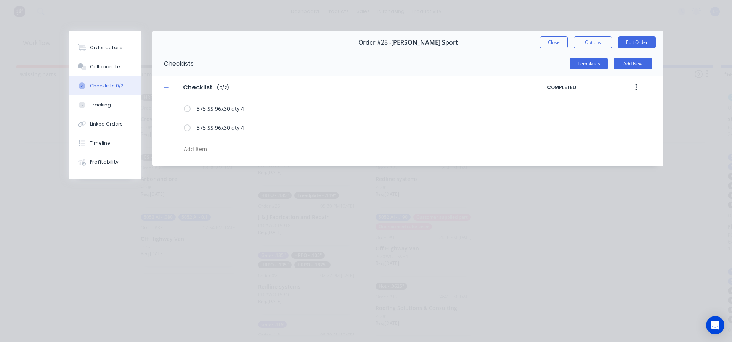
paste textarea "375 SS 96x30 qty 4"
type textarea "375 SS 96x30 qty 4"
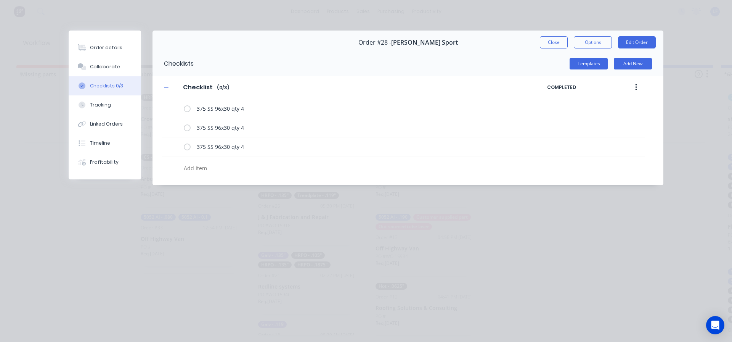
paste textarea "375 SS 96x30 qty 4"
type textarea "375 SS 96x30 qty 4"
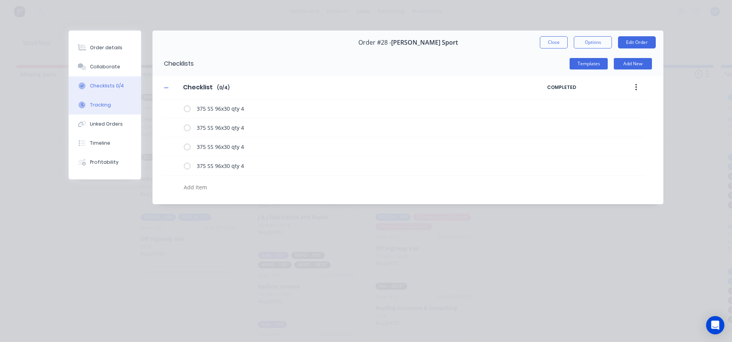
click at [101, 105] on div "Tracking" at bounding box center [100, 104] width 21 height 7
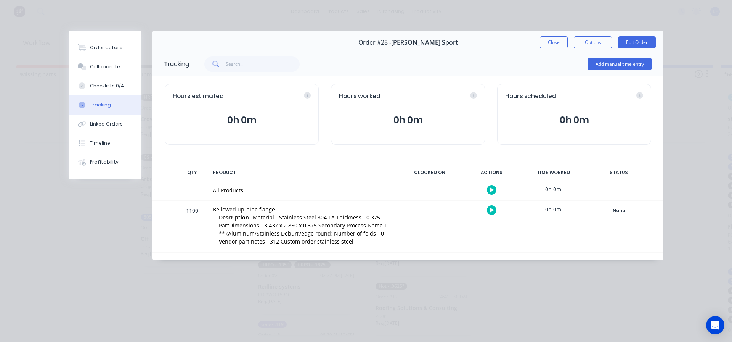
drag, startPoint x: 317, startPoint y: 224, endPoint x: 322, endPoint y: 222, distance: 5.7
click at [317, 223] on span "Material - Stainless Steel 304 1A Thickness - 0.375 PartDimensions - 3.437 x 2.…" at bounding box center [305, 228] width 172 height 31
click at [626, 207] on div "None" at bounding box center [618, 210] width 55 height 10
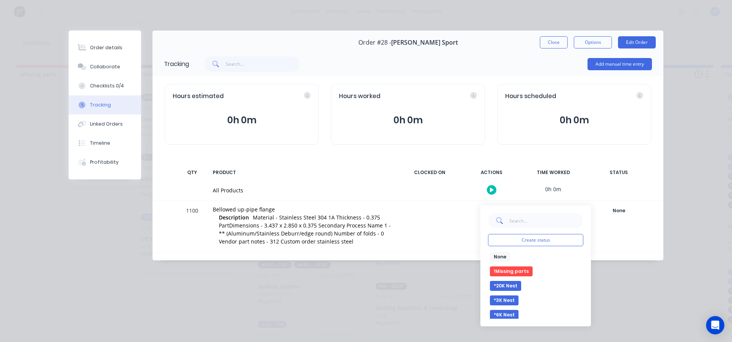
click at [512, 314] on button "*6K Nest" at bounding box center [504, 315] width 29 height 10
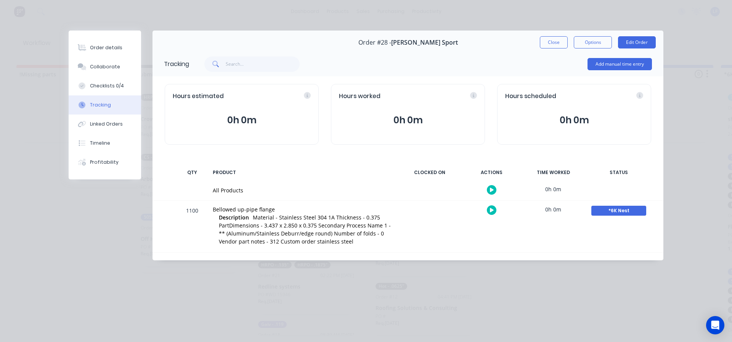
click at [549, 41] on button "Close" at bounding box center [554, 42] width 28 height 12
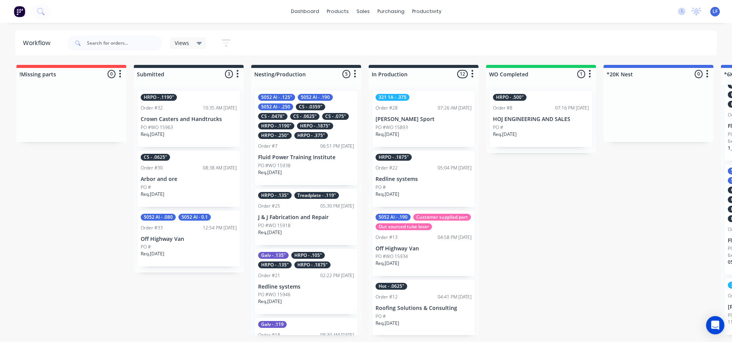
click at [224, 39] on icon "button" at bounding box center [226, 43] width 8 height 10
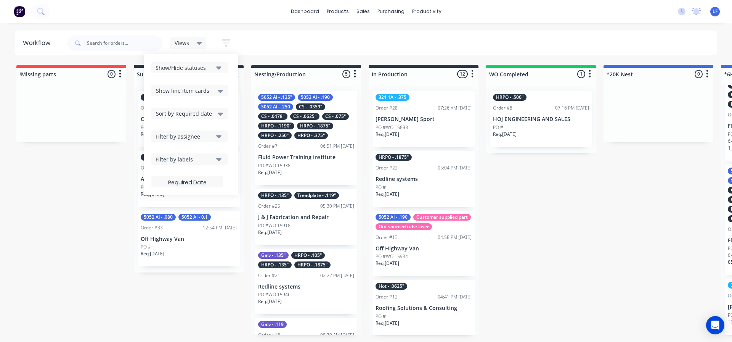
click at [219, 113] on icon at bounding box center [220, 113] width 5 height 3
click at [185, 143] on div "Required date" at bounding box center [189, 143] width 76 height 14
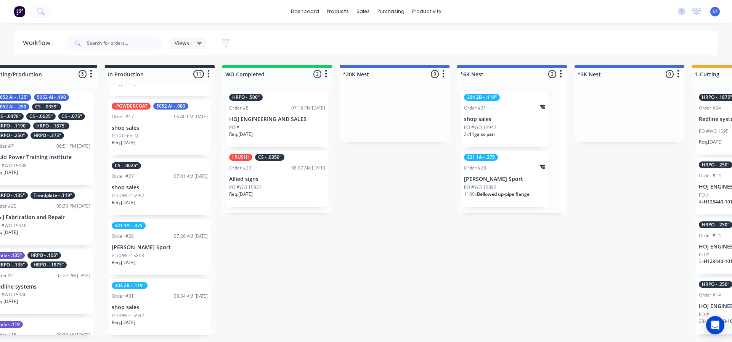
scroll to position [429, 0]
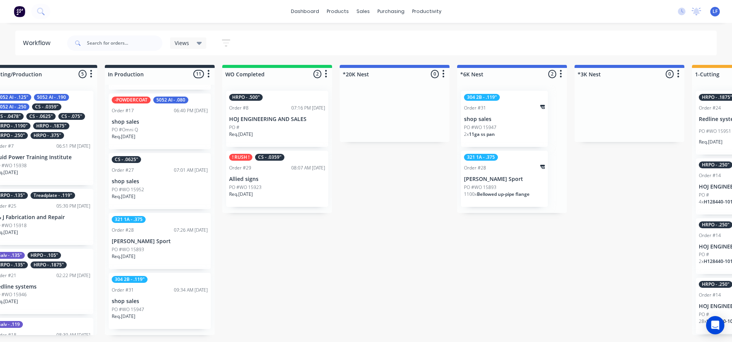
drag, startPoint x: 198, startPoint y: 338, endPoint x: 153, endPoint y: 327, distance: 46.2
click at [153, 296] on html "dashboard products sales purchasing productivity dashboard products Product Cat…" at bounding box center [102, 148] width 732 height 296
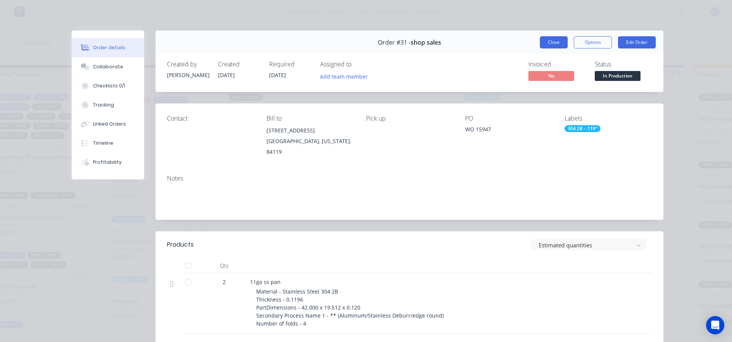
click at [555, 40] on button "Close" at bounding box center [554, 42] width 28 height 12
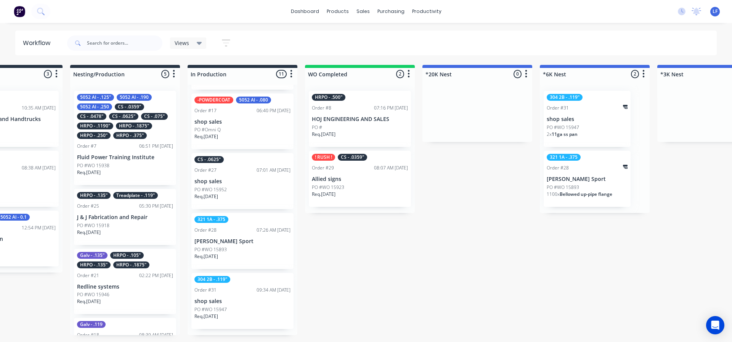
scroll to position [0, 169]
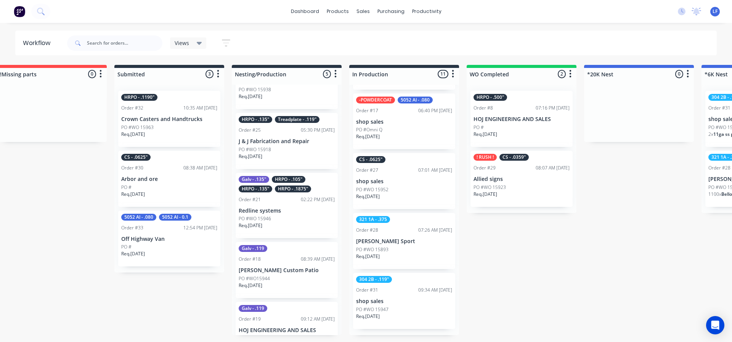
scroll to position [76, 0]
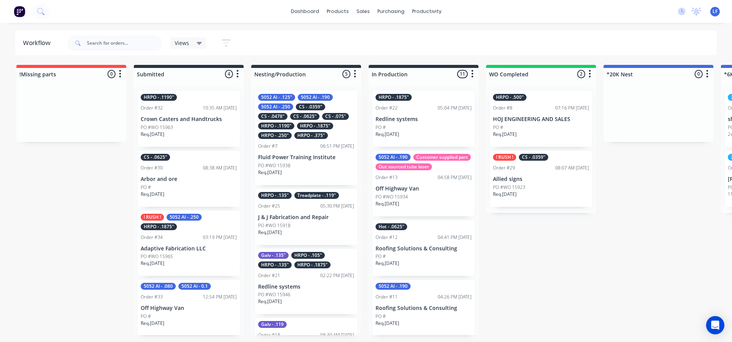
click at [173, 254] on div "PO #WO 15965" at bounding box center [189, 256] width 96 height 7
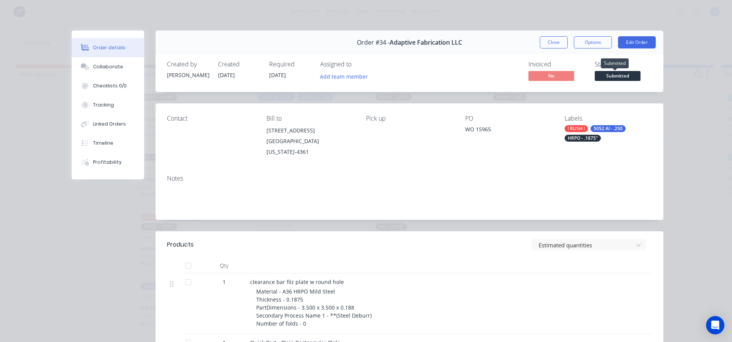
click at [618, 77] on span "Submitted" at bounding box center [618, 76] width 46 height 10
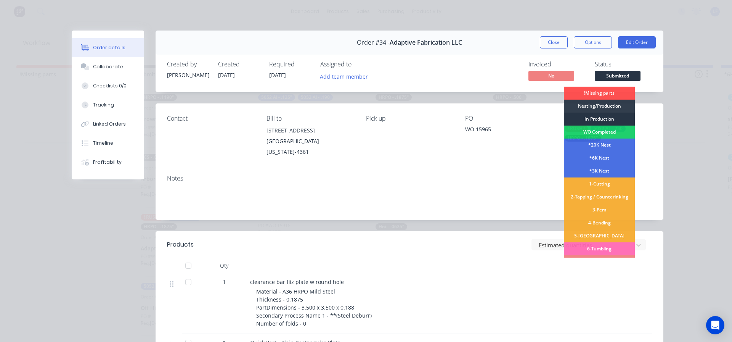
click at [602, 118] on div "In Production" at bounding box center [599, 118] width 71 height 13
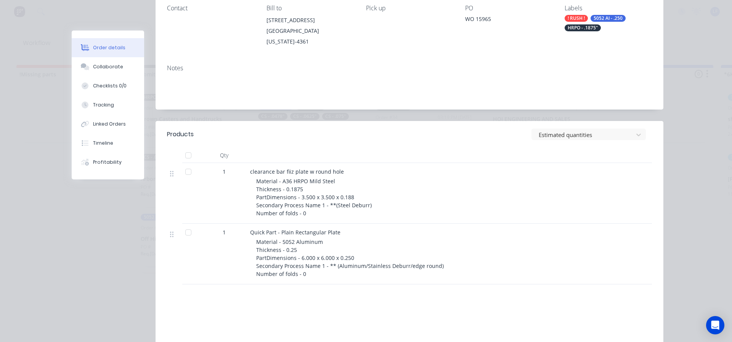
scroll to position [114, 0]
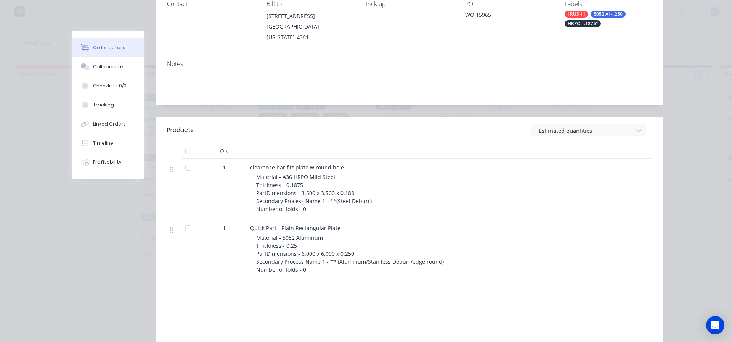
click at [184, 160] on div at bounding box center [188, 167] width 15 height 15
click at [186, 160] on div at bounding box center [188, 167] width 15 height 15
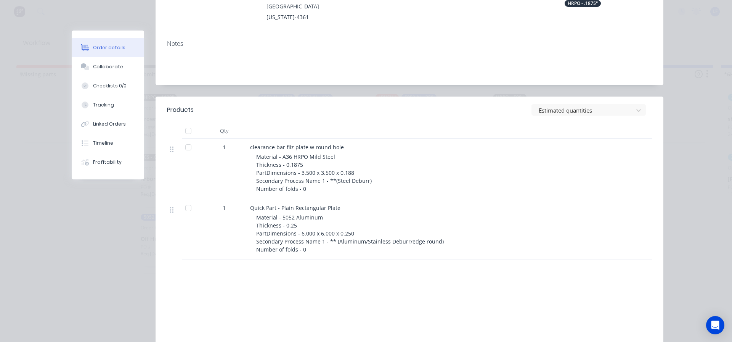
scroll to position [76, 0]
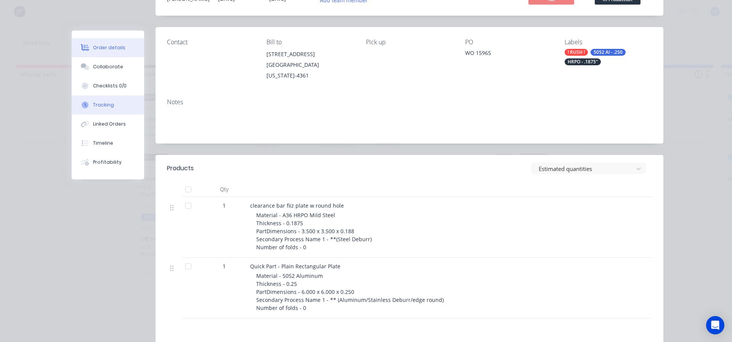
click at [108, 104] on div "Tracking" at bounding box center [103, 104] width 21 height 7
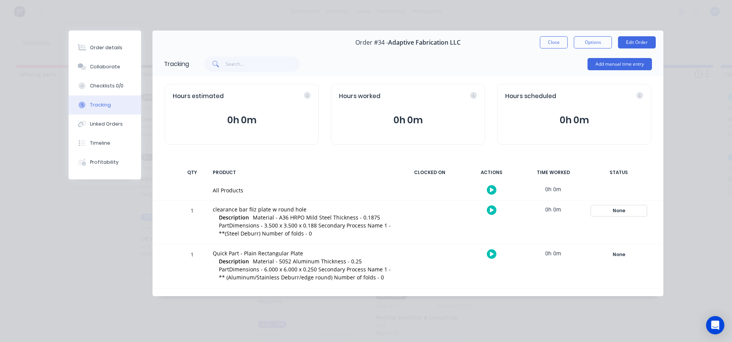
click at [624, 212] on div "None" at bounding box center [618, 210] width 55 height 10
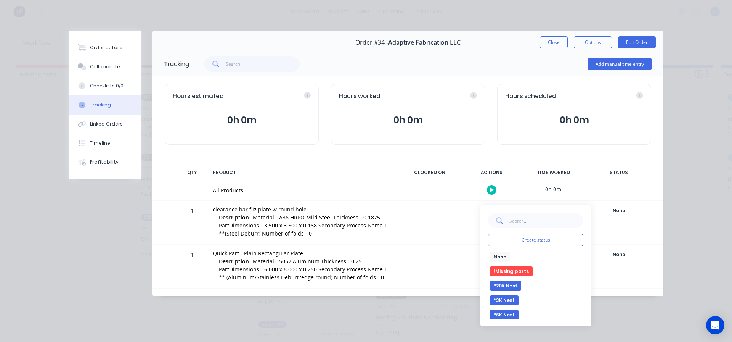
click at [510, 300] on button "*3K Nest" at bounding box center [504, 300] width 29 height 10
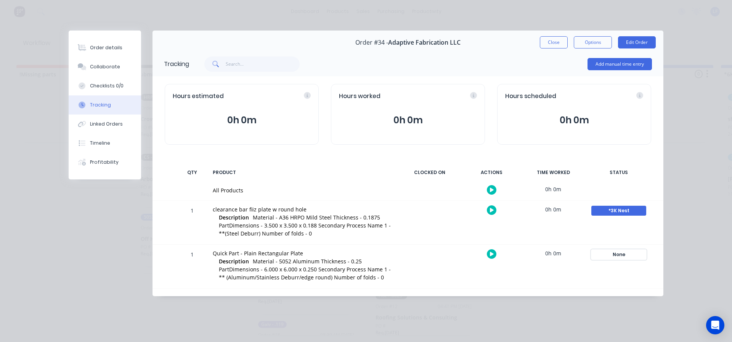
click at [622, 255] on div "None" at bounding box center [618, 254] width 55 height 10
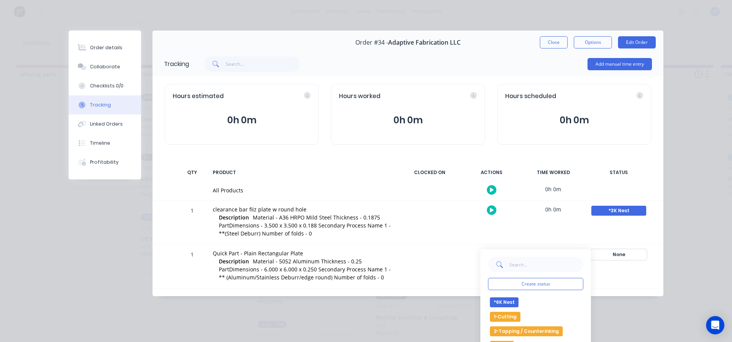
scroll to position [38, 0]
click at [507, 306] on button "*3K Nest" at bounding box center [504, 306] width 29 height 10
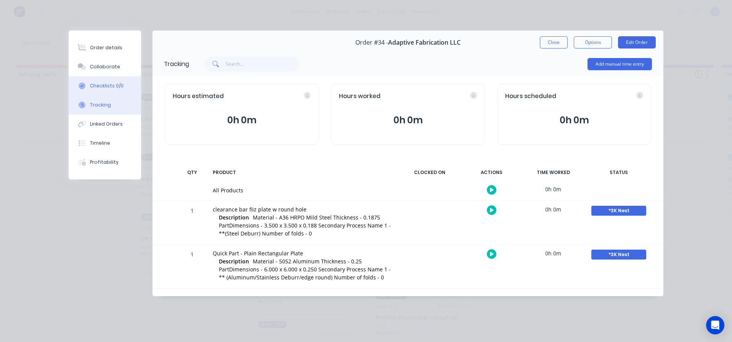
click at [106, 83] on div "Checklists 0/0" at bounding box center [107, 85] width 34 height 7
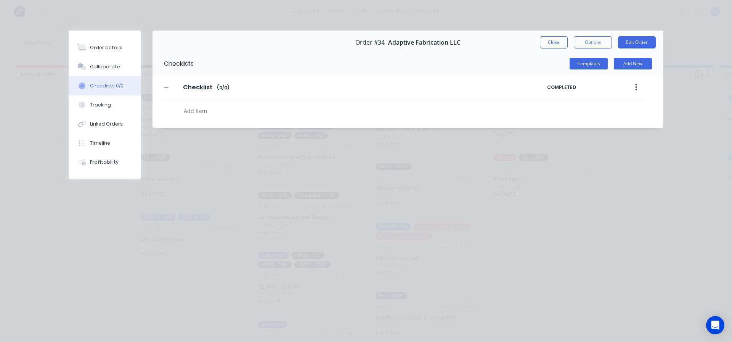
click at [212, 112] on textarea at bounding box center [335, 110] width 308 height 11
type textarea "x"
type textarea "3"
type textarea "x"
type textarea "3K"
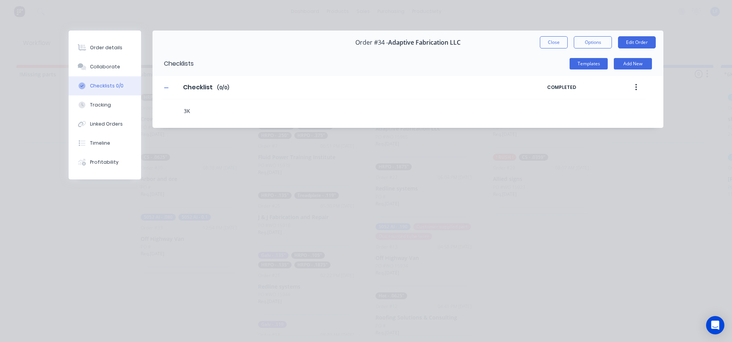
type textarea "x"
type textarea "3K ("
type textarea "x"
type textarea "3K ()"
type textarea "x"
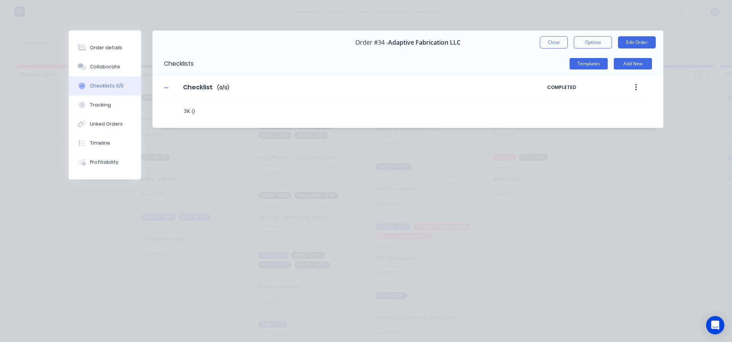
type textarea "3K (3)"
type textarea "x"
type textarea "3K (3/)"
type textarea "x"
type textarea "3K (3)"
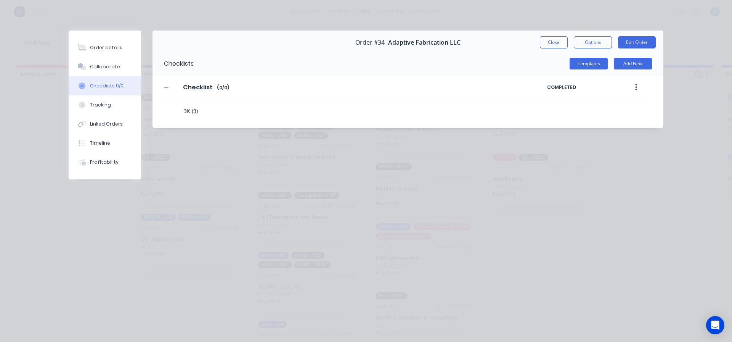
type textarea "x"
type textarea "3K ()"
type textarea "x"
type textarea "3K (1)"
type textarea "x"
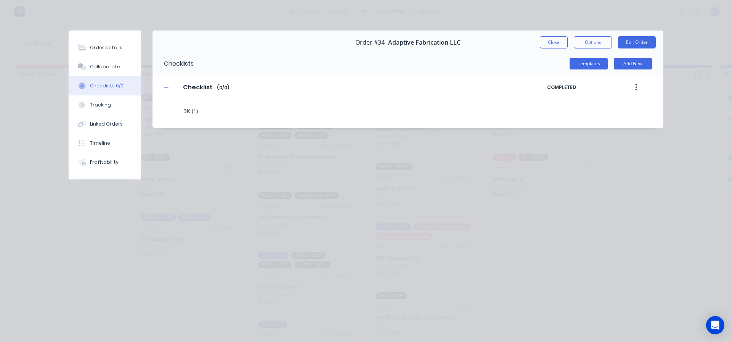
type textarea "3K (10)"
type textarea "x"
type textarea "3K (10/)"
type textarea "x"
type textarea "3K (10/1)"
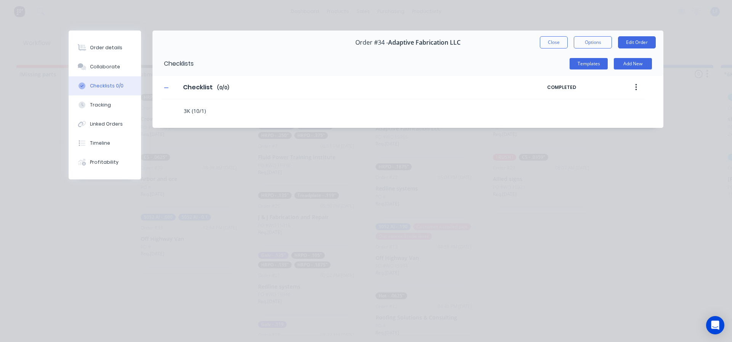
type textarea "x"
type textarea "3K (10/13)"
type textarea "x"
type textarea "3K (10/13)"
type textarea "x"
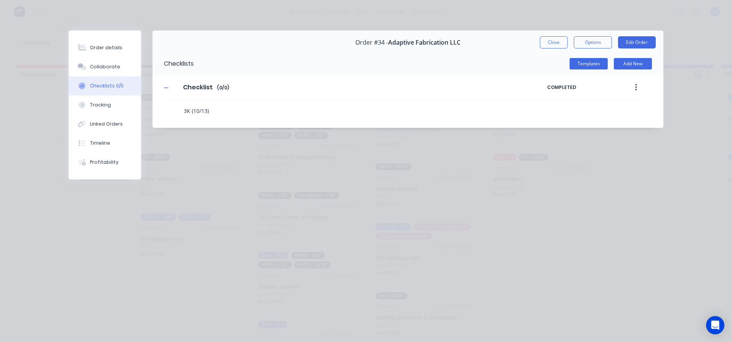
type textarea "3K (10/13) 3"
type textarea "x"
type textarea "3K (10/13) 37"
type textarea "x"
type textarea "3K (10/13) 375"
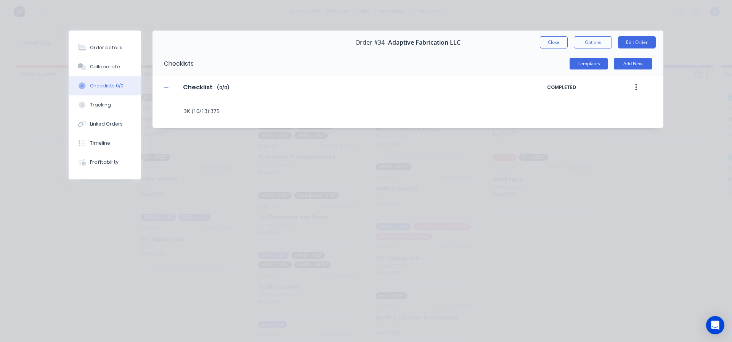
type textarea "x"
type textarea "3K (10/13) 375"
drag, startPoint x: 237, startPoint y: 106, endPoint x: 234, endPoint y: 111, distance: 5.8
click at [237, 106] on textarea "3K (10/13) 375" at bounding box center [335, 110] width 308 height 11
type textarea "x"
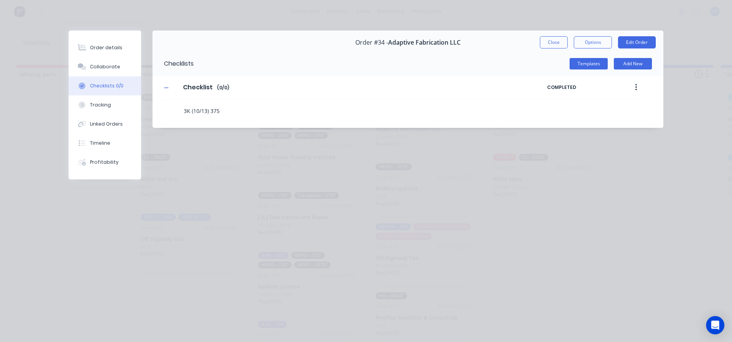
type textarea "3K (10/13) 375 d"
type textarea "x"
type textarea "3K (10/13) 375 dr"
type textarea "x"
type textarea "3K (10/13) 375 dro"
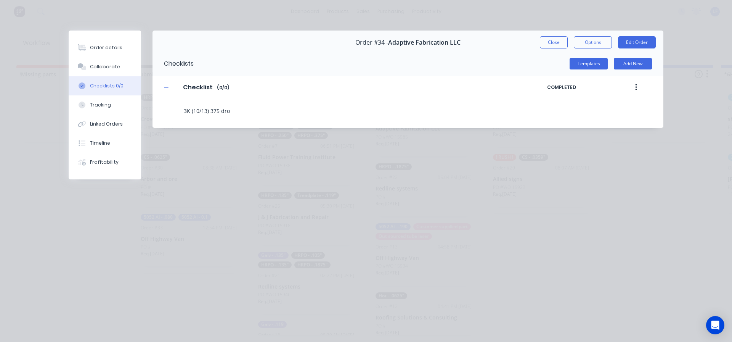
type textarea "x"
type textarea "3K (10/13) 375 drop"
click at [264, 110] on textarea "3K (10/13) 375 drop" at bounding box center [335, 110] width 308 height 11
type textarea "x"
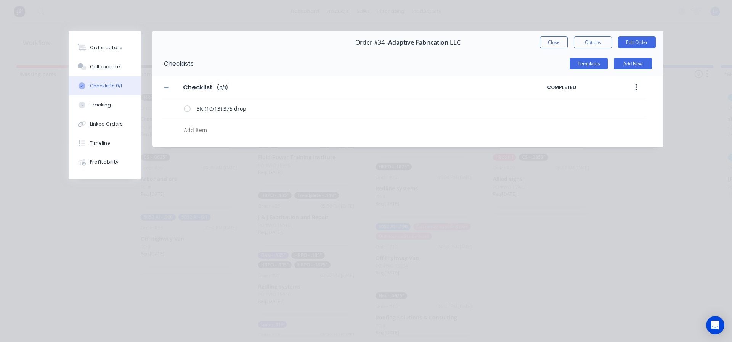
type textarea "x"
type textarea "3"
type textarea "x"
type textarea "3K"
type textarea "x"
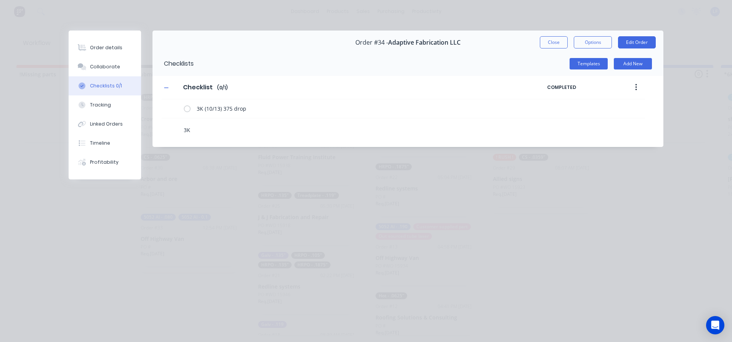
type textarea "3K"
type textarea "x"
type textarea "3K ("
type textarea "x"
type textarea "3K ()"
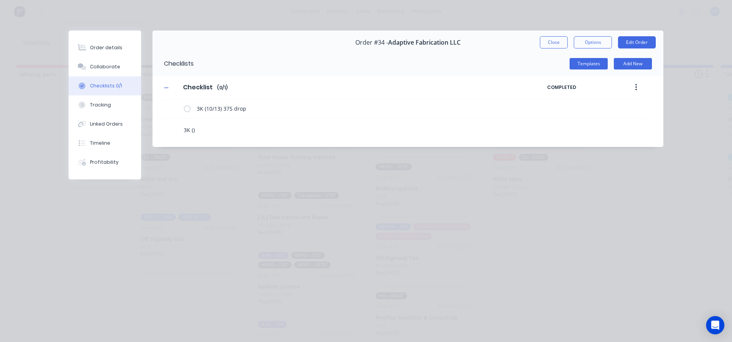
type textarea "x"
type textarea "3K (10)"
type textarea "x"
type textarea "3K (10/)"
type textarea "x"
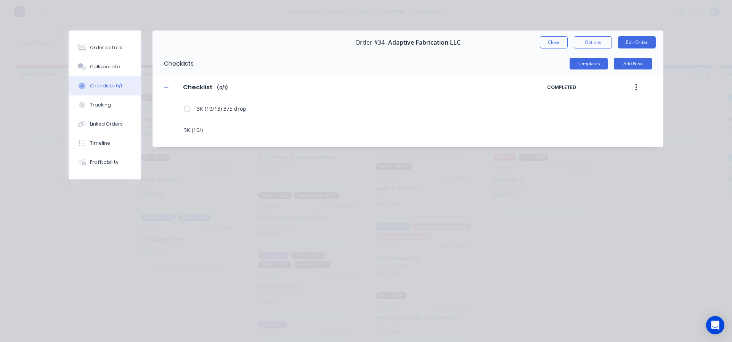
type textarea "3K (10/1)"
type textarea "x"
type textarea "3K (10/13)"
type textarea "x"
type textarea "3K (10/13)"
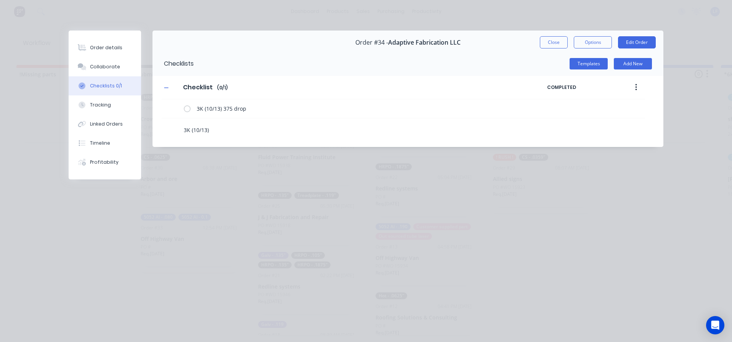
type textarea "x"
type textarea "3K (10/13) 2"
type textarea "x"
type textarea "3K (10/13) 25"
type textarea "x"
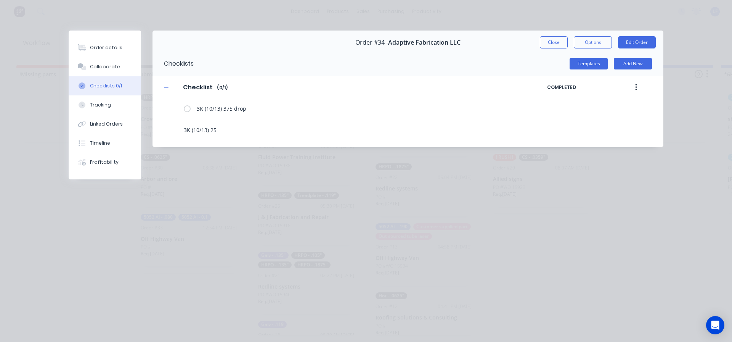
type textarea "3K (10/13) 250"
type textarea "x"
type textarea "3K (10/13) 250"
type textarea "x"
type textarea "3K (10/13) 250 d"
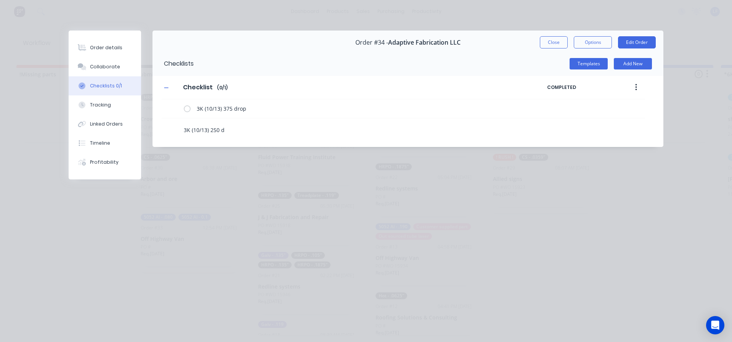
type textarea "x"
type textarea "3K (10/13) 250 dr"
type textarea "x"
type textarea "3K (10/13) 250 dro"
type textarea "x"
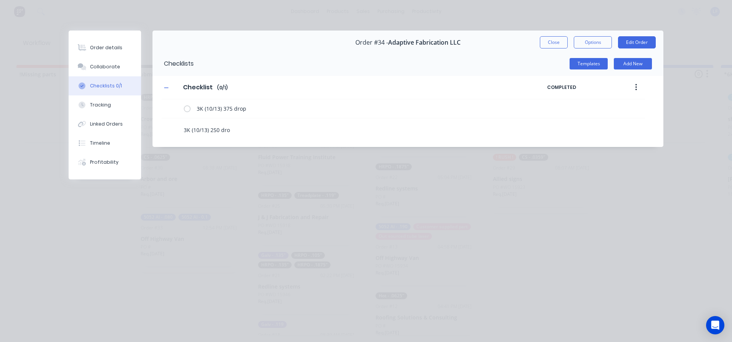
type textarea "3K (10/13) 250 drop"
type textarea "x"
type textarea "3K (10/13) 250 drop"
type textarea "x"
type textarea "3K (10/13) 250 drop 7"
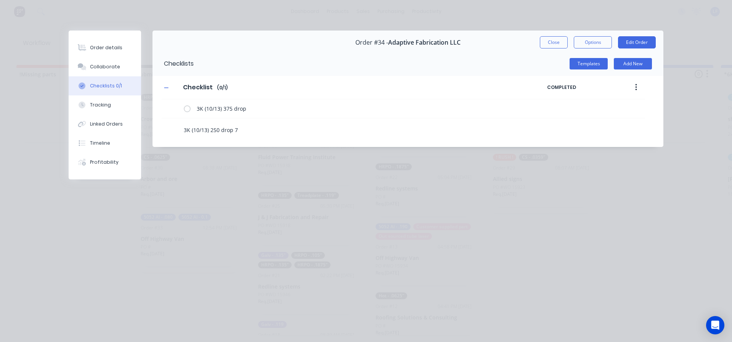
type textarea "x"
type textarea "3K (10/13) 250 drop 7x"
type textarea "x"
type textarea "3K (10/13) 250 drop 7x7"
type textarea "x"
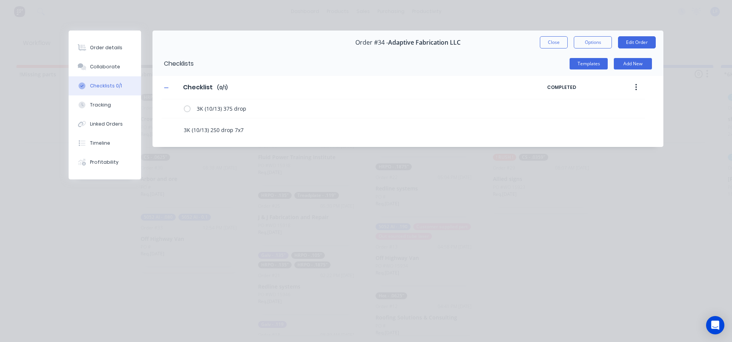
type textarea "3K (10/13) 250 drop 7x7"
type textarea "x"
type textarea "3K (10/13) 250 drop 7x7 o"
type textarea "x"
type textarea "3K (10/13) 250 drop 7x7 or"
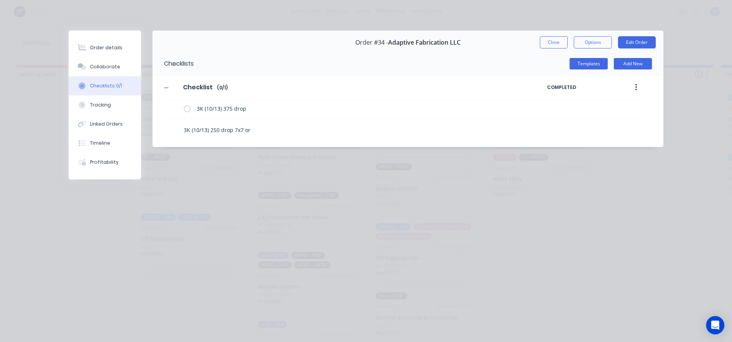
type textarea "x"
type textarea "3K (10/13) 250 drop 7x7 or"
type textarea "x"
type textarea "3K (10/13) 250 drop 7x7 or g"
type textarea "x"
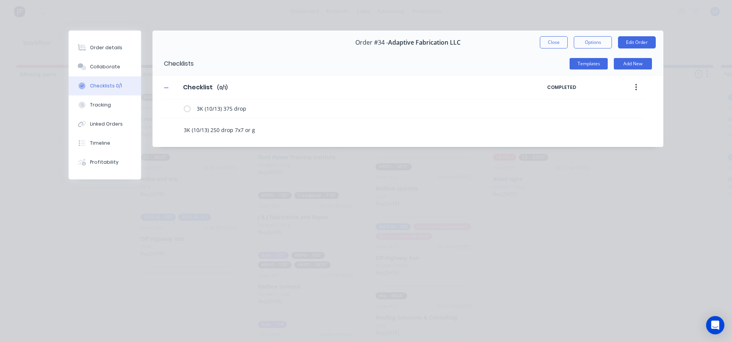
type textarea "3K (10/13) 250 drop 7x7 or"
type textarea "x"
type textarea "3K (10/13) 250 drop 7x7 or b"
type textarea "x"
type textarea "3K (10/13) 250 drop 7x7 or bi"
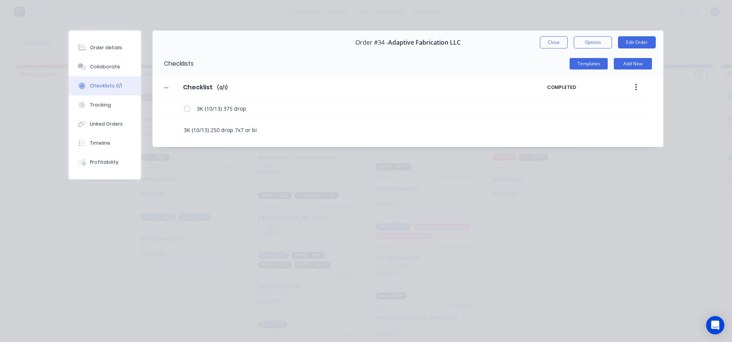
type textarea "x"
type textarea "3K (10/13) 250 drop 7x7 or big"
type textarea "x"
type textarea "3K (10/13) 250 drop 7x7 or bigg"
type textarea "x"
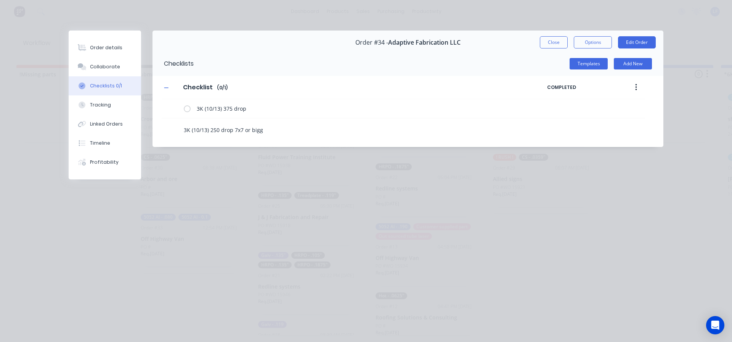
type textarea "3K (10/13) 250 drop 7x7 or bigge"
type textarea "x"
type textarea "3K (10/13) 250 drop 7x7 or bigger"
click at [292, 136] on div "3K (10/13) 250 drop 7x7 or bigger" at bounding box center [335, 130] width 308 height 13
click at [293, 129] on textarea "3K (10/13) 250 drop 7x7 or bigger" at bounding box center [335, 129] width 308 height 11
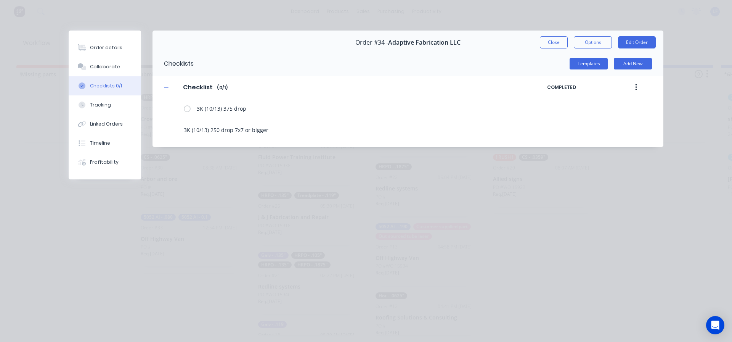
type textarea "x"
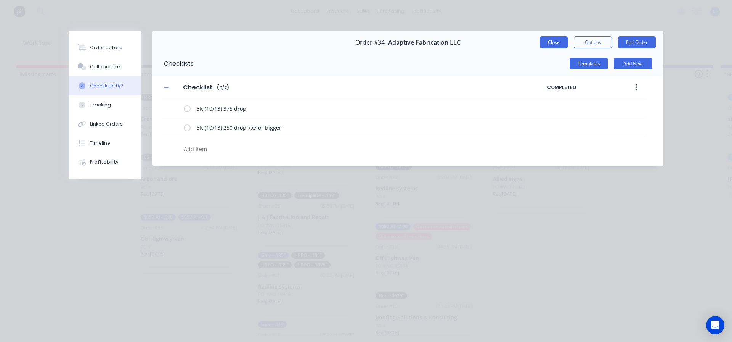
type textarea "x"
drag, startPoint x: 555, startPoint y: 43, endPoint x: 448, endPoint y: 77, distance: 112.2
click at [554, 43] on button "Close" at bounding box center [554, 42] width 28 height 12
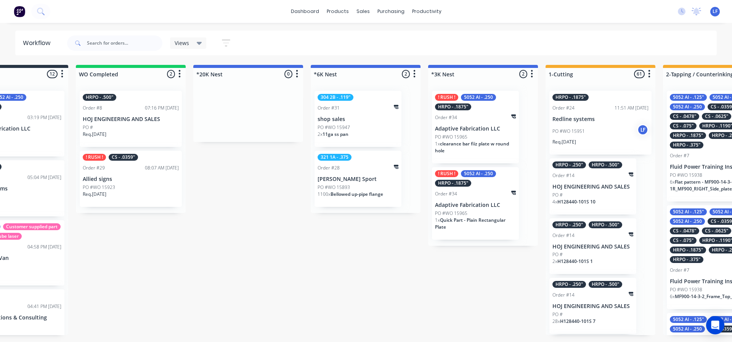
scroll to position [0, 217]
